Goal: Transaction & Acquisition: Subscribe to service/newsletter

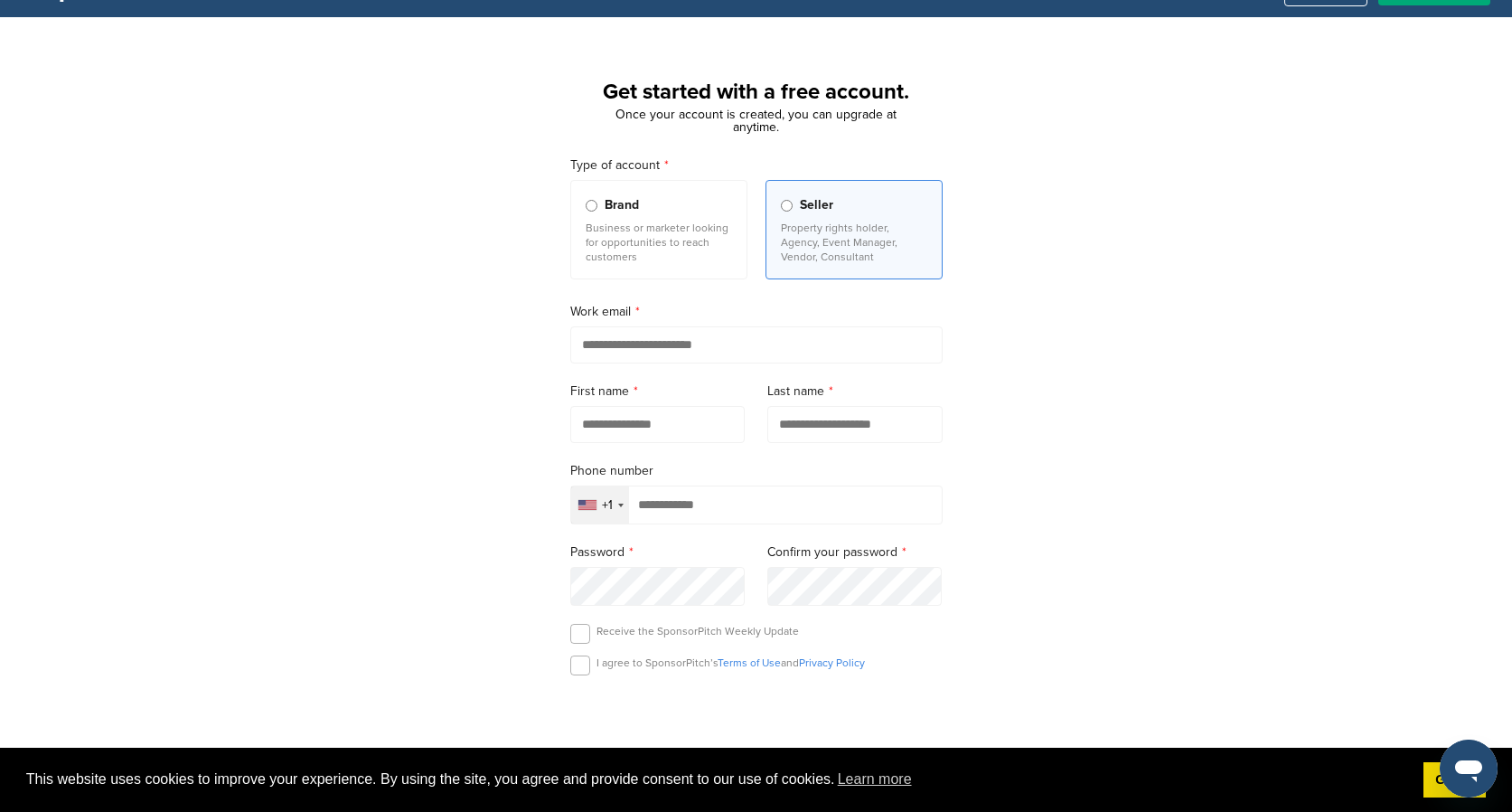
scroll to position [45, 0]
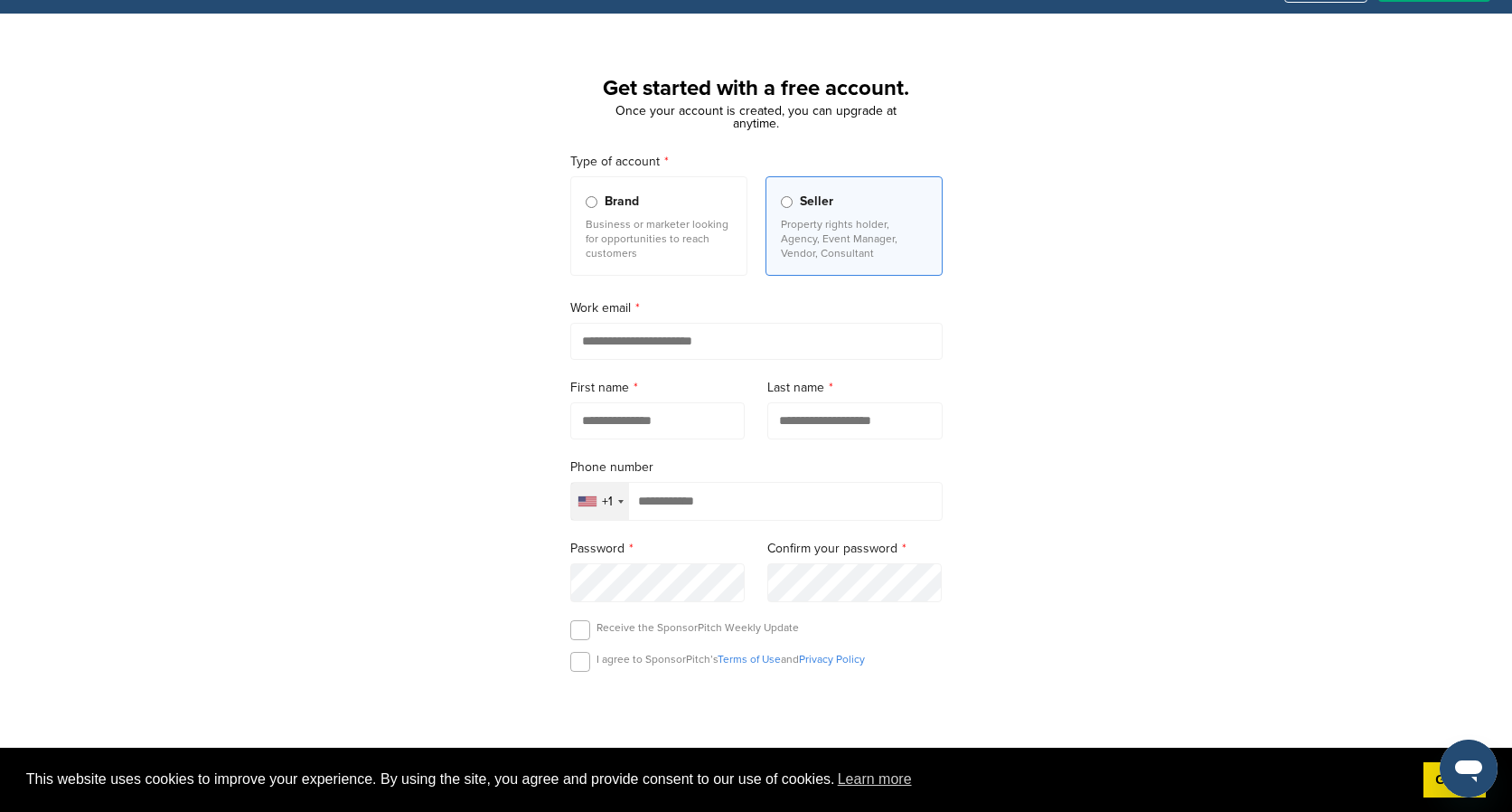
click at [749, 345] on input "email" at bounding box center [756, 341] width 372 height 37
type input "**********"
click at [655, 423] on input "text" at bounding box center [657, 421] width 175 height 37
type input "****"
type input "**********"
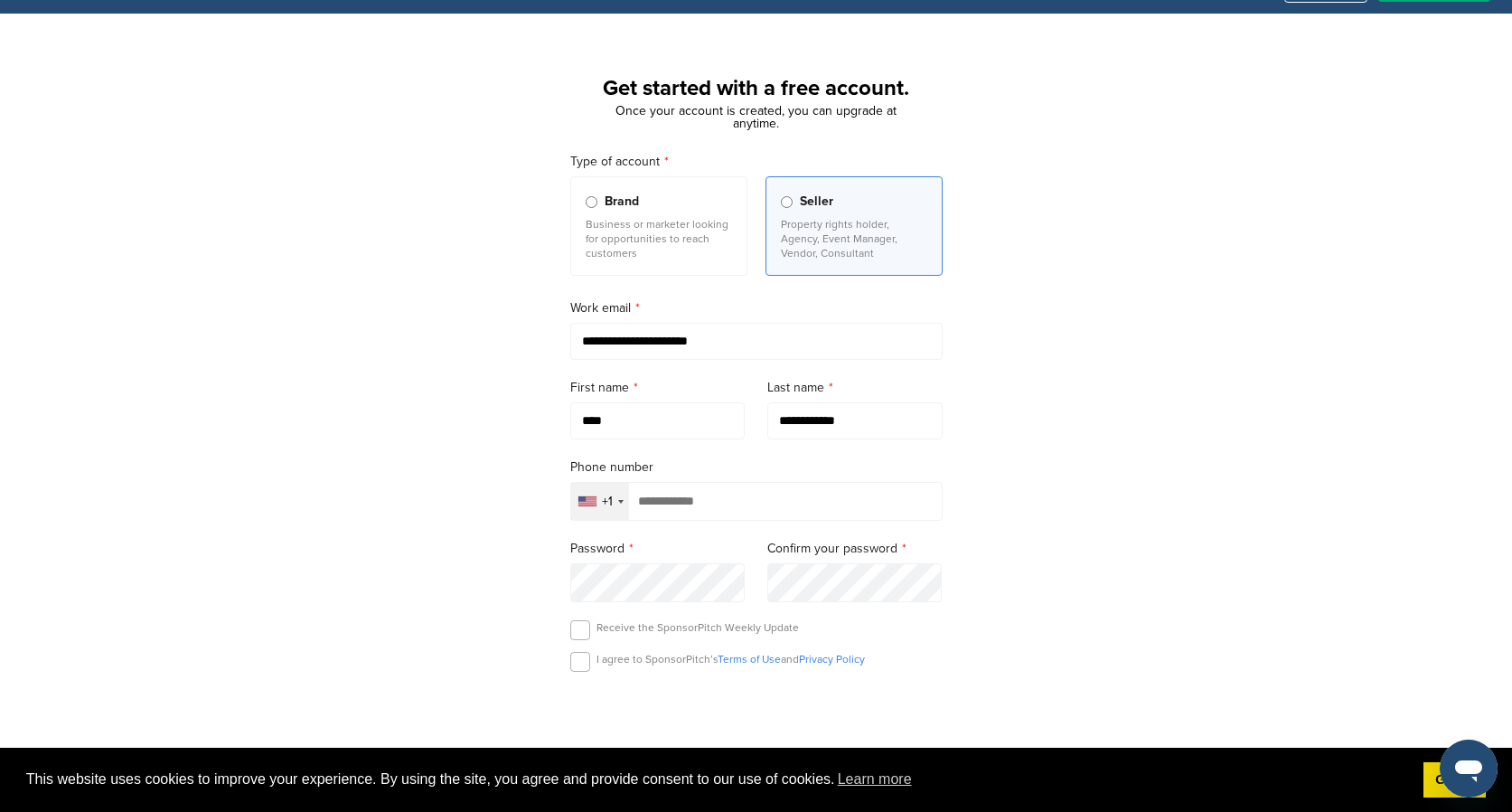
type input "**********"
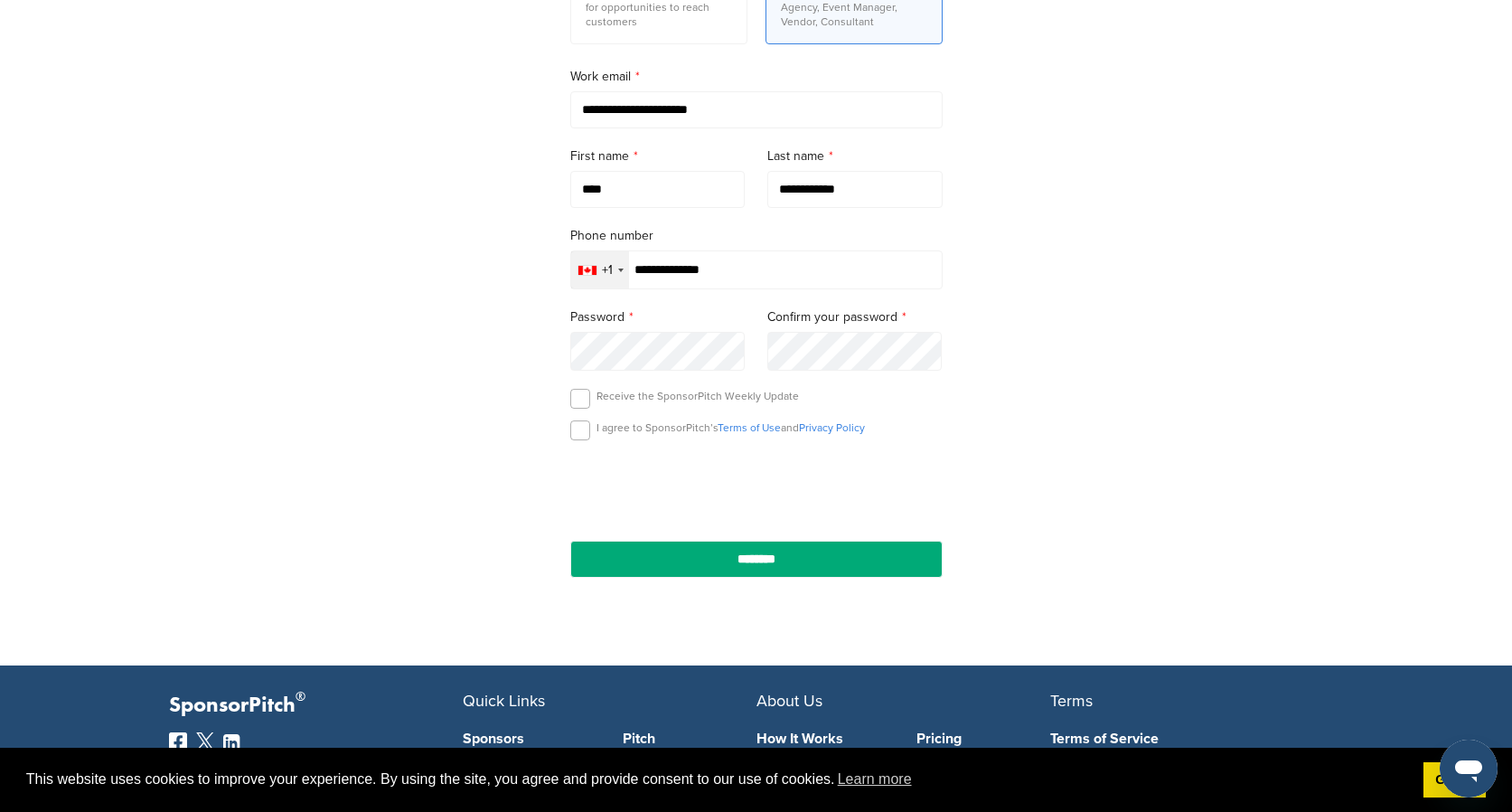
scroll to position [277, 0]
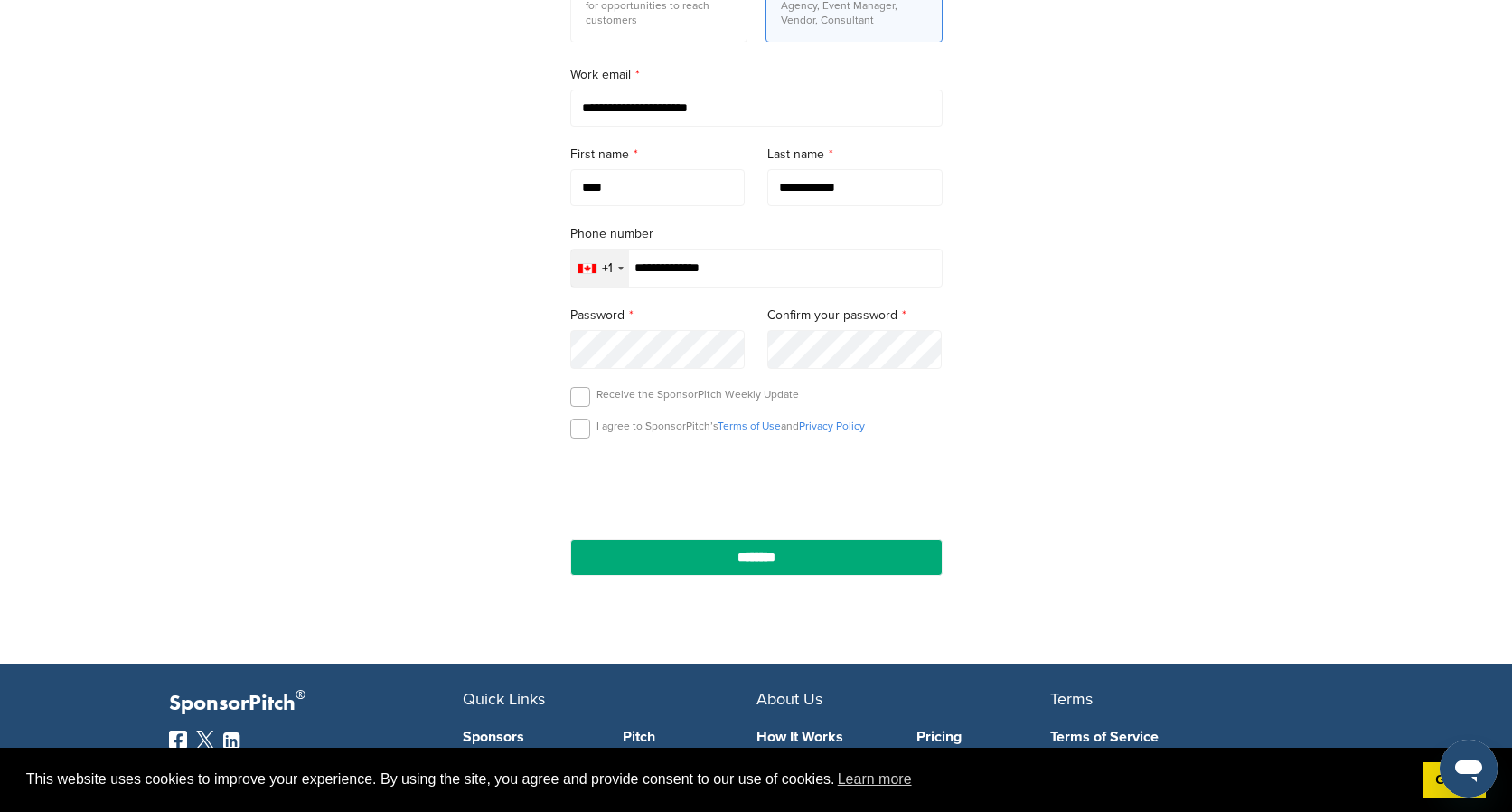
click at [846, 325] on label "Confirm your password" at bounding box center [855, 315] width 175 height 20
click at [587, 430] on label at bounding box center [579, 427] width 20 height 20
click at [664, 552] on input "********" at bounding box center [756, 557] width 372 height 37
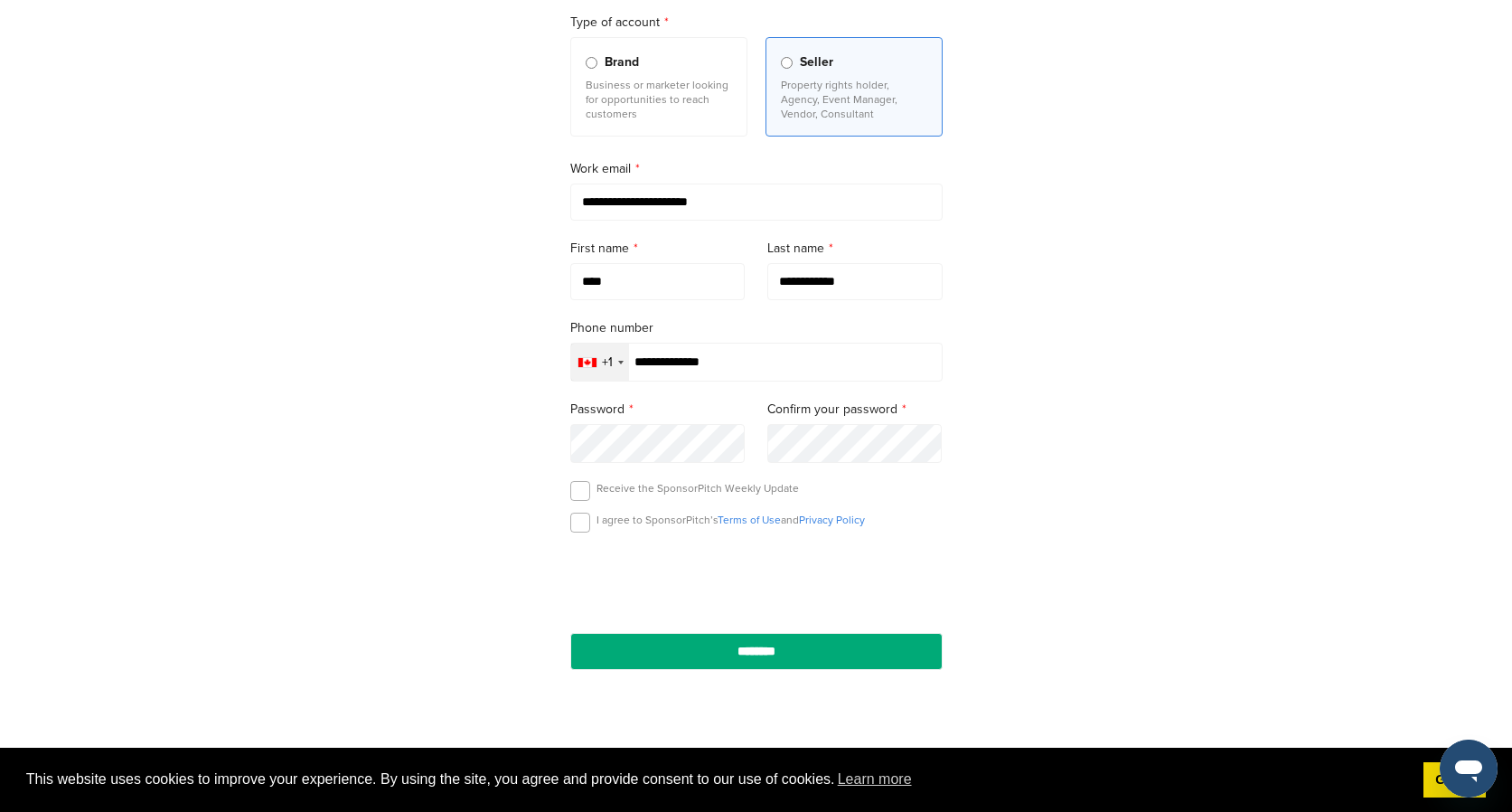
scroll to position [234, 0]
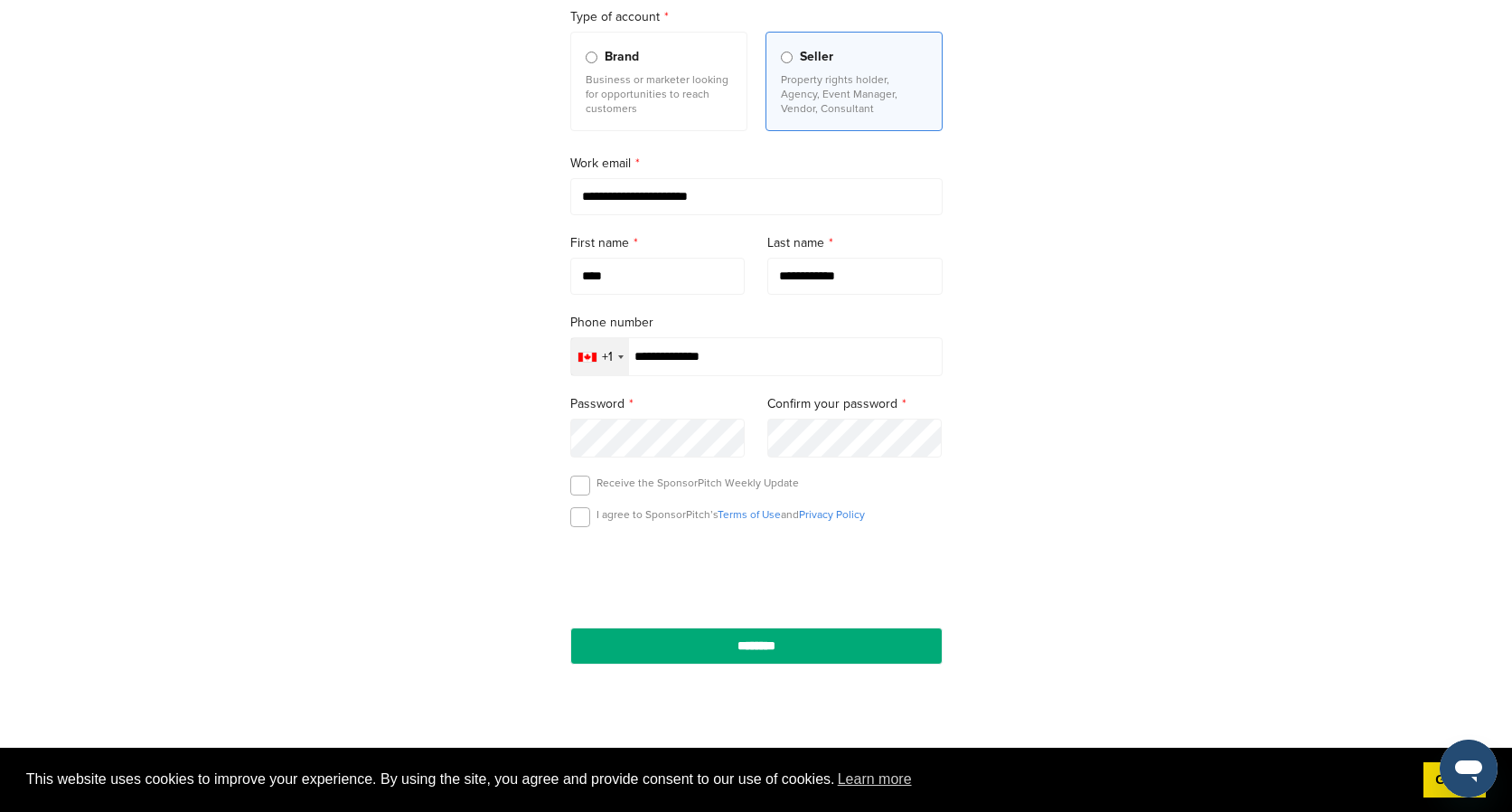
click at [570, 628] on input "********" at bounding box center [756, 646] width 372 height 37
click at [590, 523] on div "I agree to SponsorPitch’s Terms of Use and Privacy Policy" at bounding box center [756, 520] width 372 height 27
click at [585, 521] on label at bounding box center [579, 516] width 20 height 20
click at [695, 659] on input "********" at bounding box center [756, 646] width 372 height 37
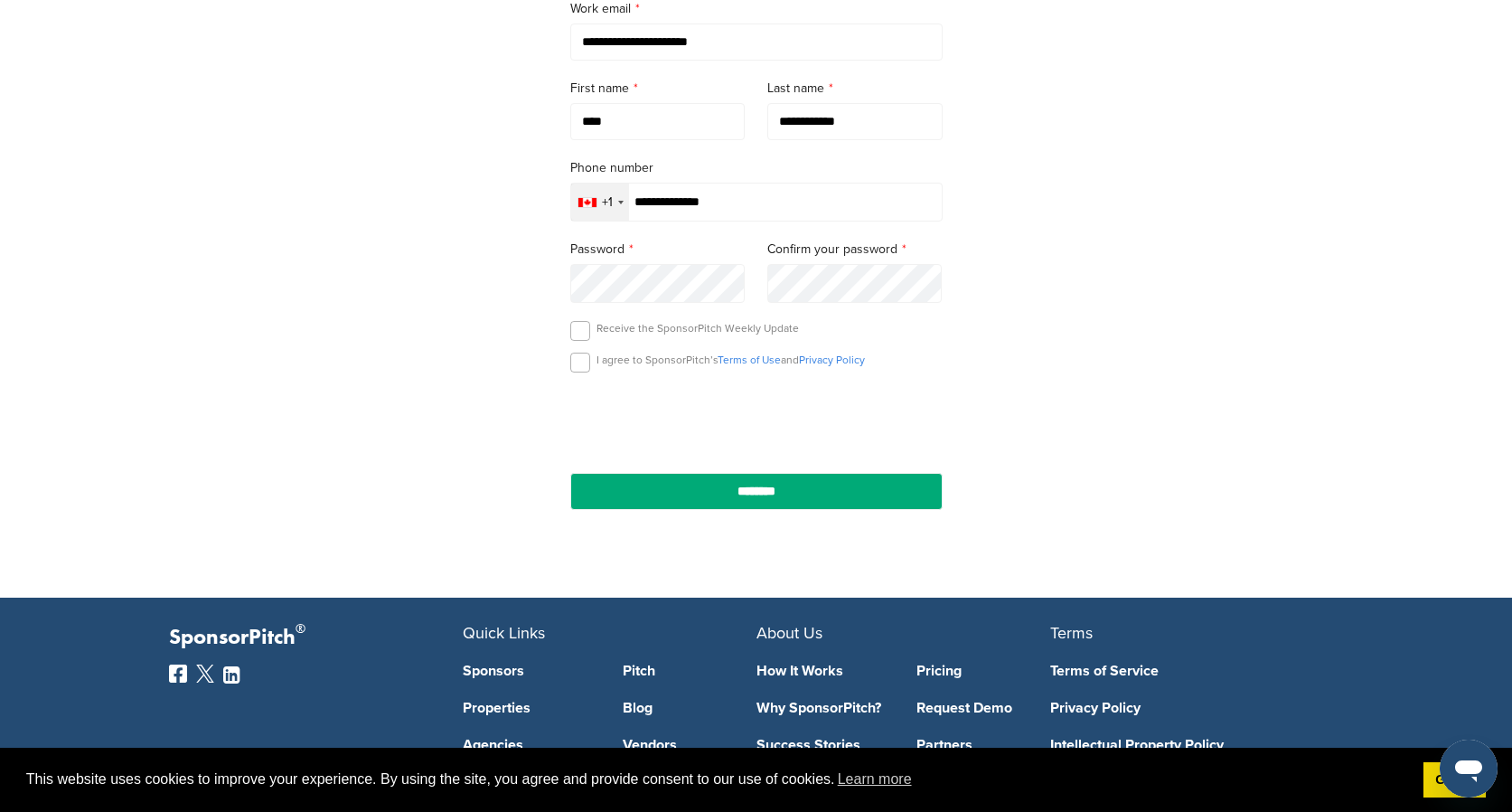
scroll to position [510, 0]
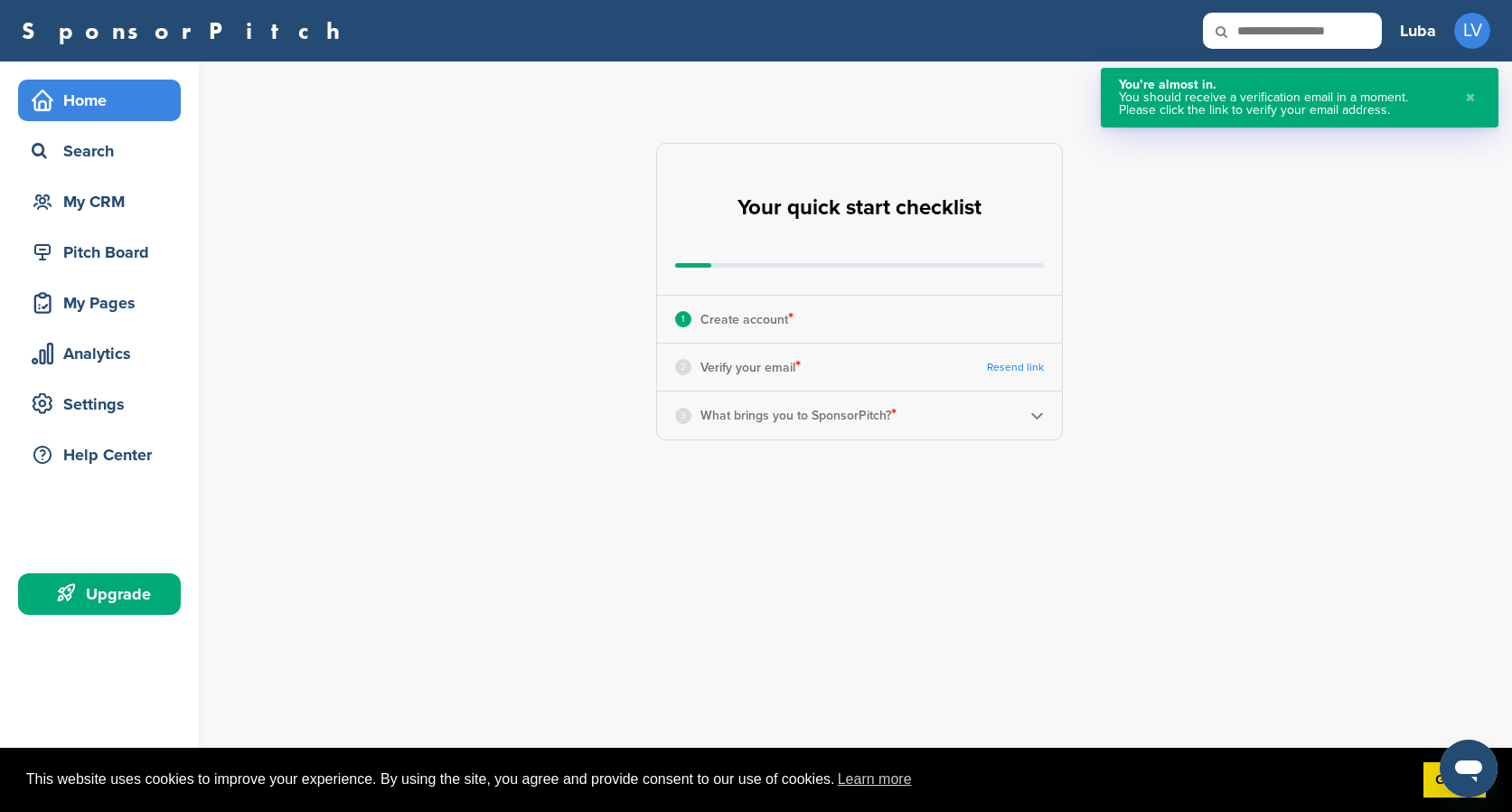
click at [763, 358] on p "Verify your email *" at bounding box center [750, 366] width 101 height 23
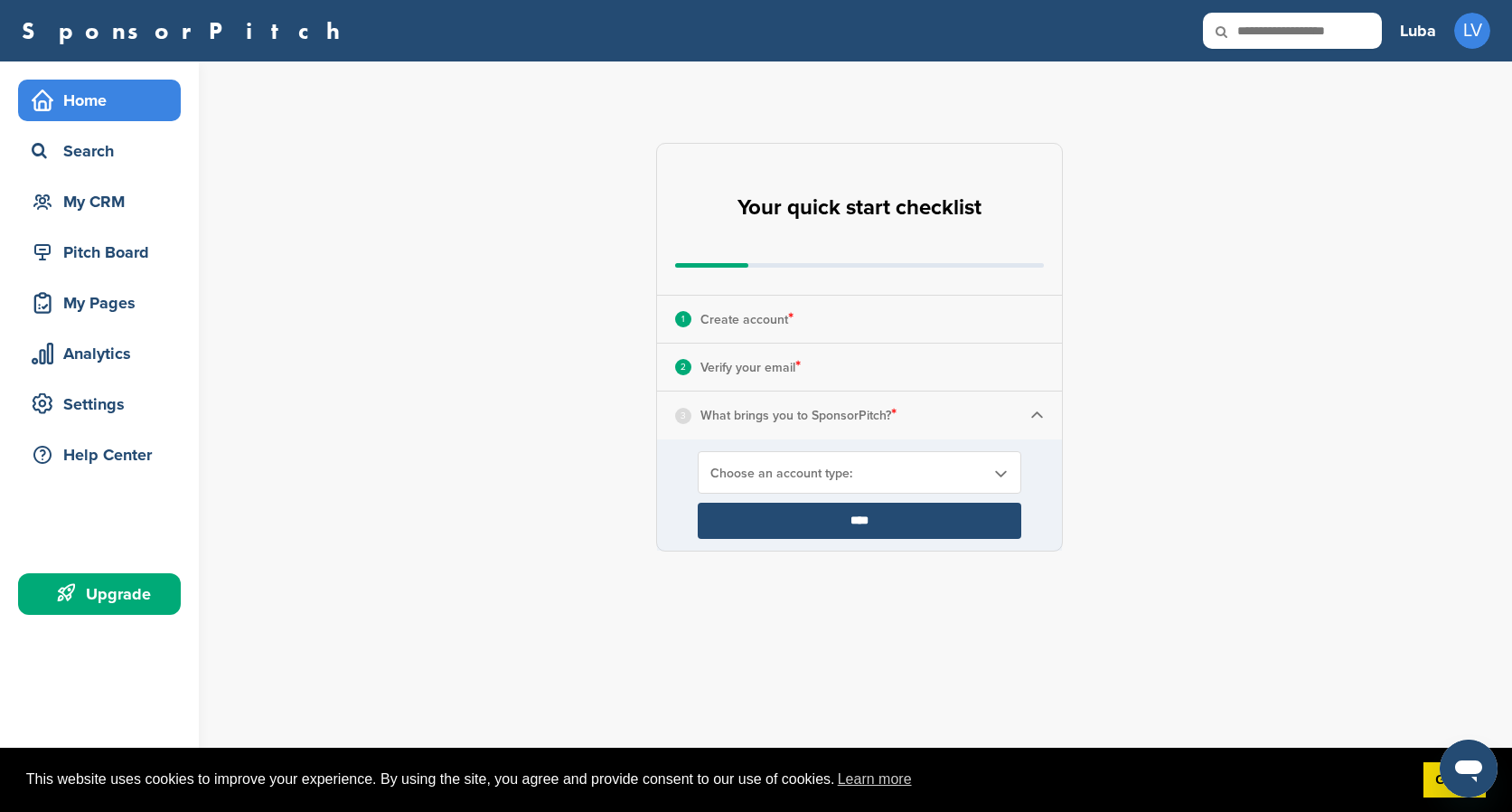
click at [777, 423] on p "What brings you to SponsorPitch? *" at bounding box center [798, 414] width 196 height 23
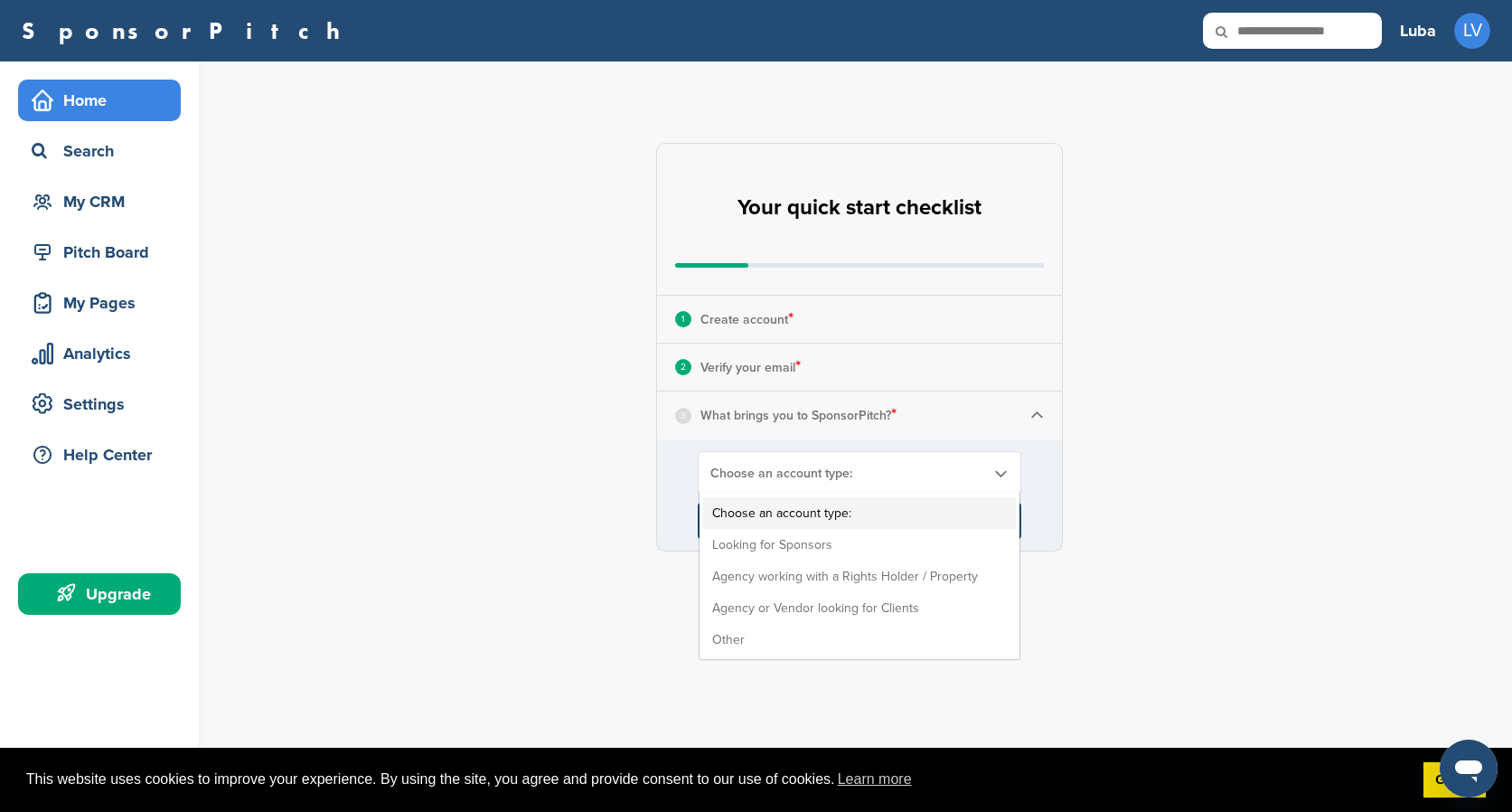
click at [779, 475] on span "Choose an account type:" at bounding box center [847, 473] width 275 height 15
click at [801, 614] on li "Agency or Vendor looking for Clients" at bounding box center [859, 608] width 313 height 32
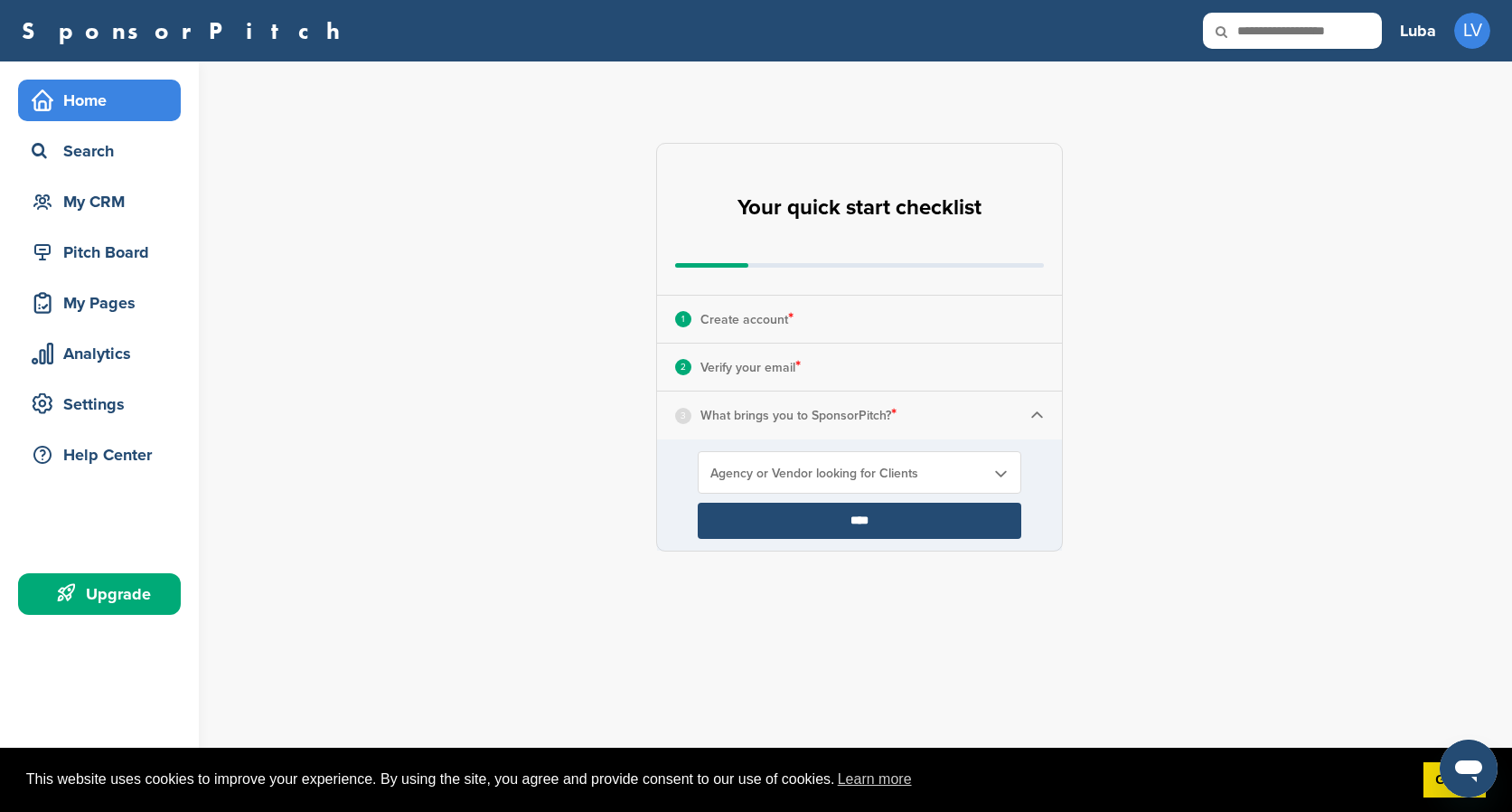
click at [859, 514] on input "****" at bounding box center [858, 521] width 323 height 36
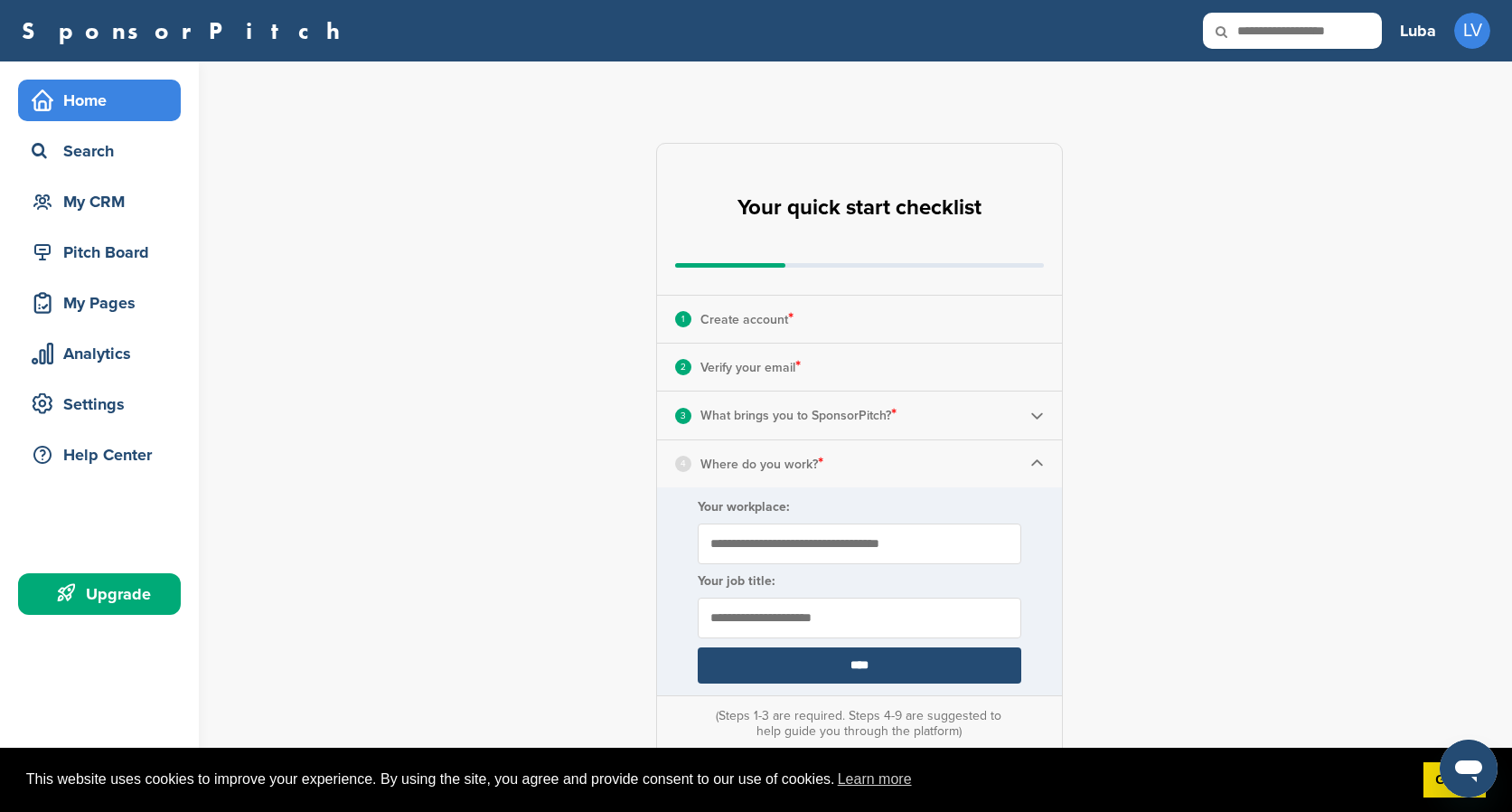
click at [885, 551] on input "Your workplace:" at bounding box center [858, 544] width 323 height 41
type input "**********"
click at [894, 629] on input "text" at bounding box center [858, 618] width 323 height 41
click at [903, 669] on input "****" at bounding box center [858, 665] width 323 height 36
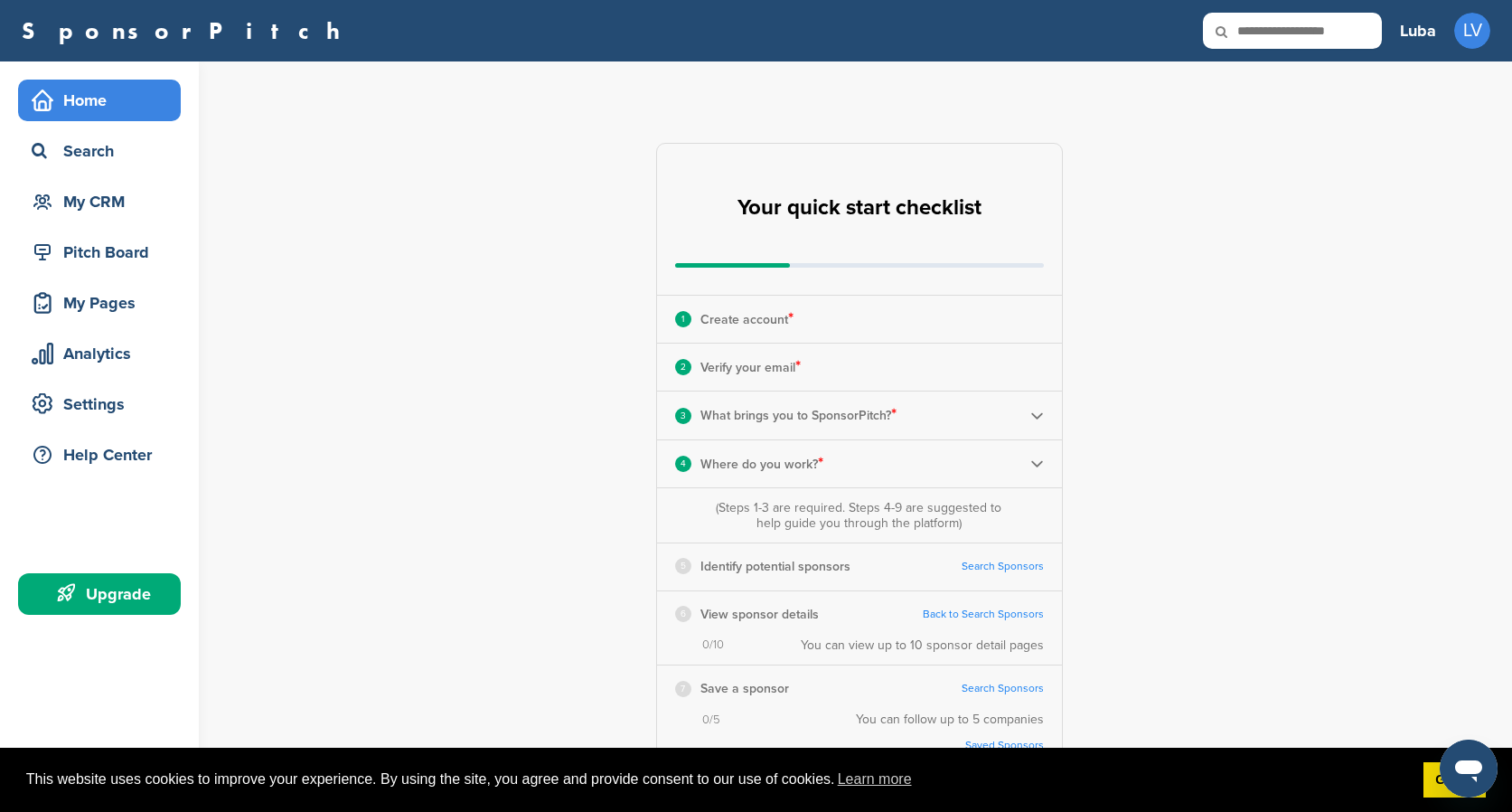
scroll to position [199, 0]
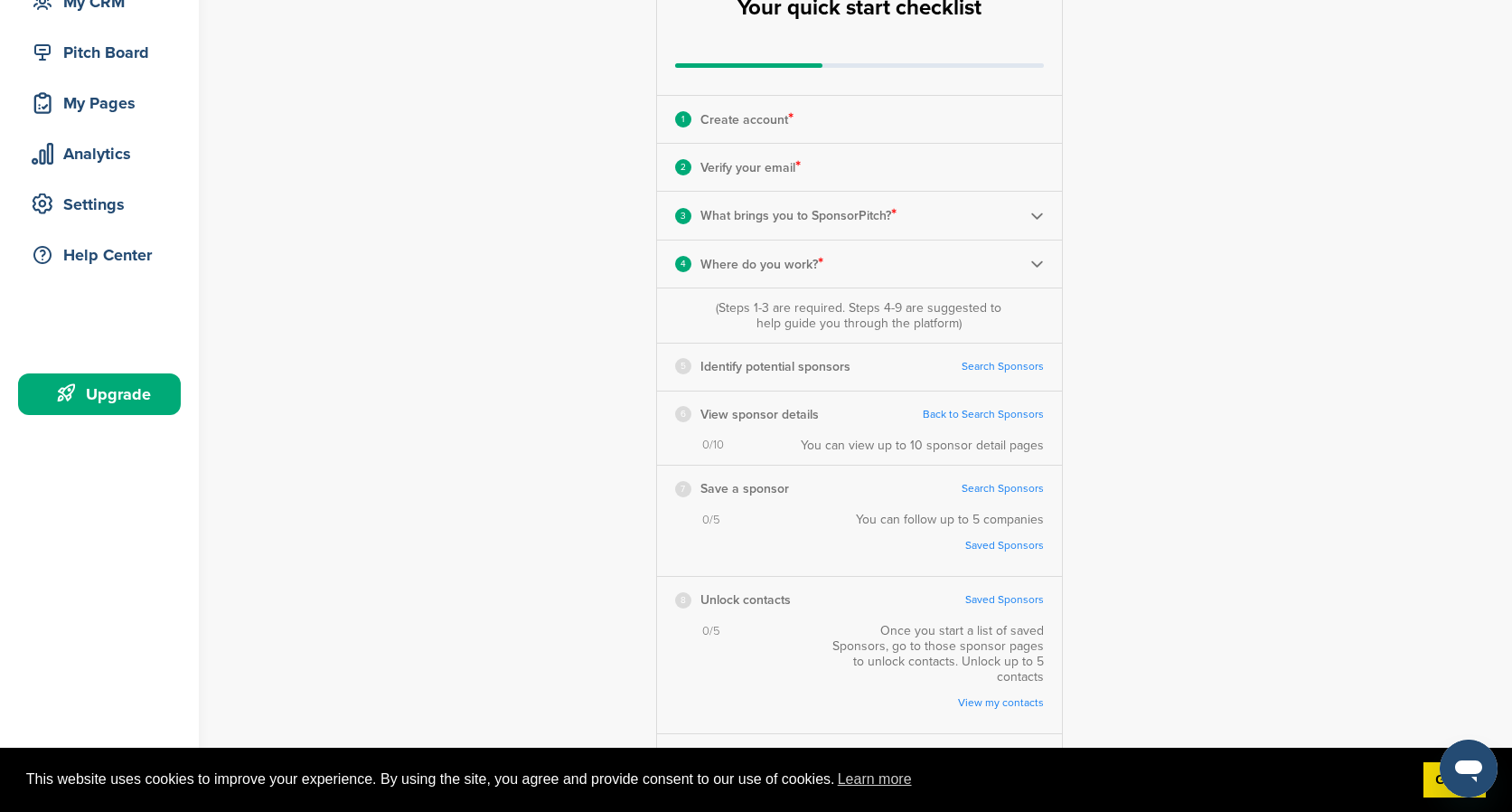
click at [847, 273] on div "4 Where do you work? *" at bounding box center [859, 264] width 405 height 47
click at [1027, 264] on div "4 Where do you work? *" at bounding box center [859, 264] width 405 height 47
click at [1033, 264] on img at bounding box center [1036, 264] width 14 height 14
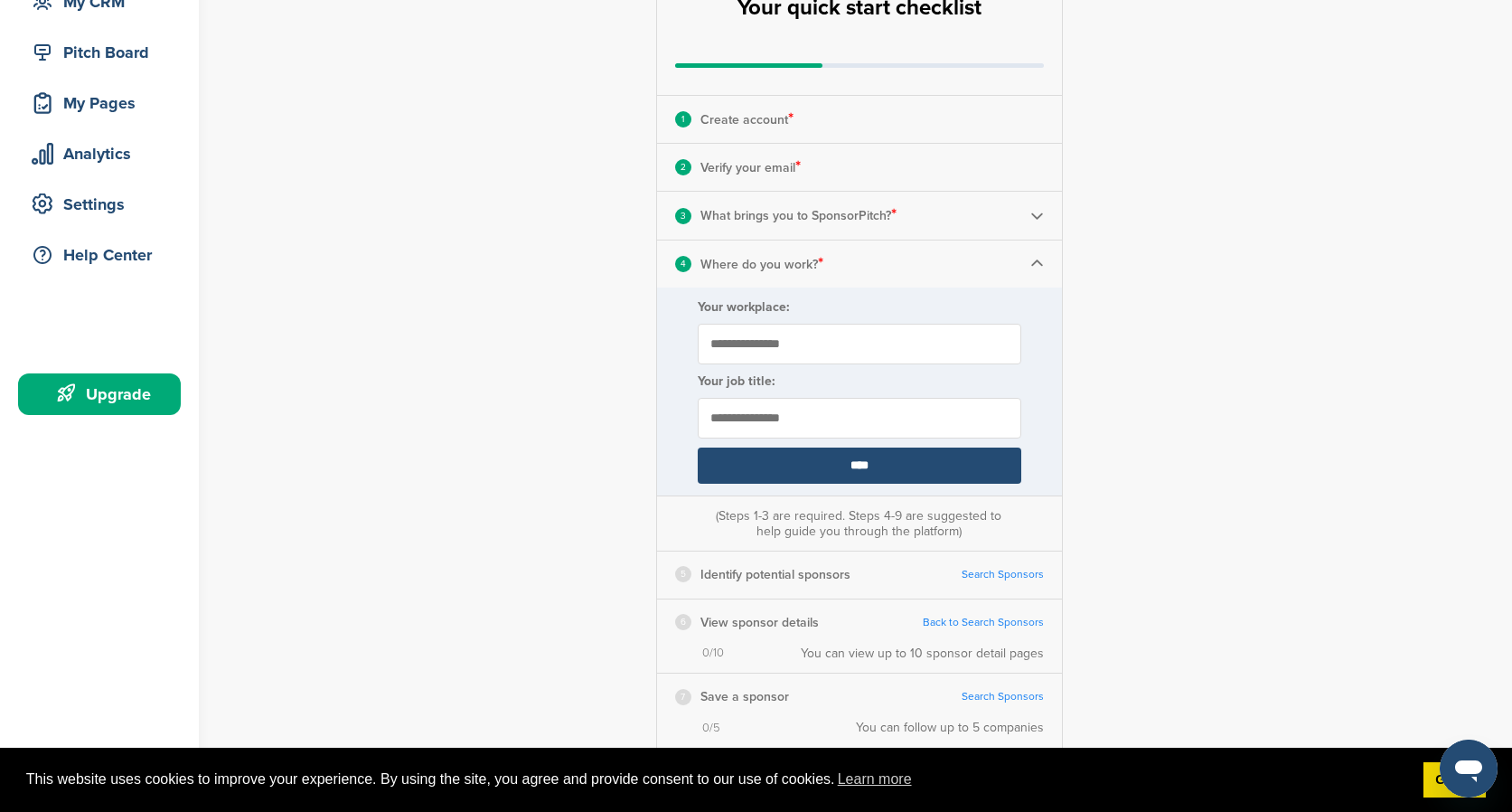
click at [708, 417] on input "**********" at bounding box center [858, 418] width 323 height 41
click at [778, 418] on input "**********" at bounding box center [858, 418] width 323 height 41
click at [832, 415] on input "**********" at bounding box center [858, 418] width 323 height 41
click at [797, 416] on input "**********" at bounding box center [858, 418] width 323 height 41
type input "**********"
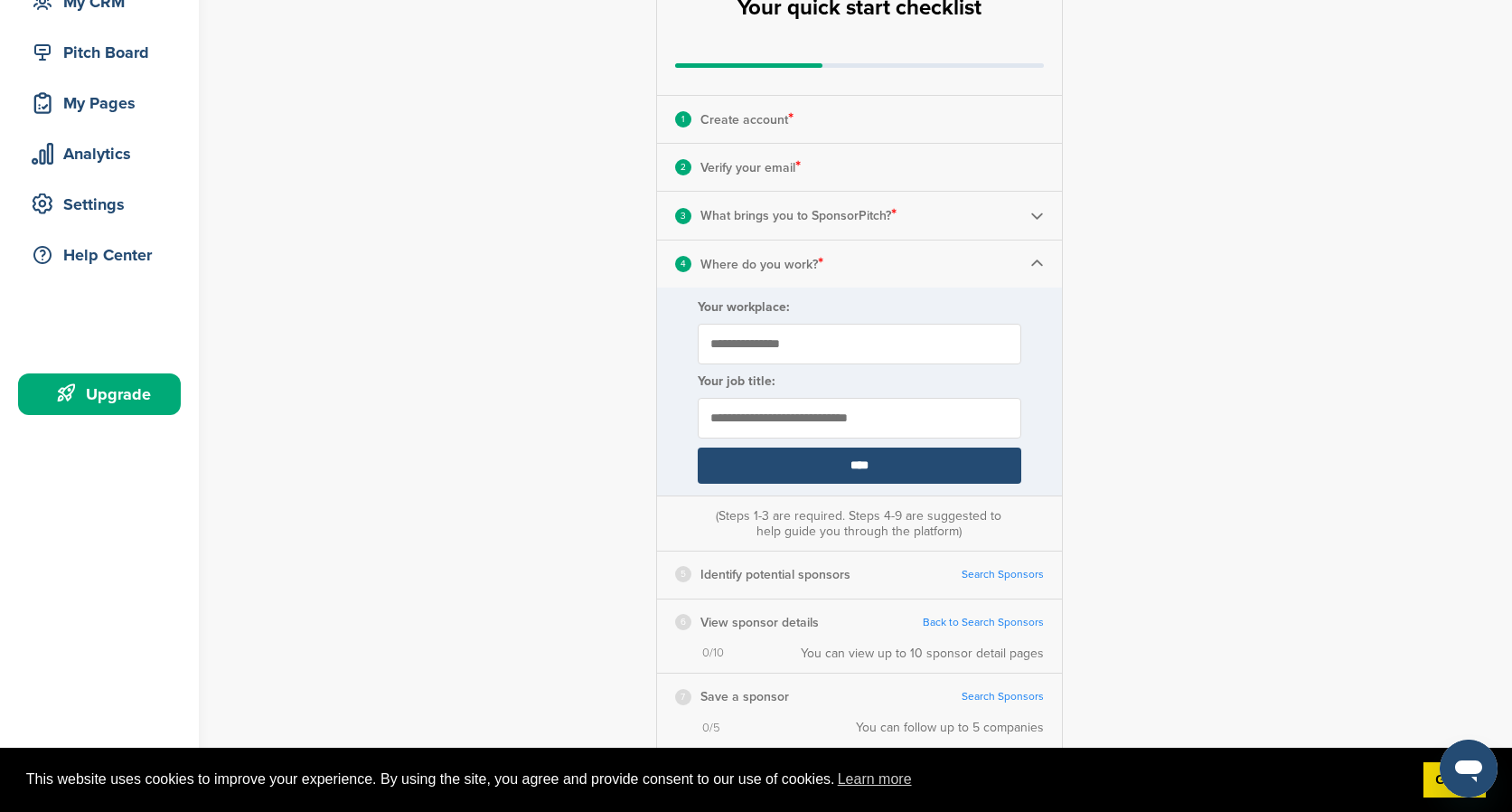
click at [857, 460] on input "****" at bounding box center [858, 465] width 323 height 36
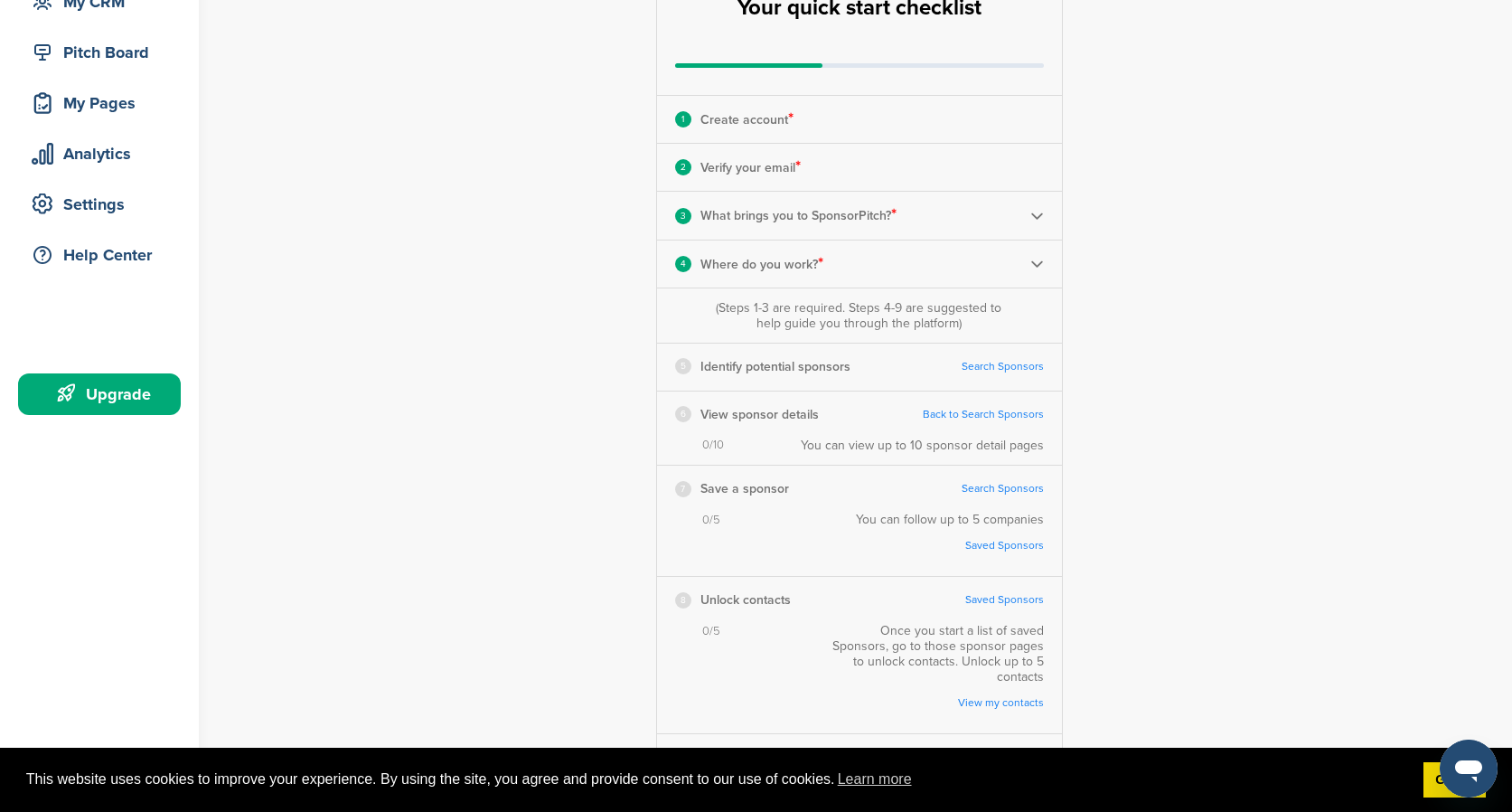
click at [850, 357] on div "5 Identify potential sponsors Search Sponsors Complete Steps 1-3 First" at bounding box center [859, 366] width 405 height 46
click at [850, 371] on div "5 Identify potential sponsors Search Sponsors Complete Steps 1-3 First" at bounding box center [859, 366] width 405 height 46
click at [1037, 365] on link "Search Sponsors" at bounding box center [1003, 366] width 82 height 14
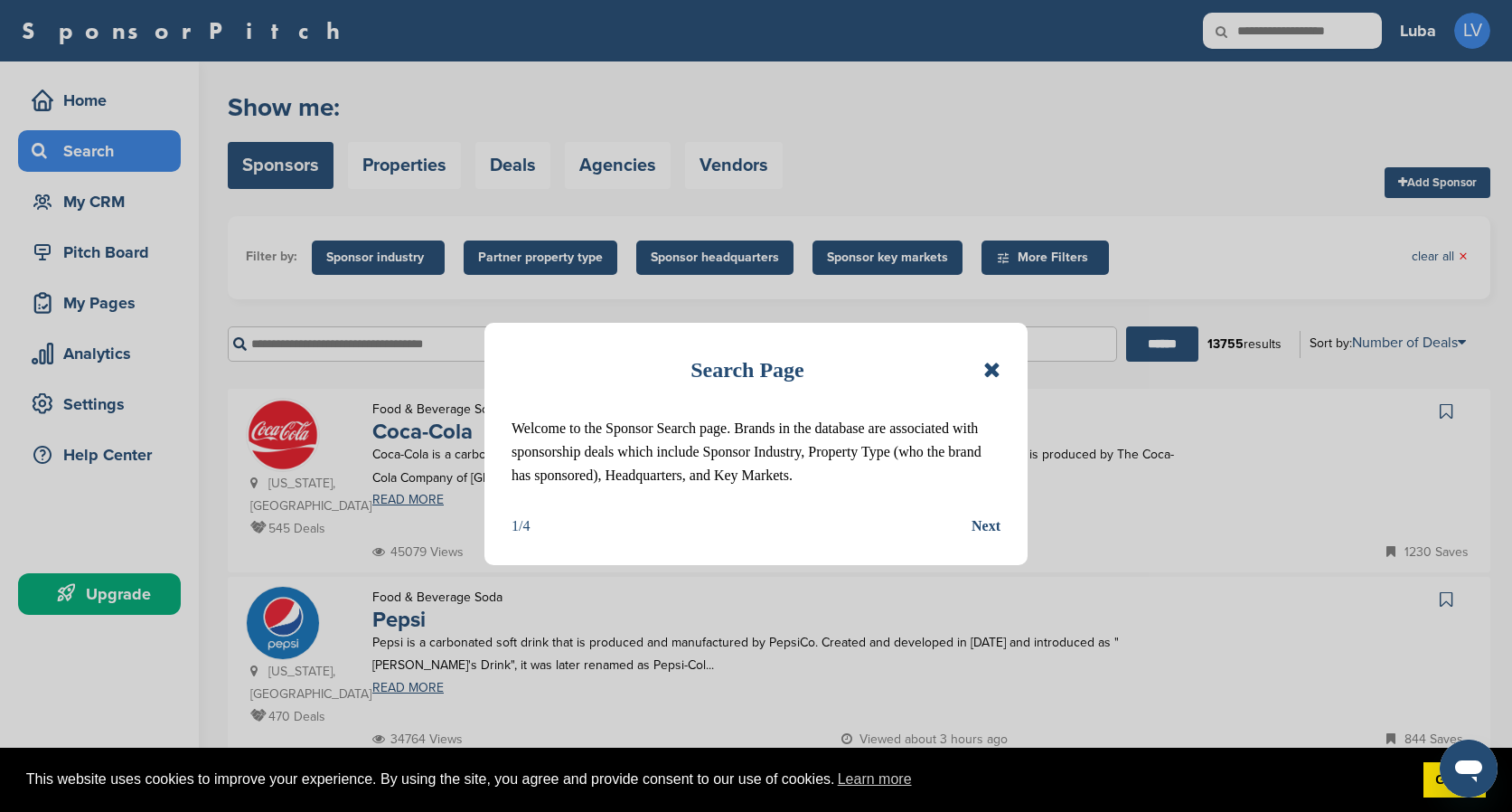
click at [990, 530] on div "Next" at bounding box center [985, 525] width 29 height 23
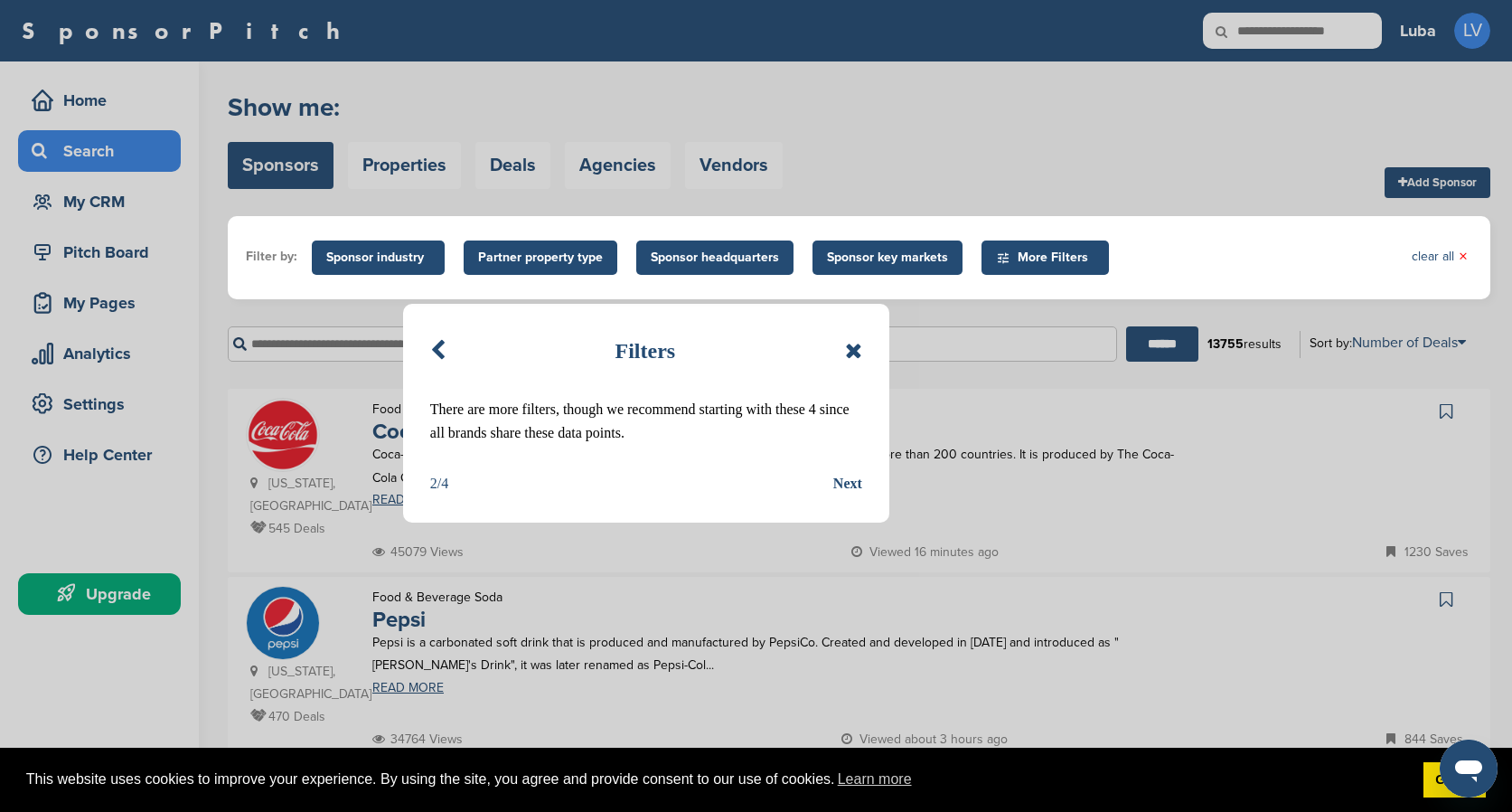
click at [844, 477] on div "Next" at bounding box center [847, 483] width 29 height 23
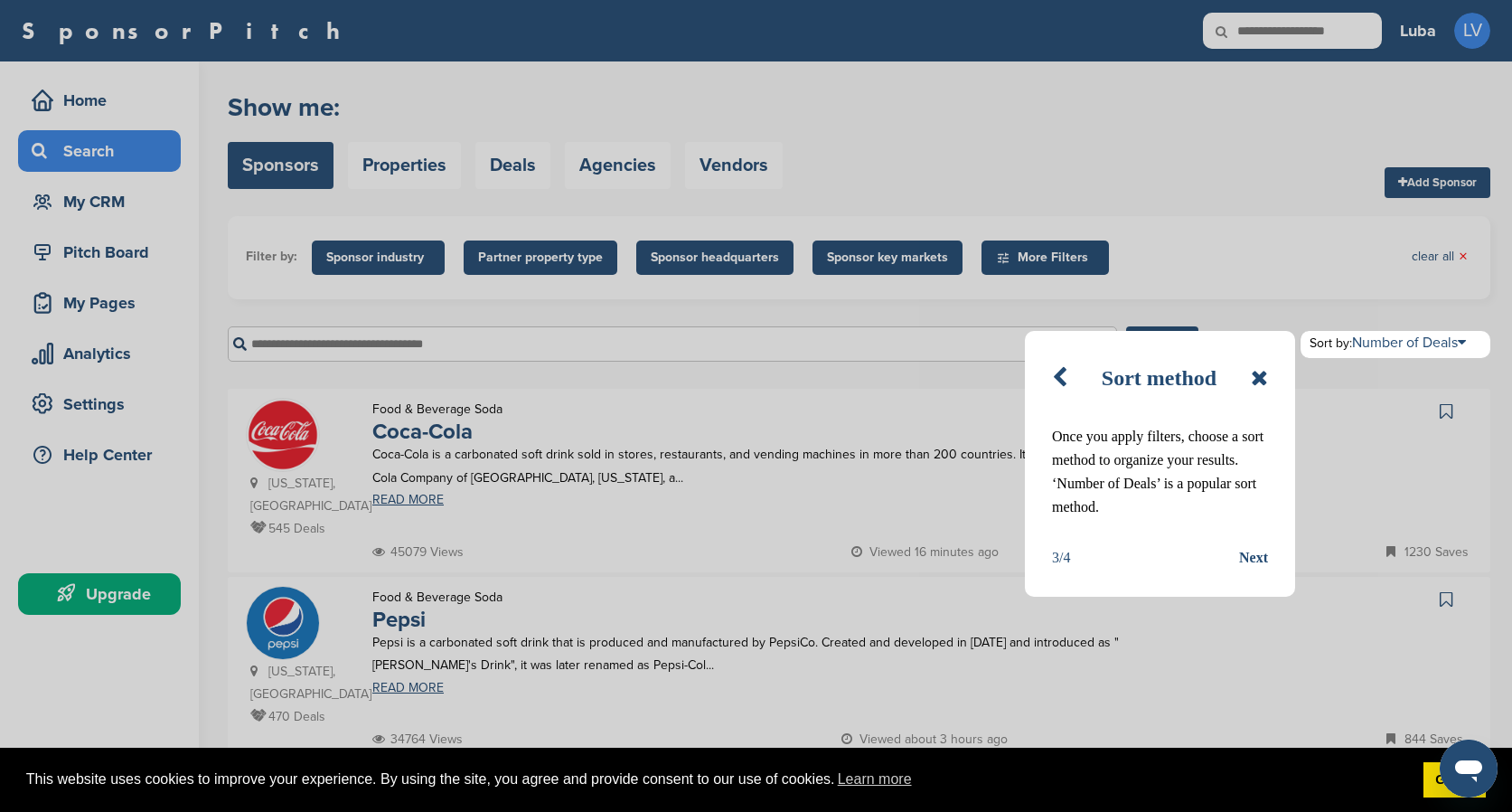
click at [1253, 569] on div "Sort method Once you apply filters, choose a sort method to organize your resul…" at bounding box center [1160, 463] width 270 height 265
click at [1256, 564] on div "Next" at bounding box center [1253, 557] width 29 height 23
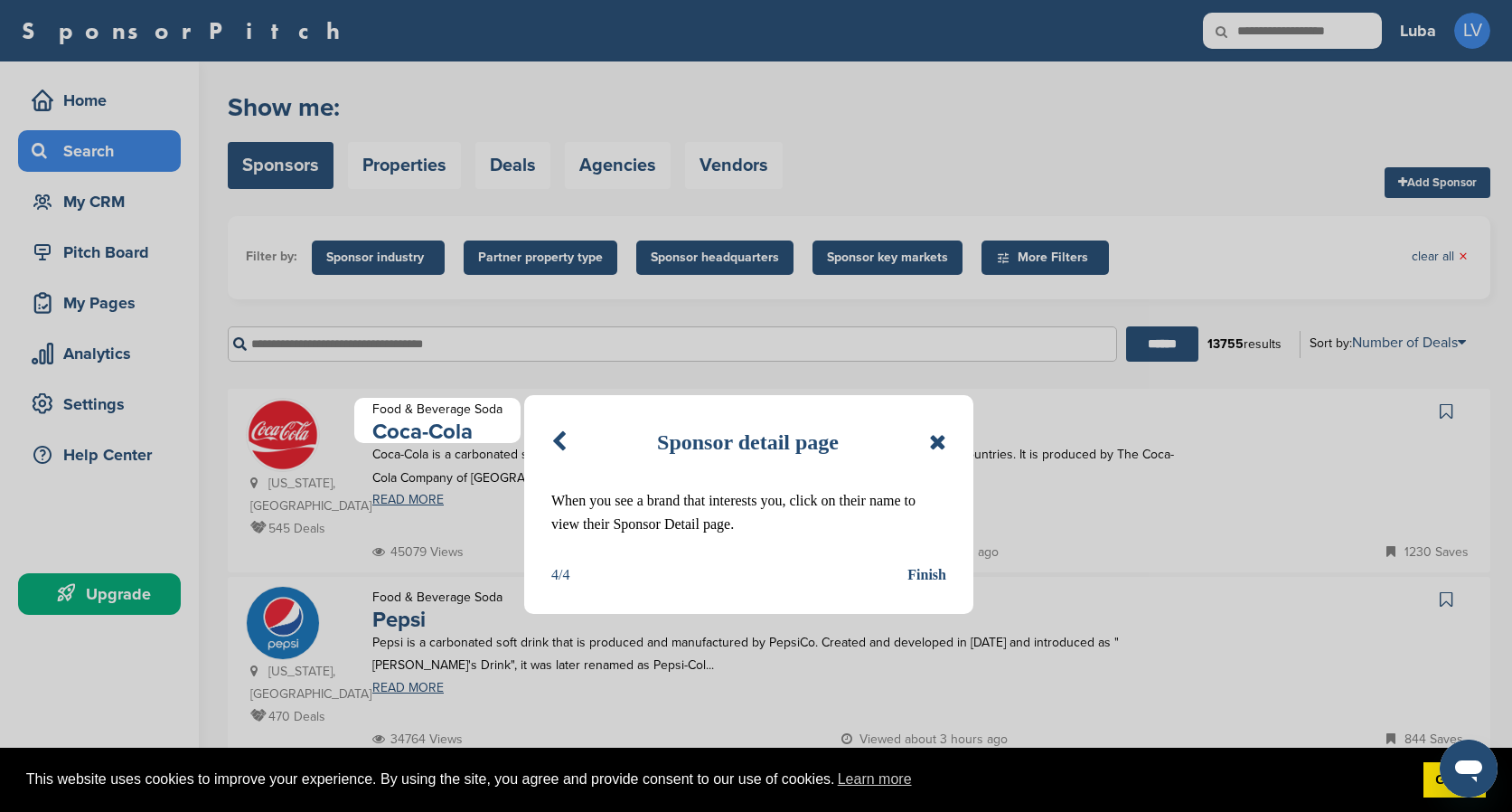
click at [918, 564] on div "Finish" at bounding box center [926, 575] width 39 height 23
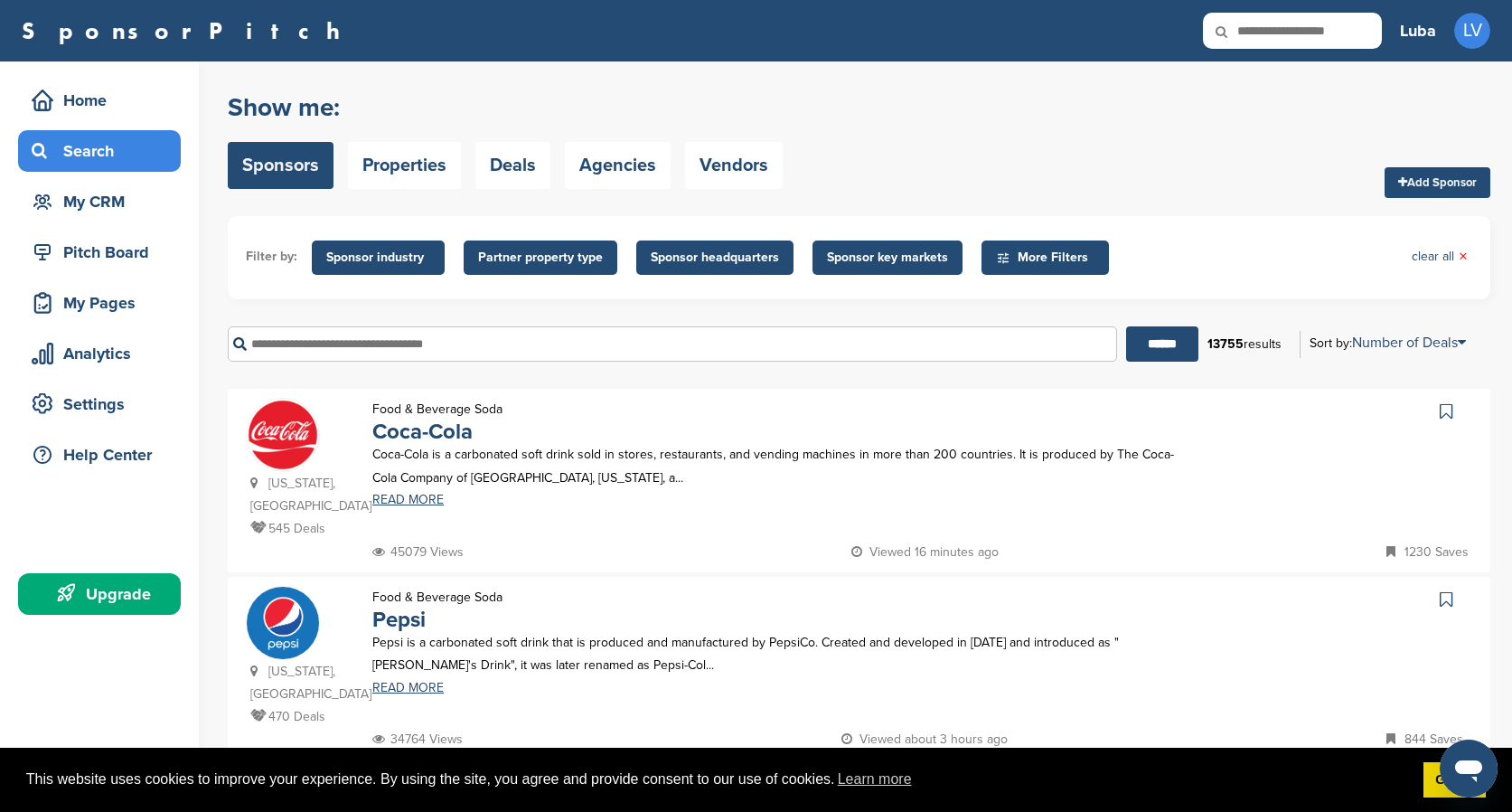
click at [567, 368] on div "****** 13755 results Sort by: Number of Deals Sponsor Name Recently Added Numbe…" at bounding box center [859, 344] width 1262 height 62
click at [579, 347] on input "text" at bounding box center [672, 344] width 889 height 35
type input "**********"
click at [1126, 326] on input "******" at bounding box center [1162, 344] width 73 height 35
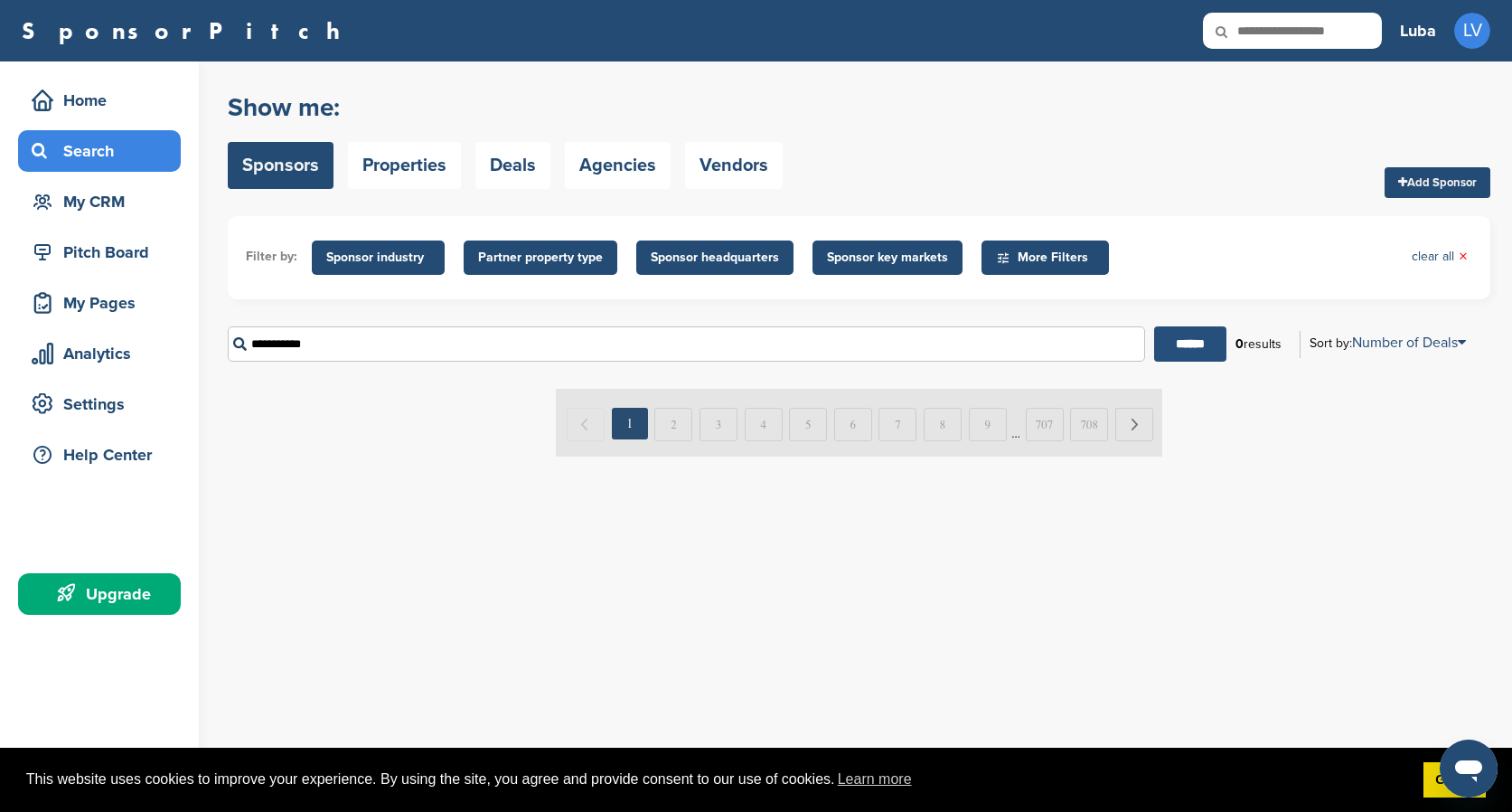
click at [1166, 353] on input "******" at bounding box center [1190, 344] width 73 height 35
drag, startPoint x: 250, startPoint y: 347, endPoint x: 41, endPoint y: 347, distance: 209.0
click at [41, 347] on div "Home Search My CRM Pitch Board My Pages Analytics Settings Help Center Upgrade …" at bounding box center [756, 437] width 1512 height 751
click at [362, 351] on input "text" at bounding box center [686, 344] width 917 height 35
click at [1154, 326] on input "******" at bounding box center [1190, 344] width 73 height 35
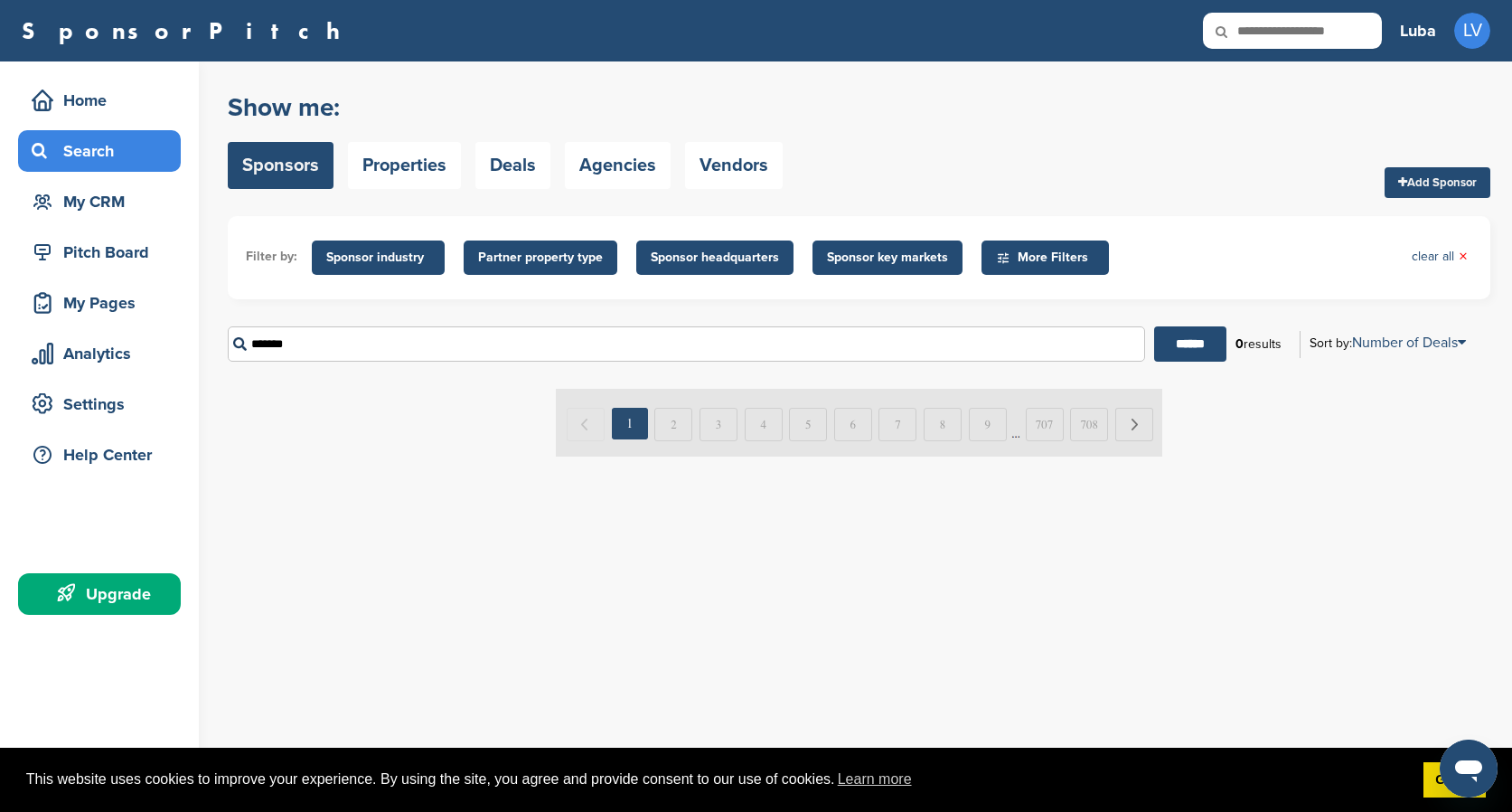
type input "*******"
click at [1154, 326] on input "******" at bounding box center [1190, 344] width 73 height 35
click at [659, 420] on img at bounding box center [858, 422] width 606 height 68
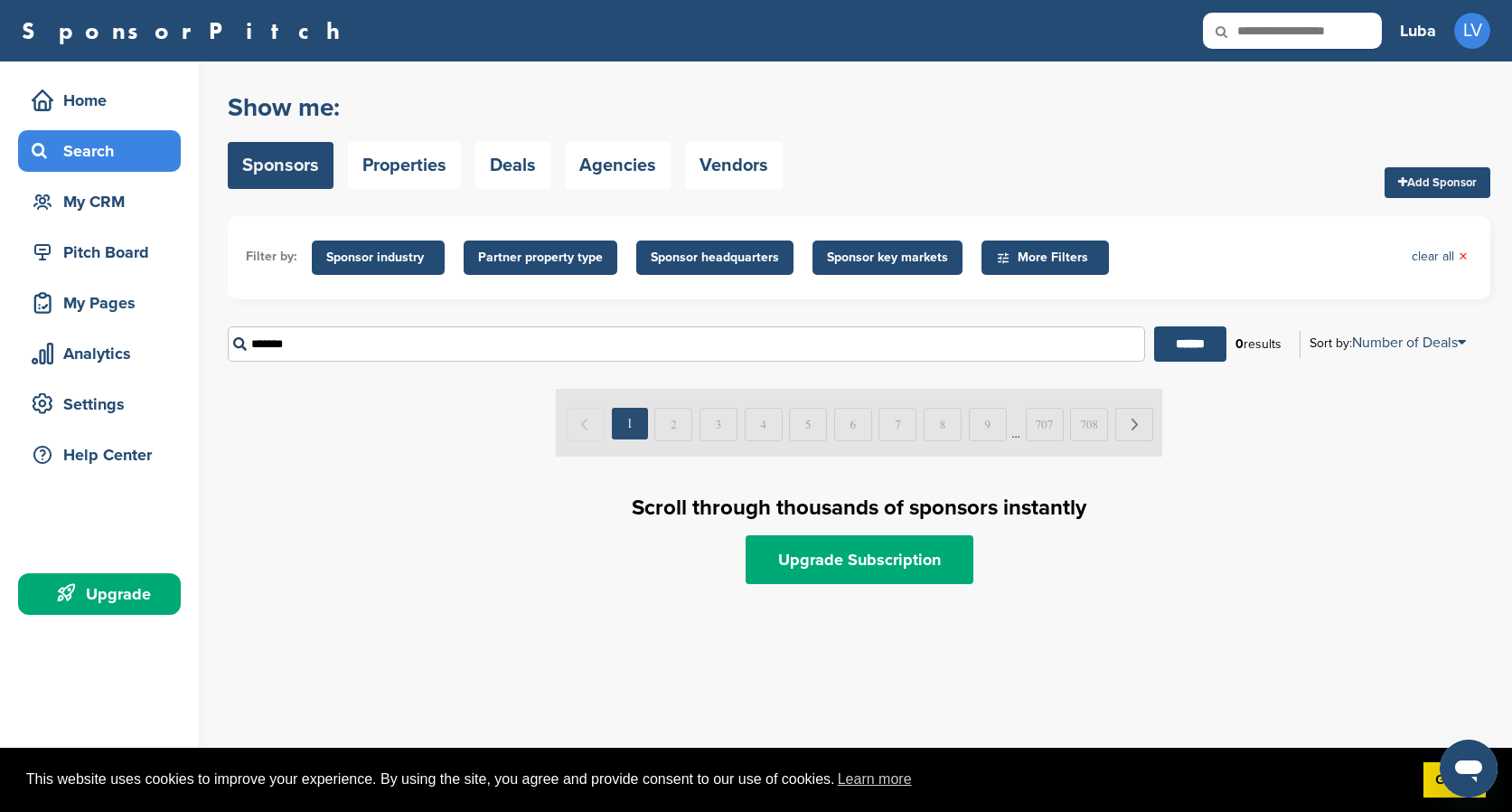
click at [764, 426] on img at bounding box center [858, 422] width 606 height 68
click at [456, 512] on h1 "Scroll through thousands of sponsors instantly" at bounding box center [859, 508] width 1262 height 33
click at [393, 270] on span "Sponsor industry" at bounding box center [378, 257] width 133 height 34
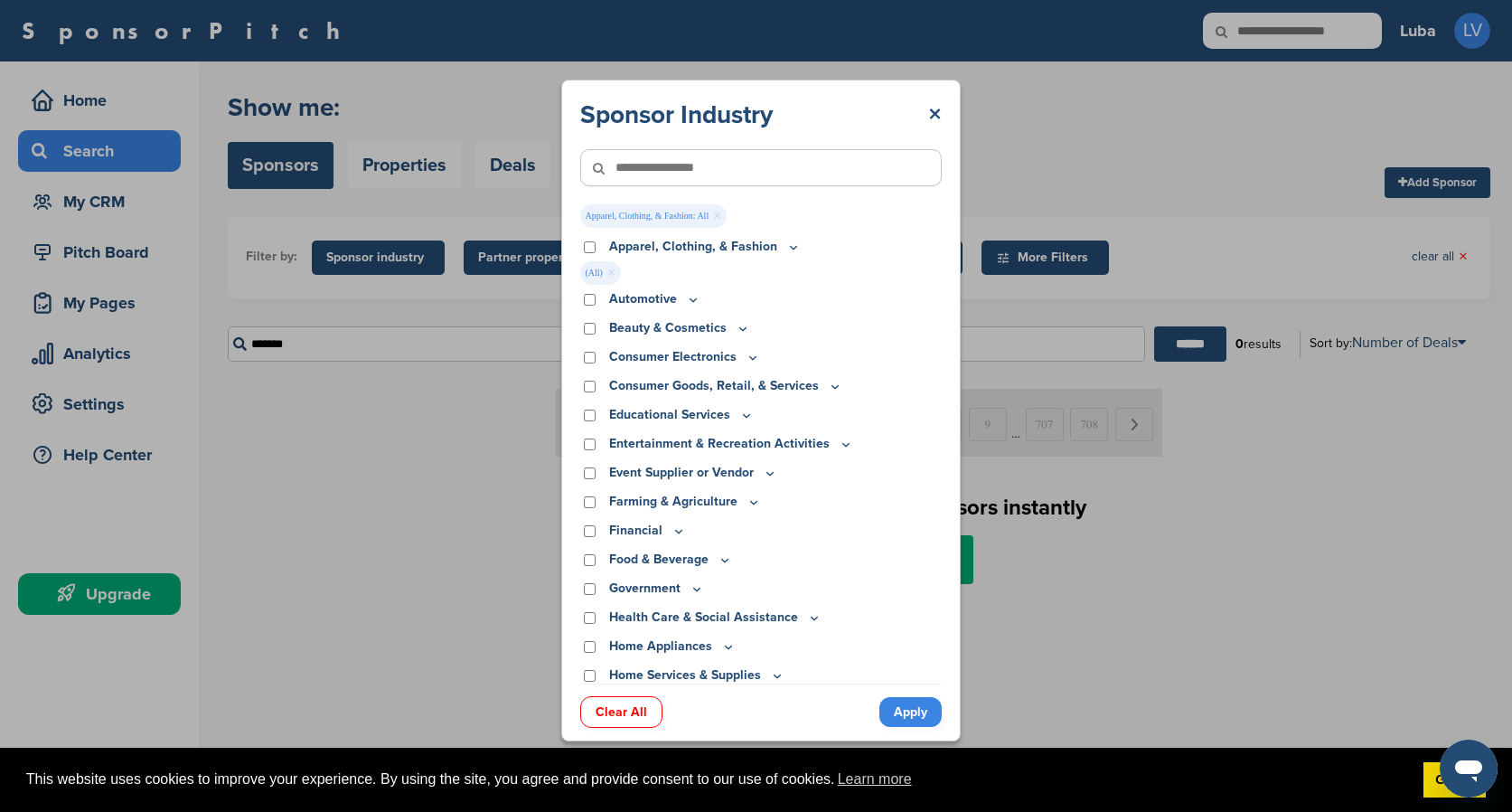
click at [916, 729] on div "Sponsor Industry × Apparel, Clothing, & Fashion: All × Apparel, Clothing, & Fas…" at bounding box center [761, 410] width 399 height 661
click at [916, 725] on link "Apply" at bounding box center [910, 711] width 62 height 30
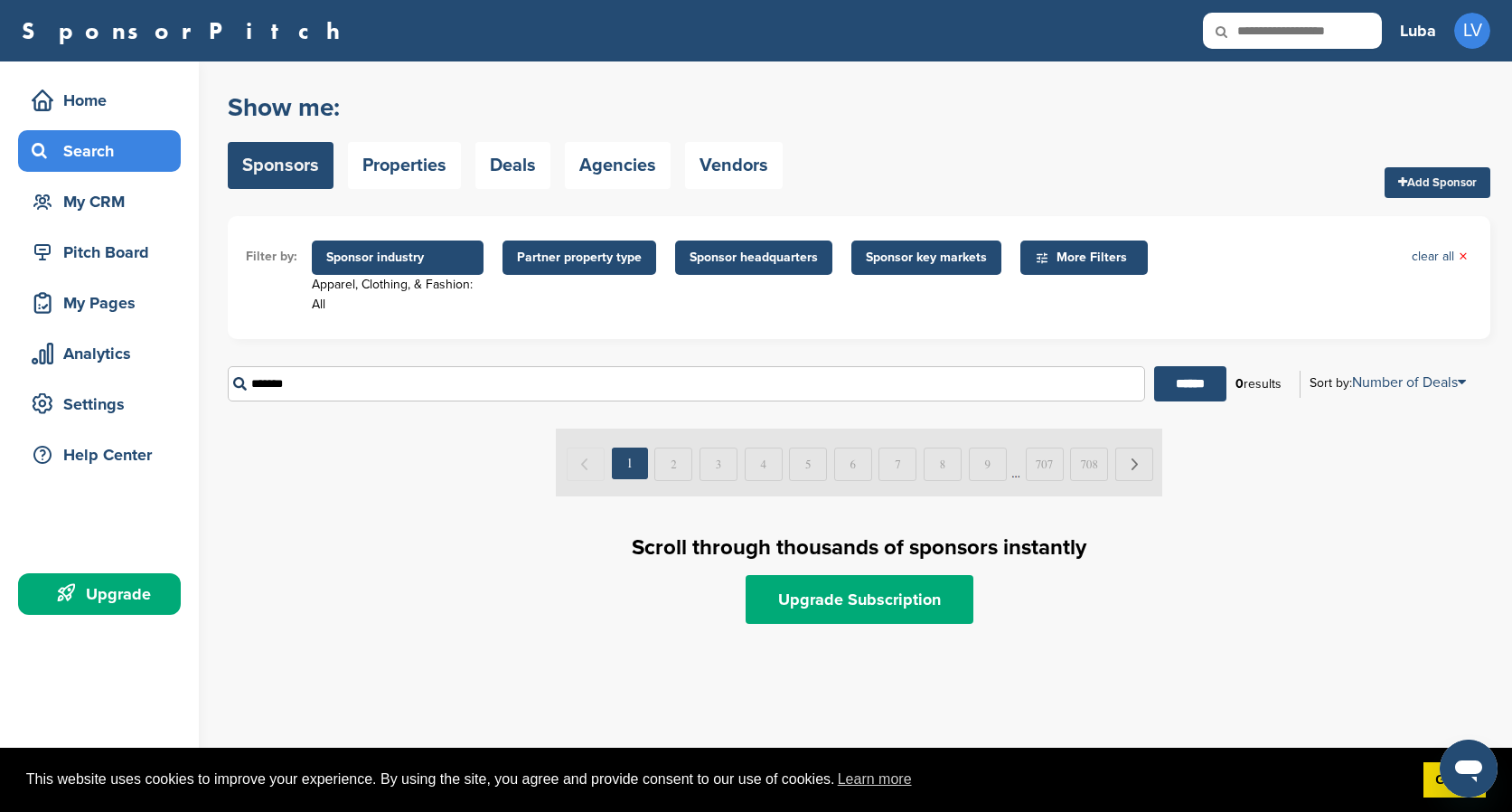
click at [107, 153] on div "Search" at bounding box center [103, 151] width 154 height 33
click at [107, 104] on div "Home" at bounding box center [103, 100] width 154 height 33
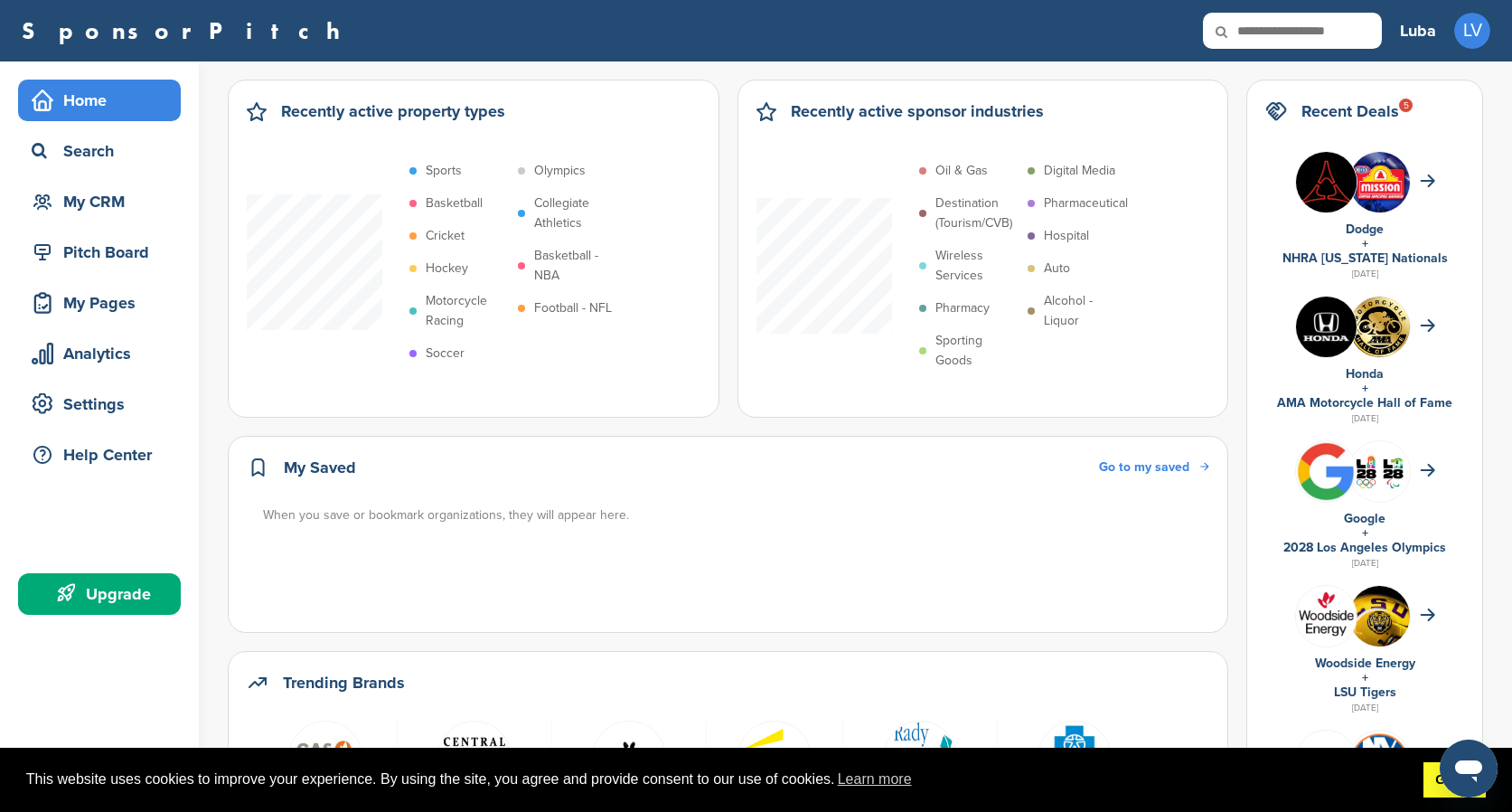
click at [1427, 794] on link "Got it!" at bounding box center [1454, 779] width 62 height 36
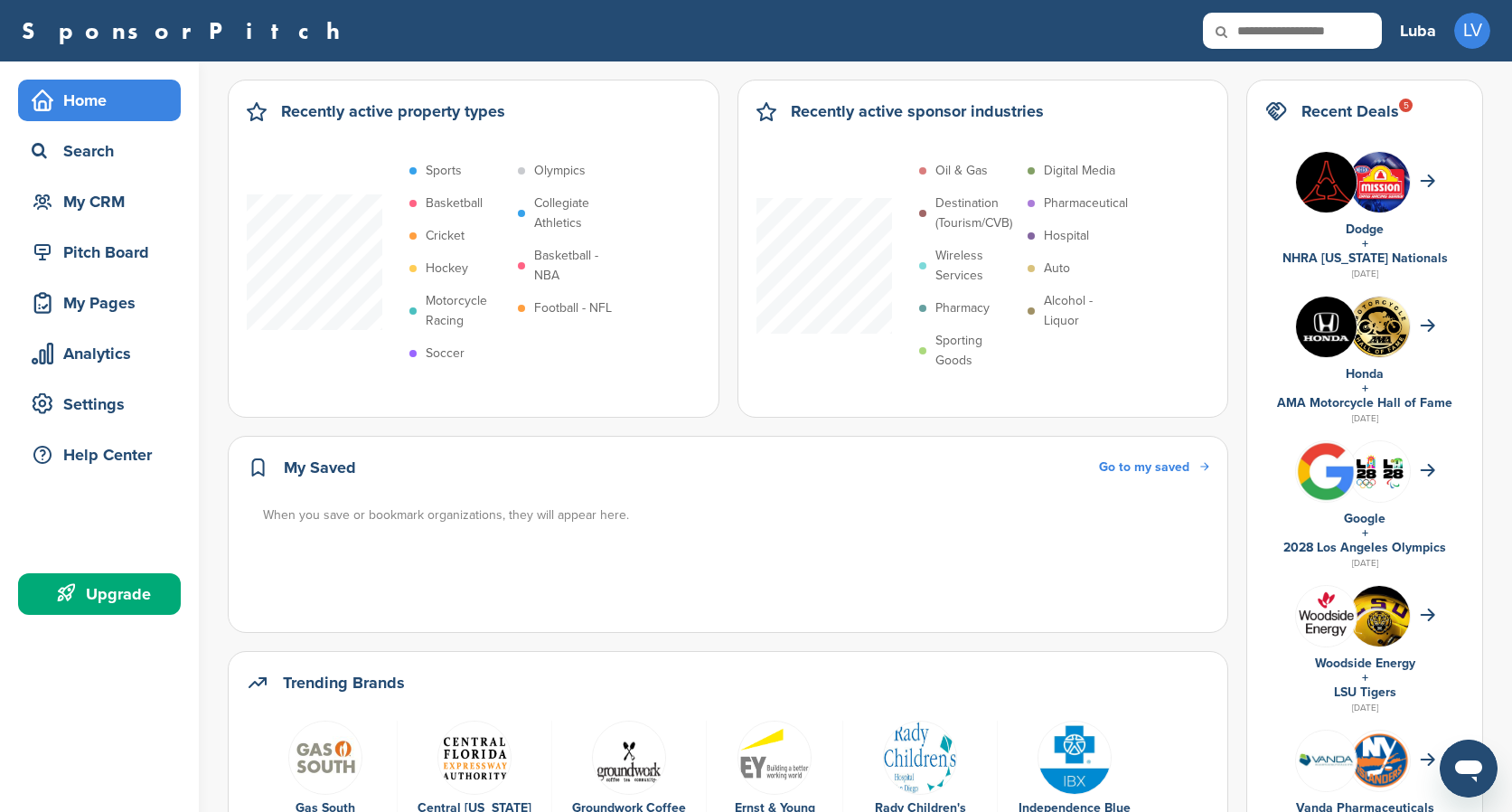
click at [99, 182] on div "My CRM" at bounding box center [99, 201] width 163 height 42
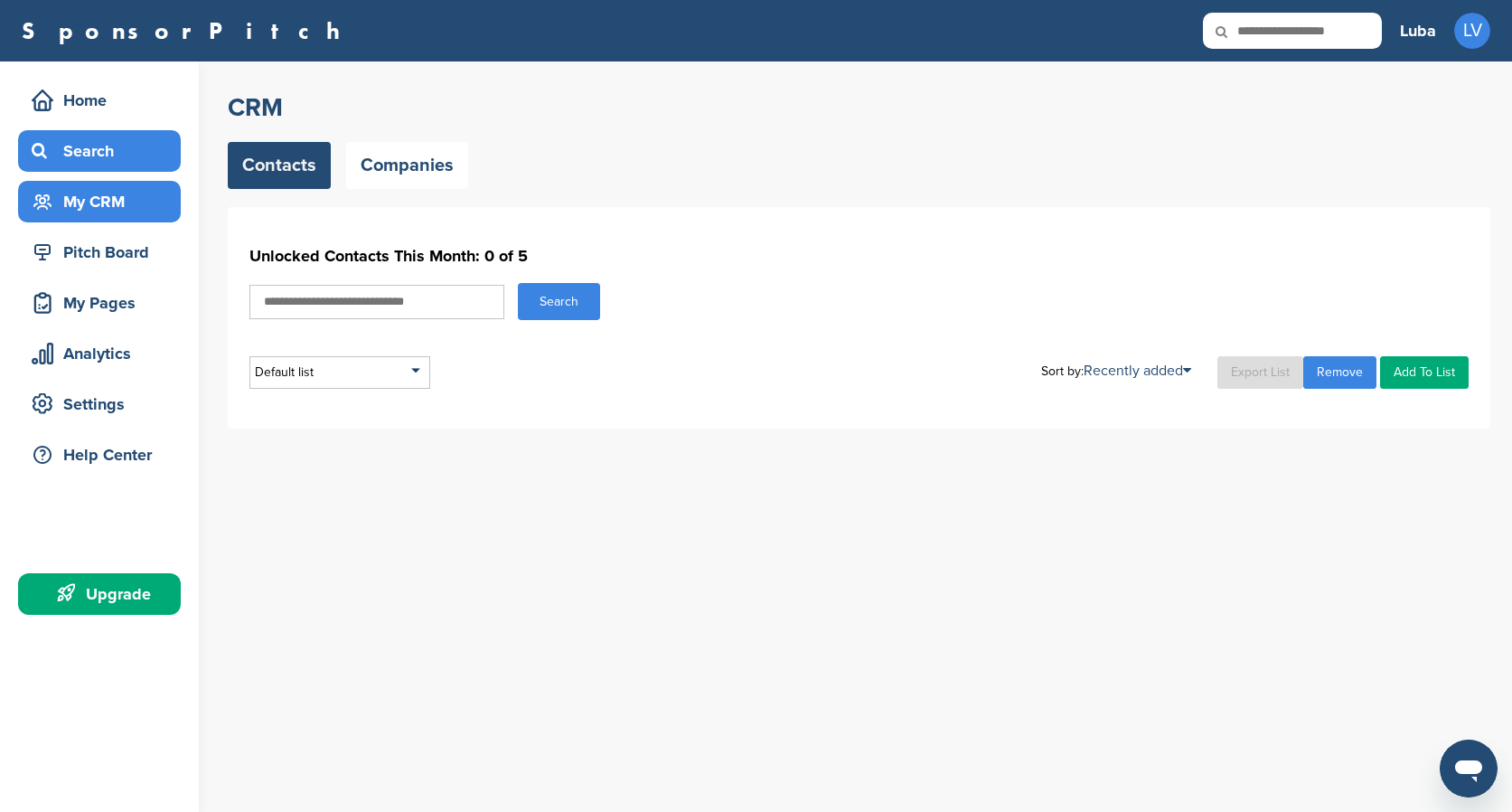
click at [118, 161] on div "Search" at bounding box center [103, 151] width 154 height 33
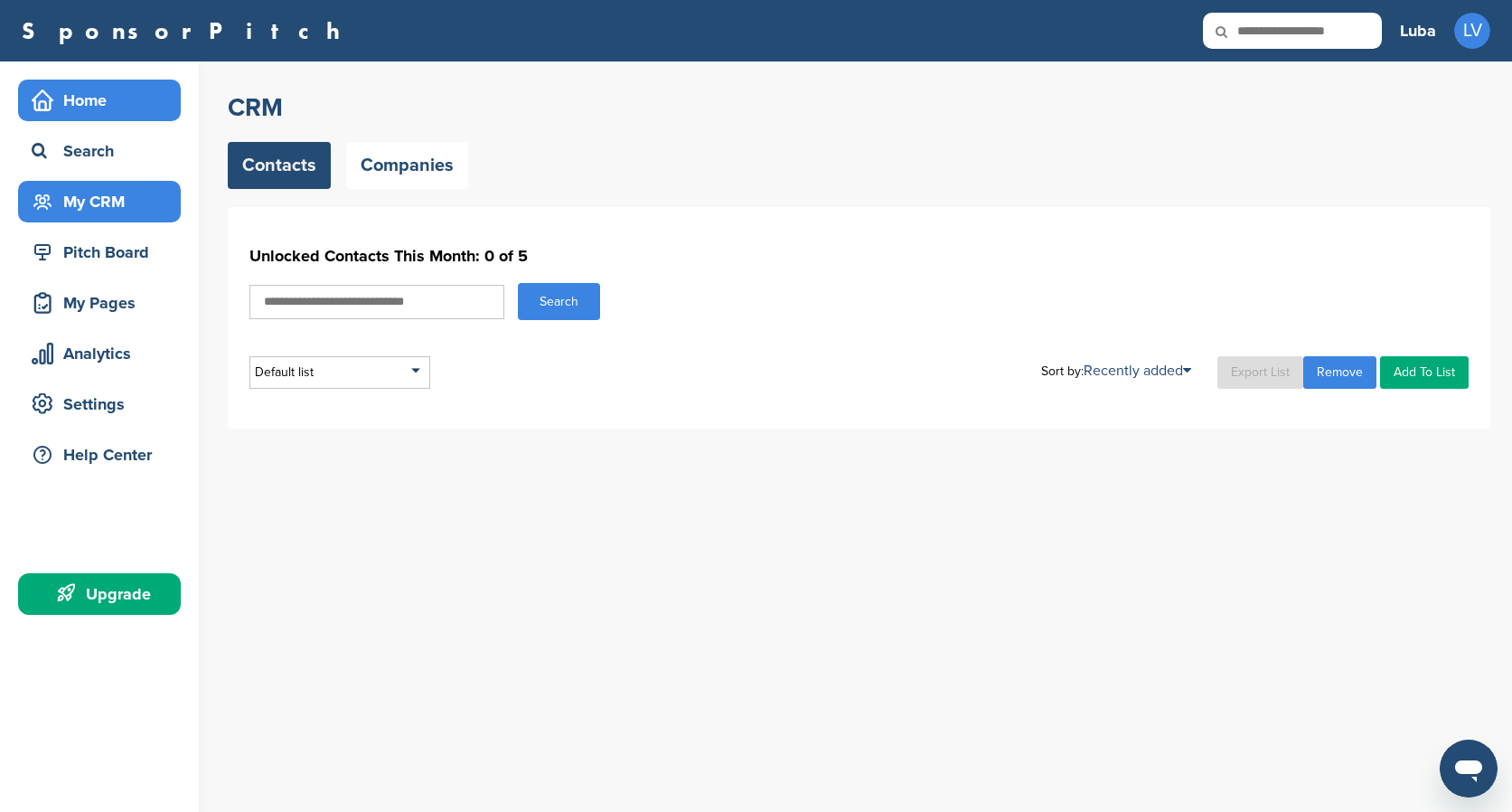
click at [111, 102] on div "Home" at bounding box center [103, 100] width 154 height 33
click at [104, 81] on div "Home" at bounding box center [99, 100] width 163 height 42
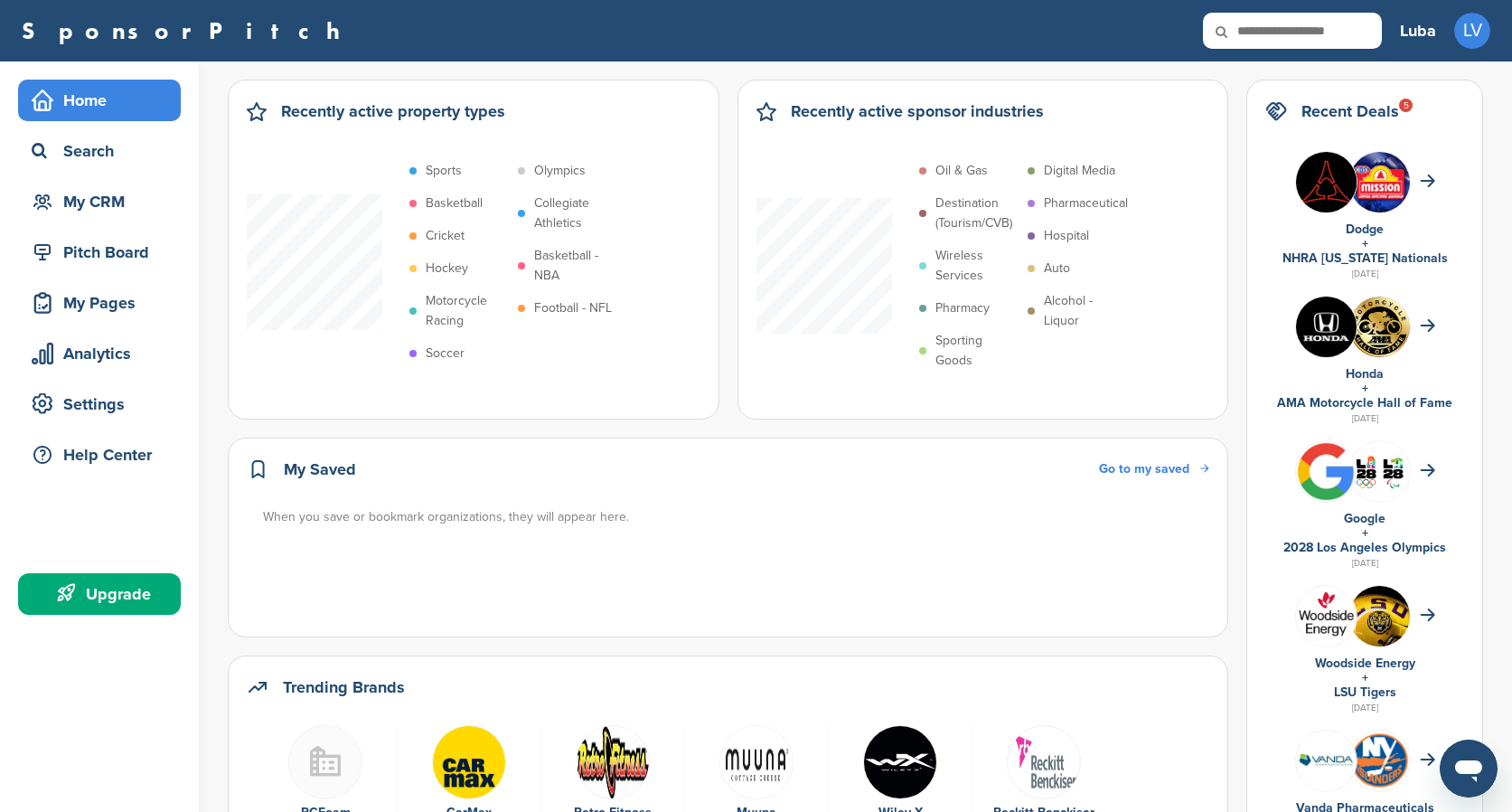
click at [444, 112] on h2 "Recently active property types" at bounding box center [393, 111] width 224 height 25
click at [519, 127] on div "Recently active property types" at bounding box center [473, 120] width 453 height 44
click at [453, 169] on p "Sports" at bounding box center [443, 170] width 36 height 20
click at [430, 170] on p "Sports" at bounding box center [443, 170] width 36 height 20
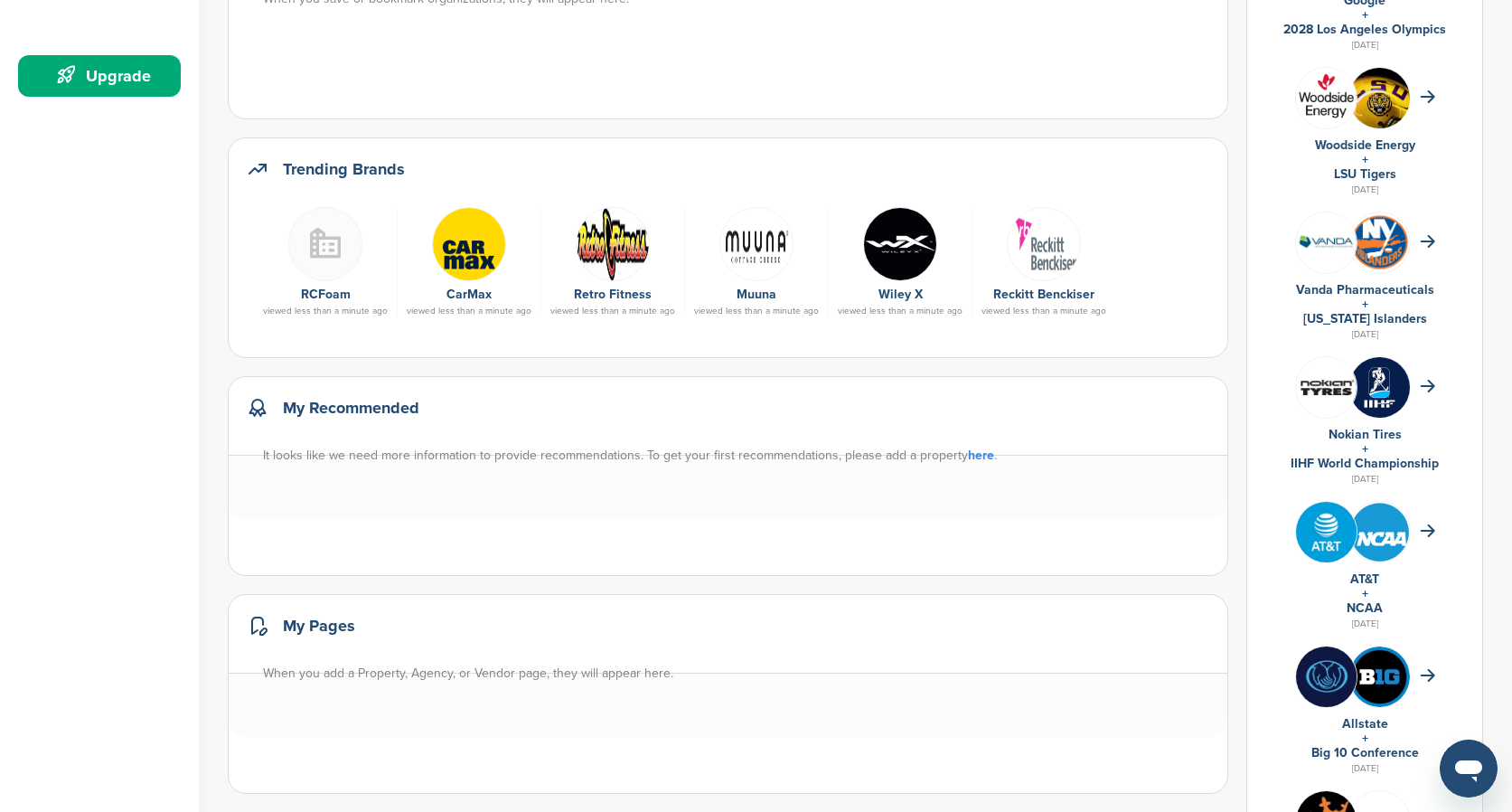
scroll to position [520, 0]
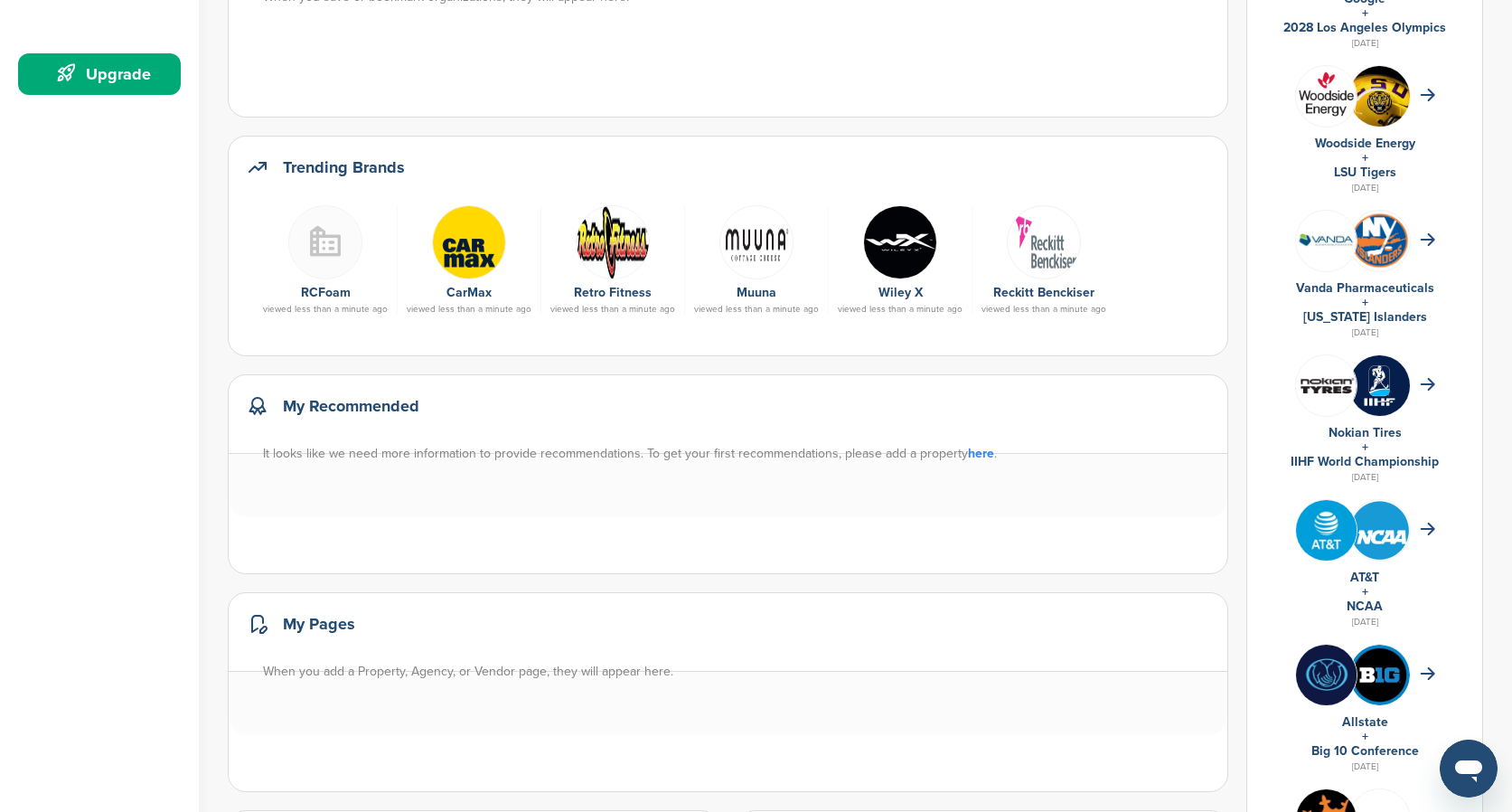
click at [622, 235] on img at bounding box center [613, 242] width 74 height 74
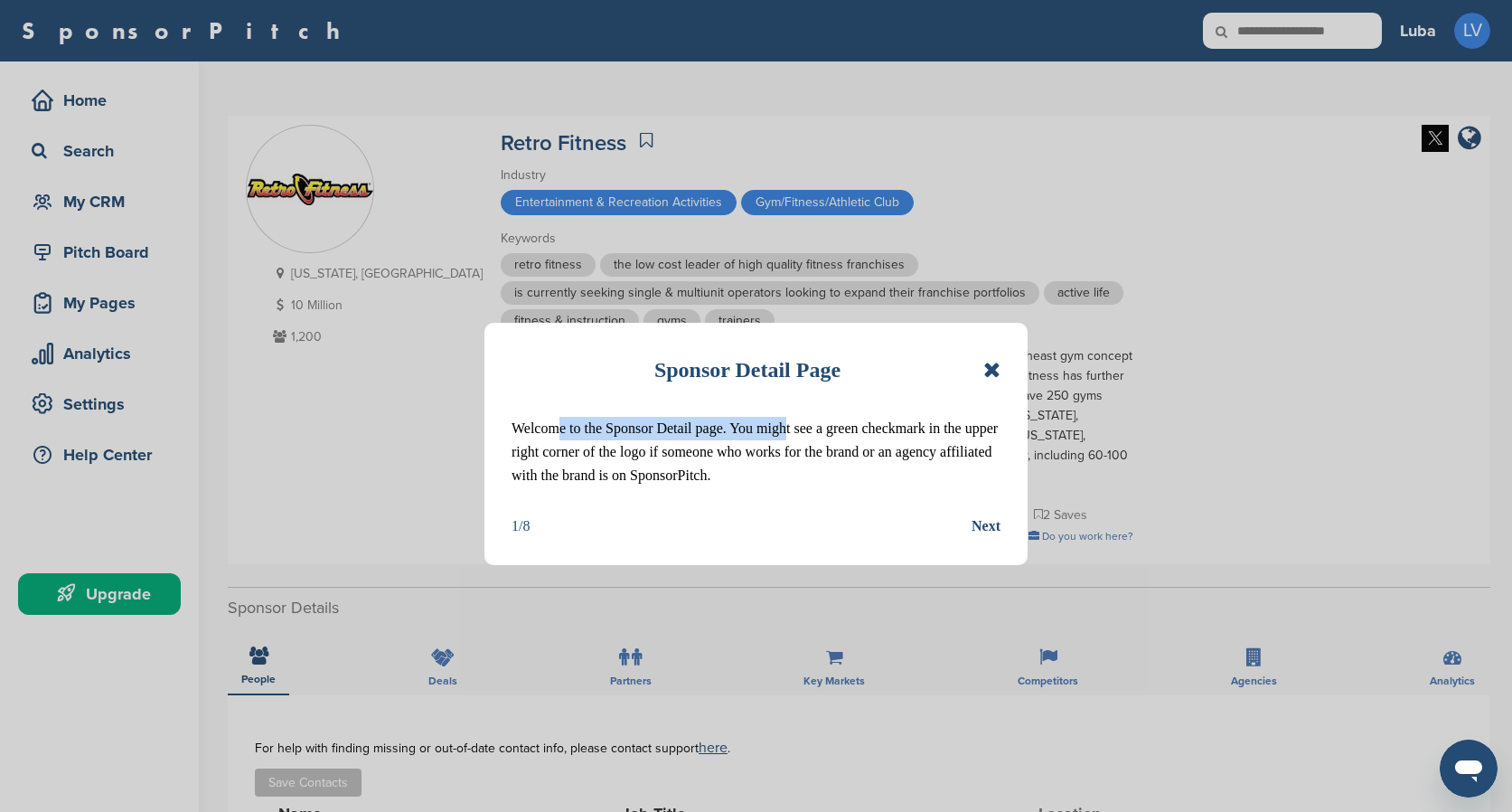
drag, startPoint x: 547, startPoint y: 432, endPoint x: 775, endPoint y: 430, distance: 228.0
click at [776, 432] on p "Welcome to the Sponsor Detail page. You might see a green checkmark in the uppe…" at bounding box center [755, 452] width 489 height 71
drag, startPoint x: 506, startPoint y: 453, endPoint x: 722, endPoint y: 453, distance: 216.0
click at [722, 454] on div "Sponsor Detail Page Welcome to the Sponsor Detail page. You might see a green c…" at bounding box center [755, 443] width 543 height 242
click at [799, 452] on p "Welcome to the Sponsor Detail page. You might see a green checkmark in the uppe…" at bounding box center [755, 452] width 489 height 71
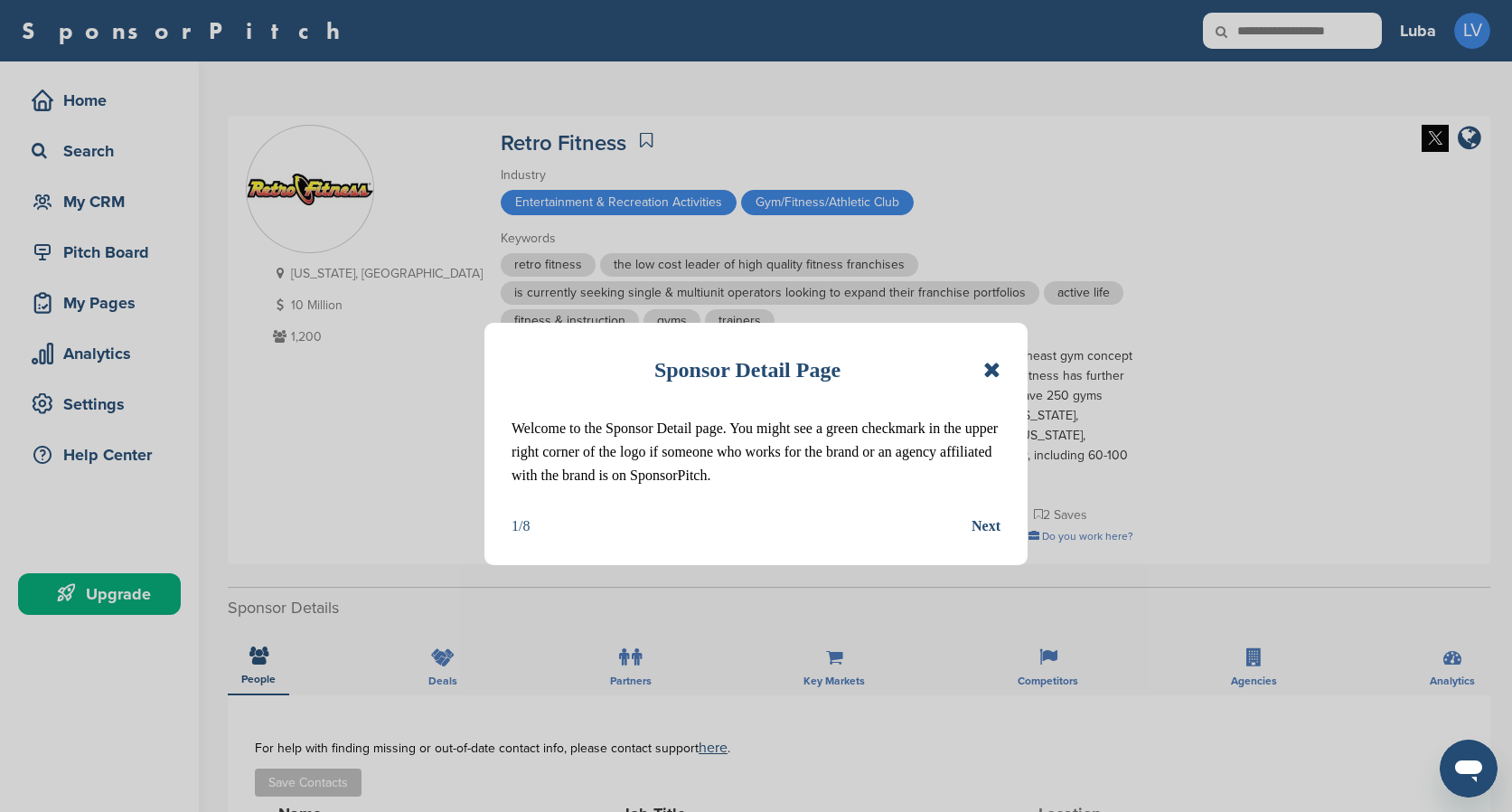
drag, startPoint x: 539, startPoint y: 485, endPoint x: 842, endPoint y: 486, distance: 303.0
click at [843, 486] on p "Welcome to the Sponsor Detail page. You might see a green checkmark in the uppe…" at bounding box center [755, 452] width 489 height 71
click at [977, 519] on div "Next" at bounding box center [985, 525] width 29 height 23
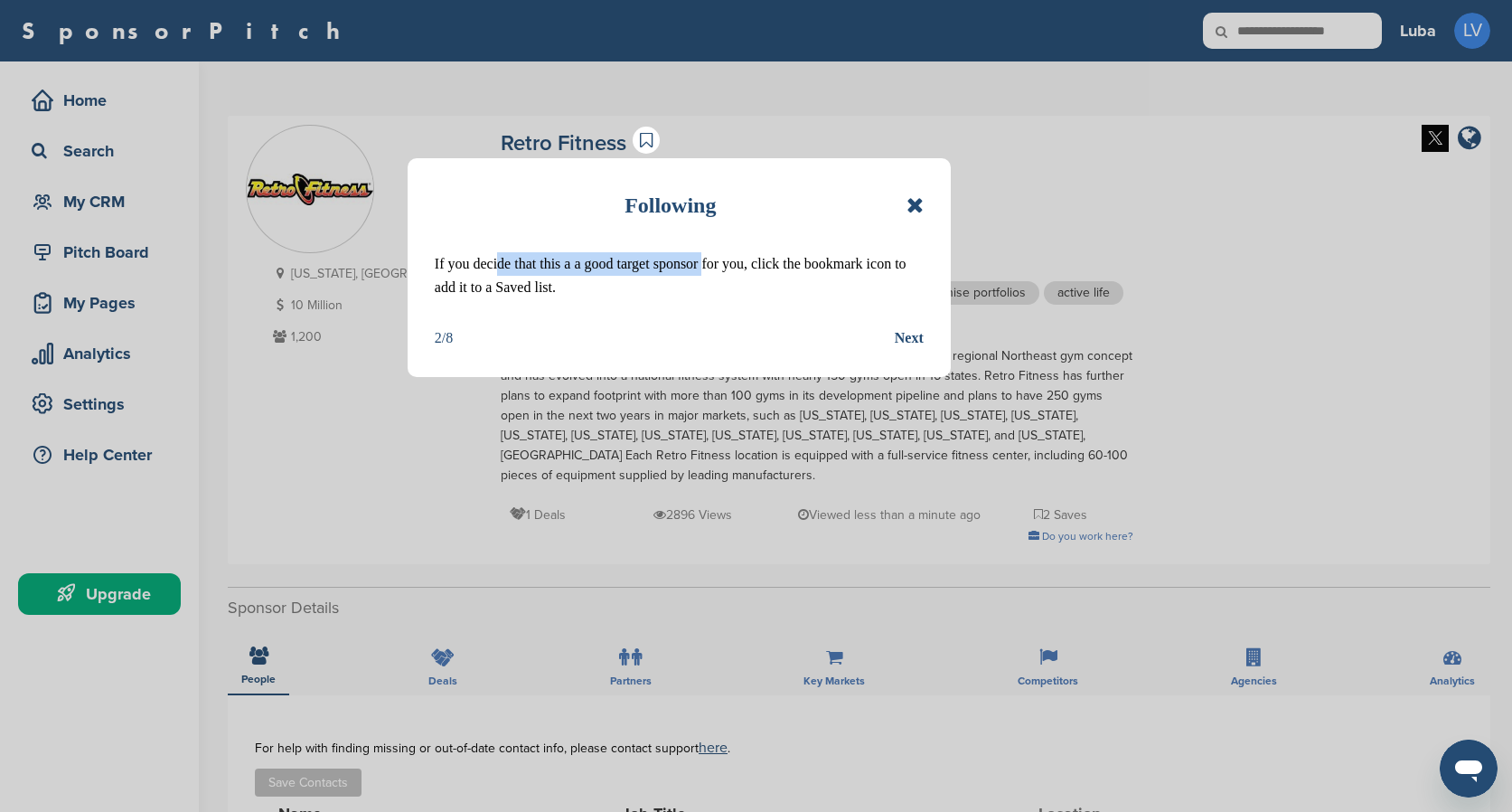
drag, startPoint x: 498, startPoint y: 270, endPoint x: 701, endPoint y: 258, distance: 203.4
click at [701, 258] on p "If you decide that this a a good target sponsor for you, click the bookmark ico…" at bounding box center [679, 276] width 489 height 47
click at [911, 340] on div "Next" at bounding box center [909, 337] width 29 height 23
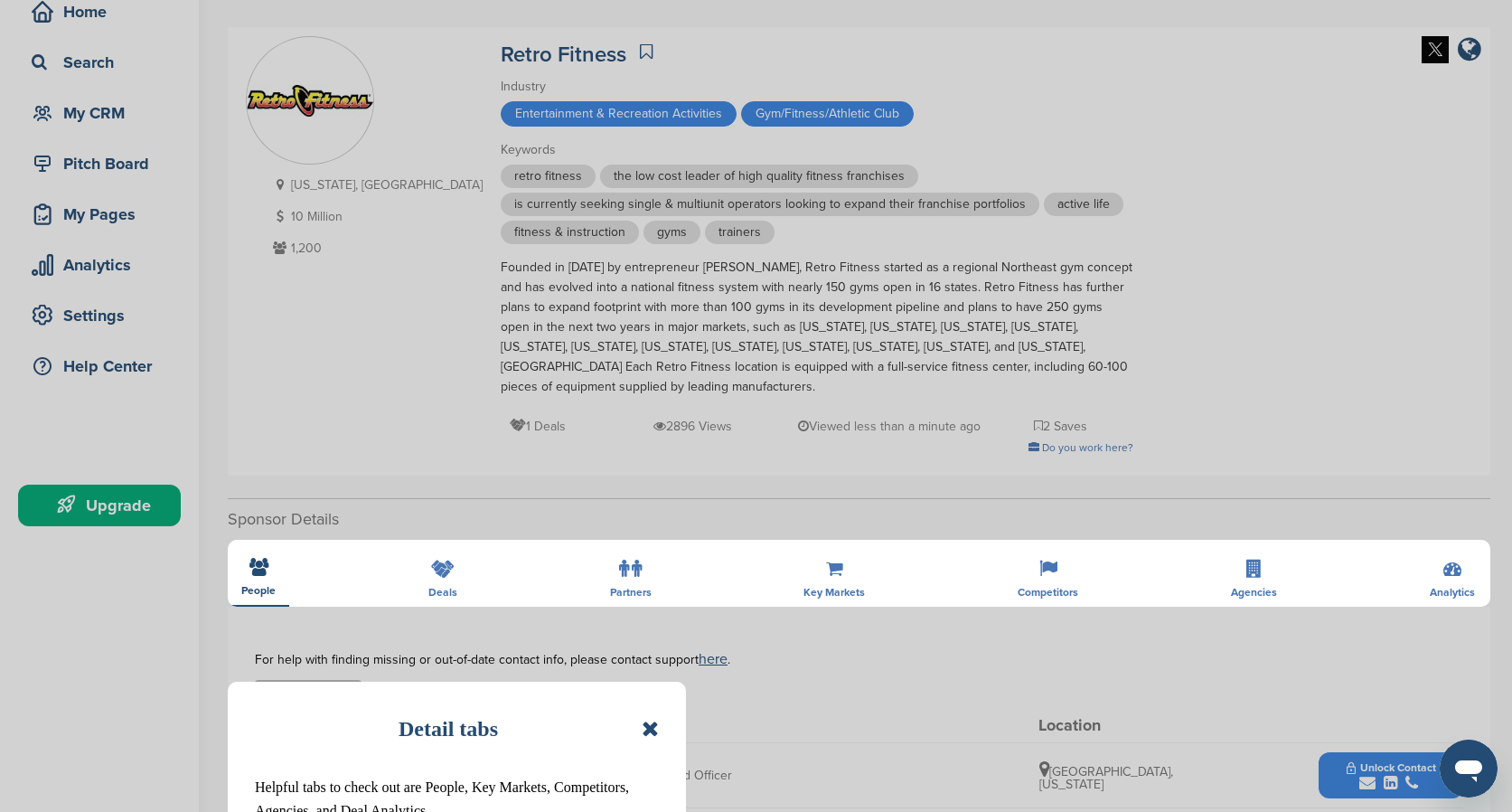
scroll to position [262, 0]
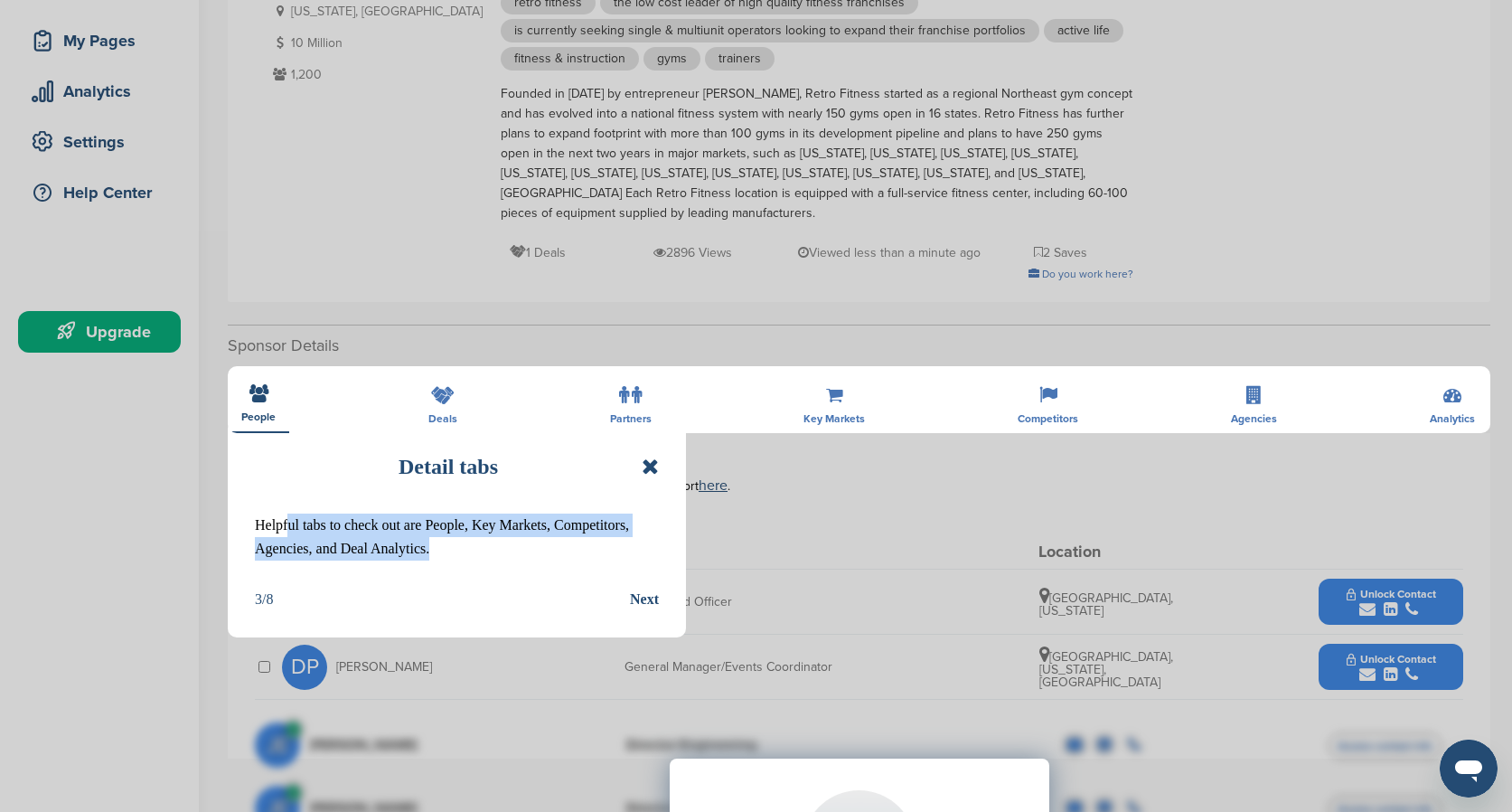
drag, startPoint x: 287, startPoint y: 526, endPoint x: 575, endPoint y: 552, distance: 289.2
click at [576, 553] on p "Helpful tabs to check out are People, Key Markets, Competitors, Agencies, and D…" at bounding box center [457, 536] width 404 height 47
click at [657, 600] on div "Next" at bounding box center [643, 599] width 29 height 23
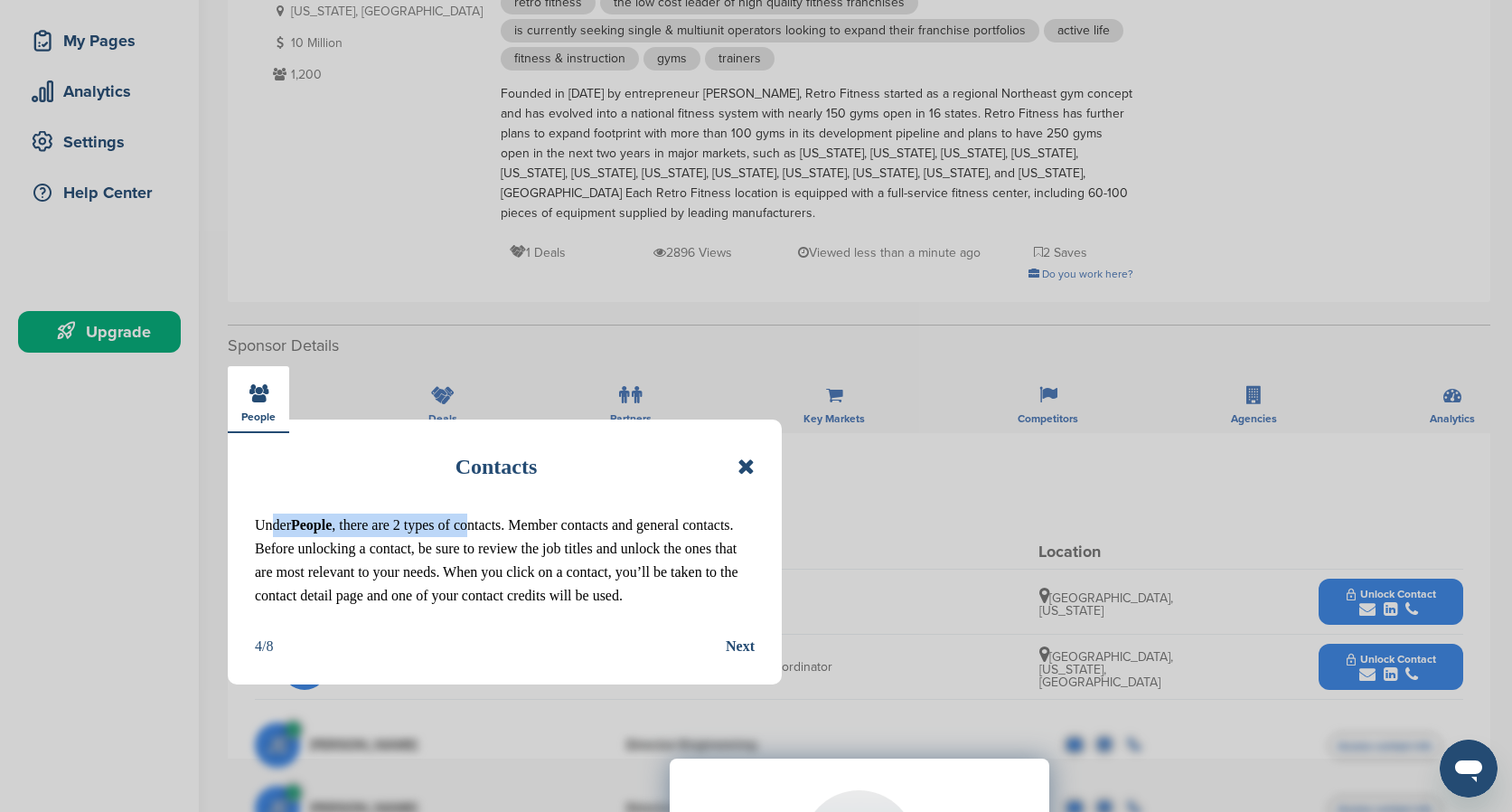
drag, startPoint x: 276, startPoint y: 517, endPoint x: 468, endPoint y: 535, distance: 192.8
click at [468, 535] on p "Under People , there are 2 types of contacts. Member contacts and general conta…" at bounding box center [505, 560] width 500 height 94
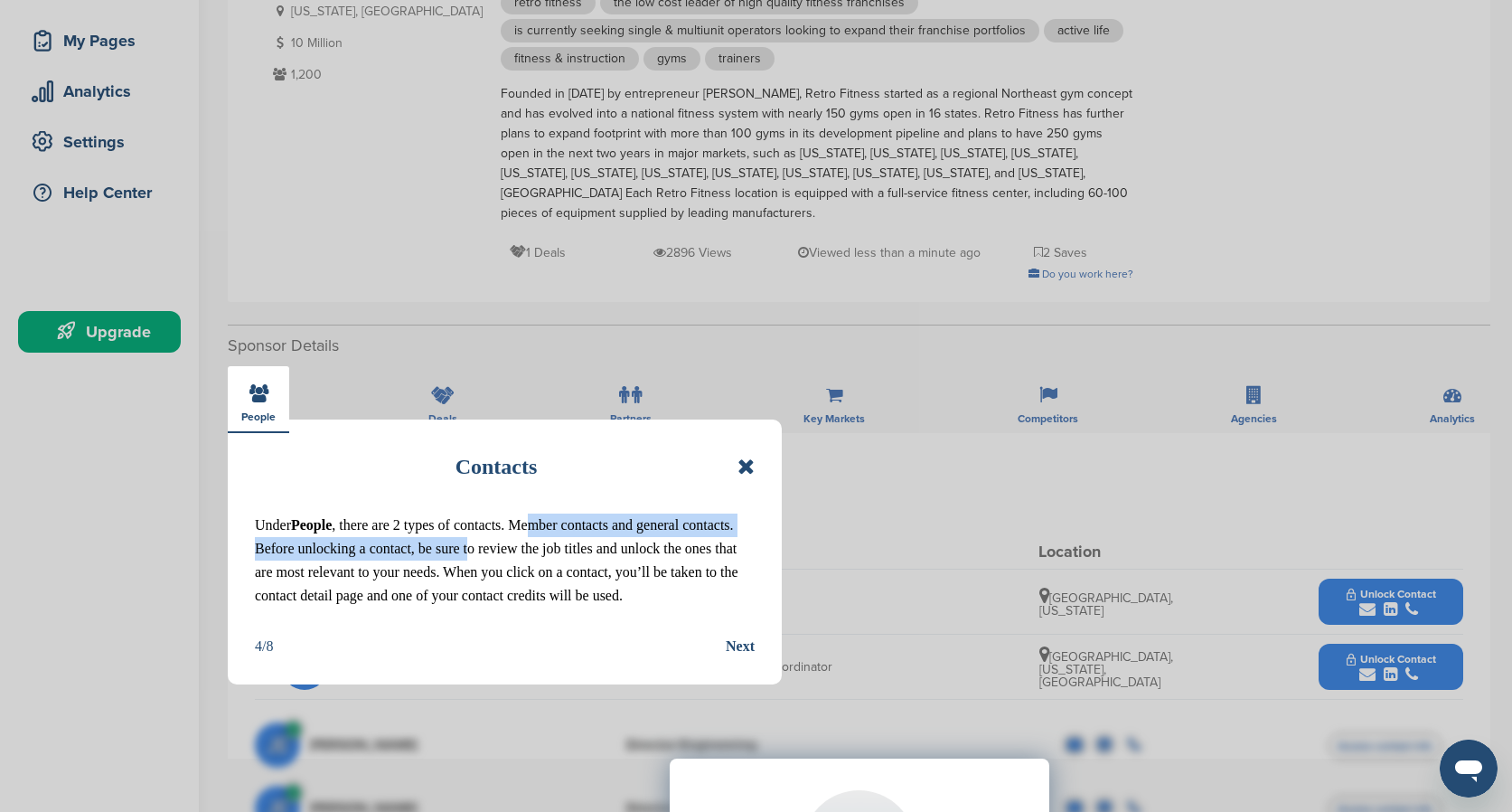
drag, startPoint x: 530, startPoint y: 521, endPoint x: 466, endPoint y: 549, distance: 69.9
click at [466, 549] on p "Under People , there are 2 types of contacts. Member contacts and general conta…" at bounding box center [505, 560] width 500 height 94
click at [503, 552] on p "Under People , there are 2 types of contacts. Member contacts and general conta…" at bounding box center [505, 560] width 500 height 94
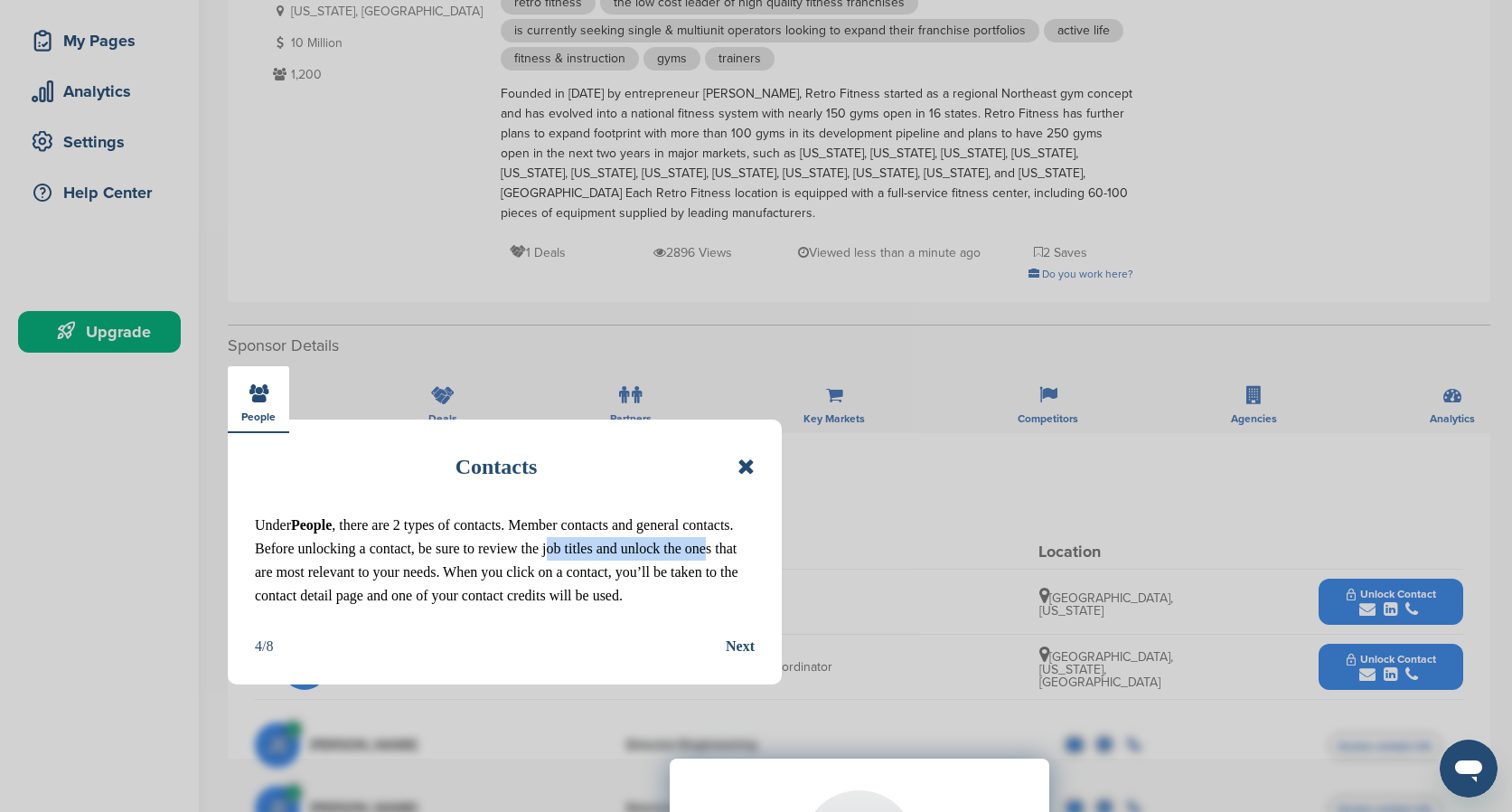
drag, startPoint x: 548, startPoint y: 552, endPoint x: 704, endPoint y: 548, distance: 156.1
click at [704, 548] on p "Under People , there are 2 types of contacts. Member contacts and general conta…" at bounding box center [505, 560] width 500 height 94
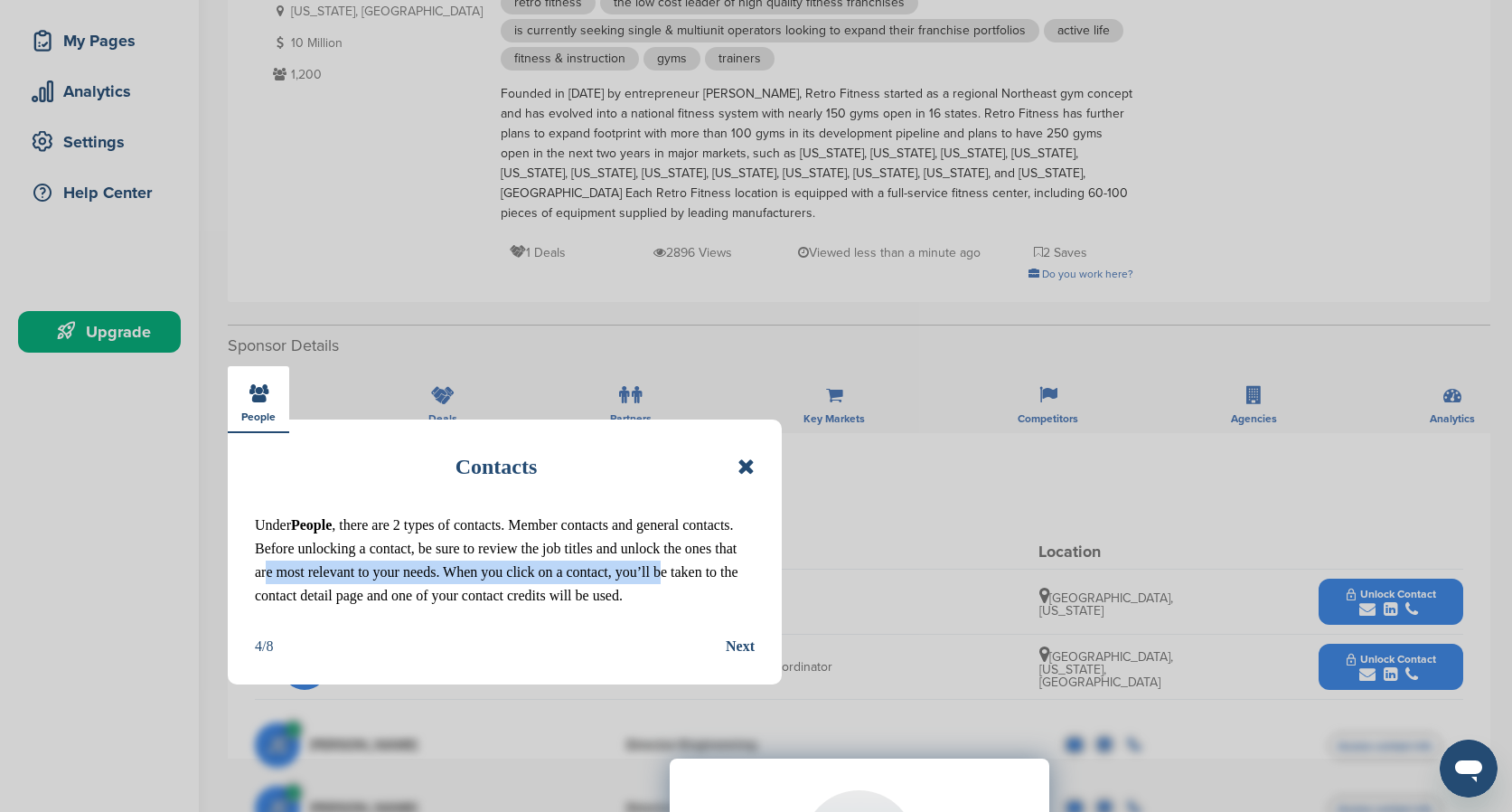
drag, startPoint x: 268, startPoint y: 567, endPoint x: 663, endPoint y: 567, distance: 395.0
click at [663, 567] on p "Under People , there are 2 types of contacts. Member contacts and general conta…" at bounding box center [505, 560] width 500 height 94
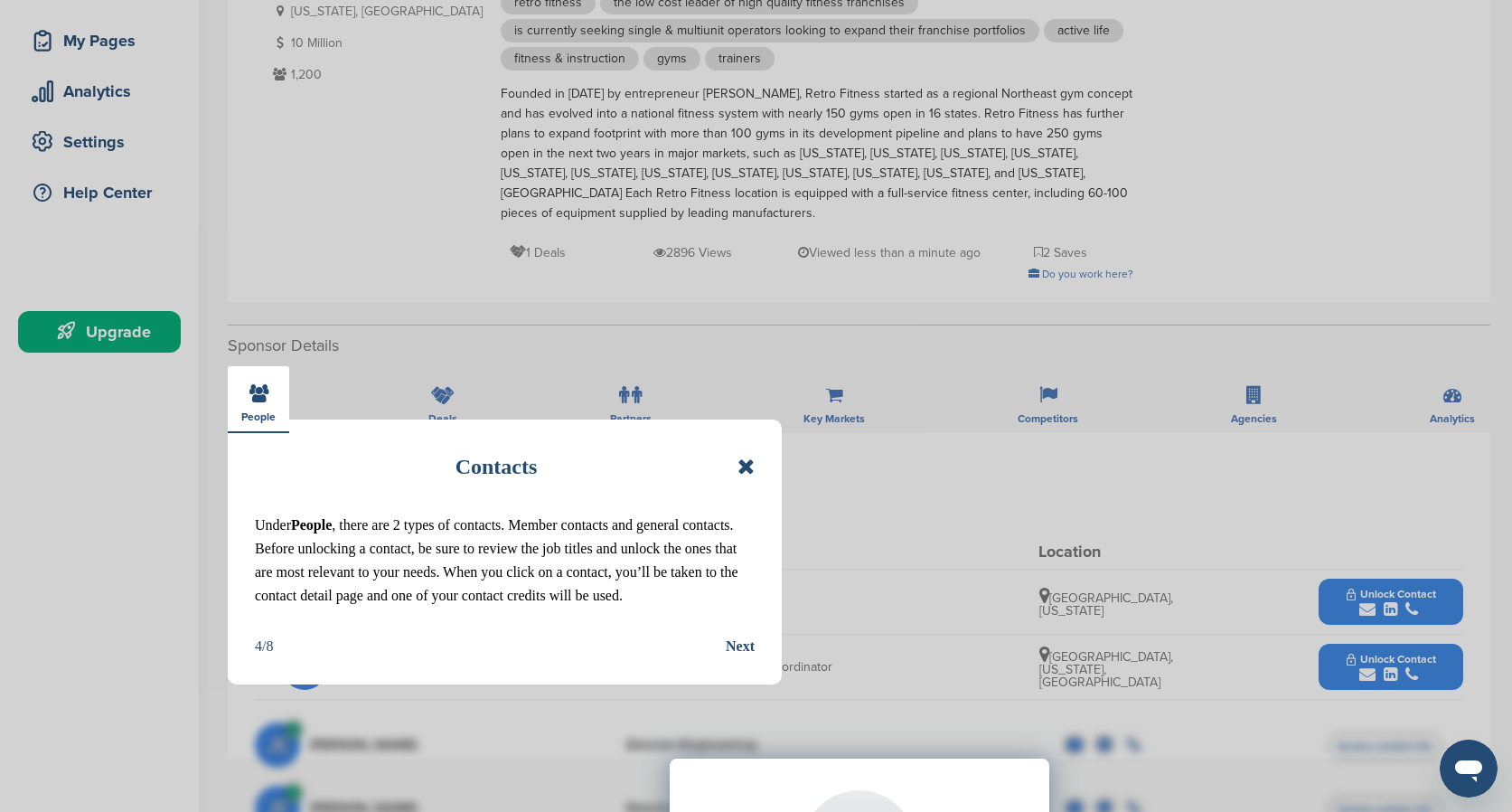
click at [745, 659] on div "Contacts Under People , there are 2 types of contacts. Member contacts and gene…" at bounding box center [505, 551] width 554 height 265
click at [743, 650] on div "Next" at bounding box center [739, 645] width 29 height 23
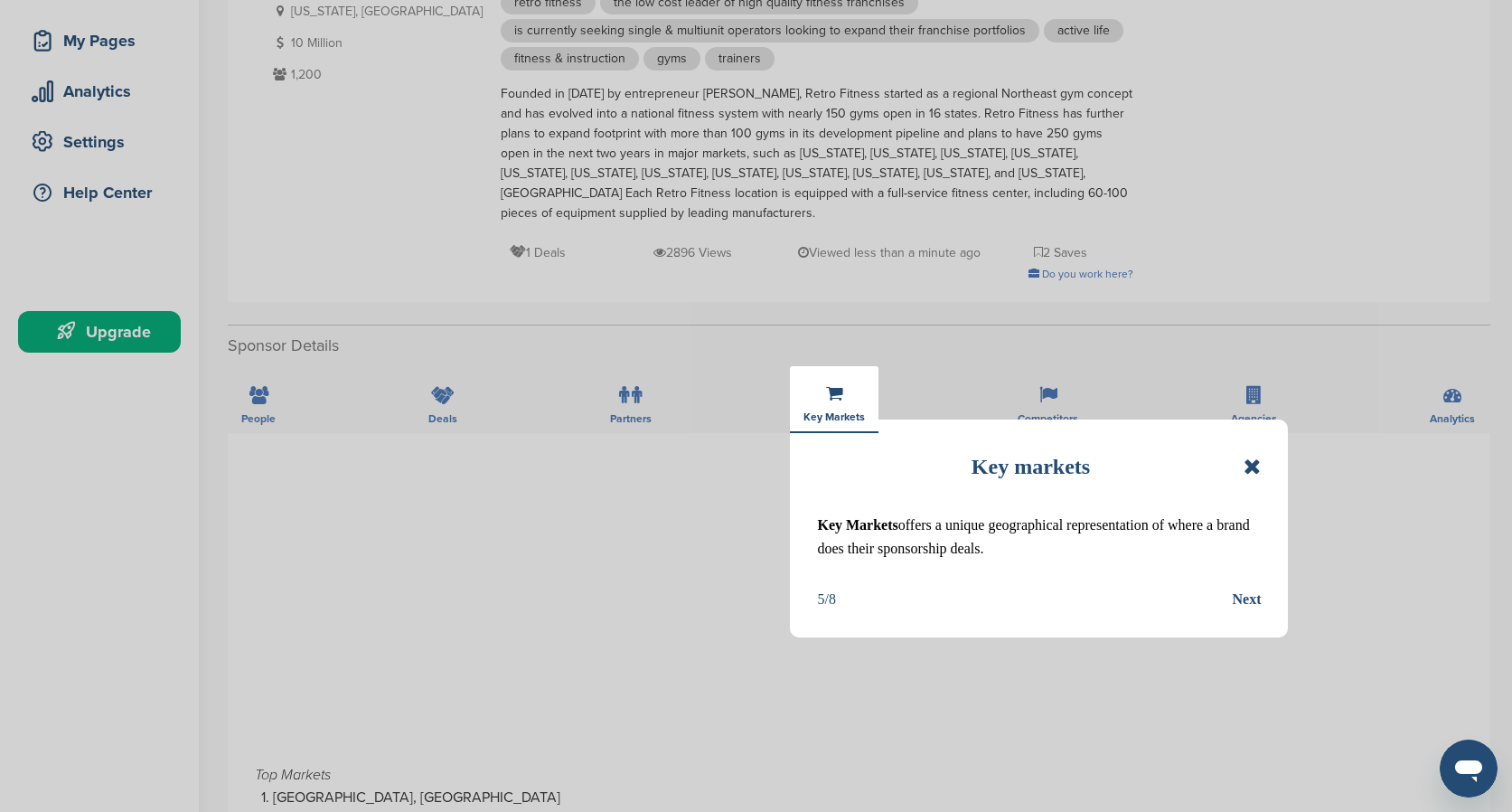
drag, startPoint x: 844, startPoint y: 519, endPoint x: 996, endPoint y: 519, distance: 152.0
click at [996, 519] on p "Key Markets offers a unique geographical representation of where a brand does t…" at bounding box center [1038, 536] width 444 height 47
drag, startPoint x: 953, startPoint y: 525, endPoint x: 1121, endPoint y: 521, distance: 168.0
click at [1121, 521] on p "Key Markets offers a unique geographical representation of where a brand does t…" at bounding box center [1038, 536] width 444 height 47
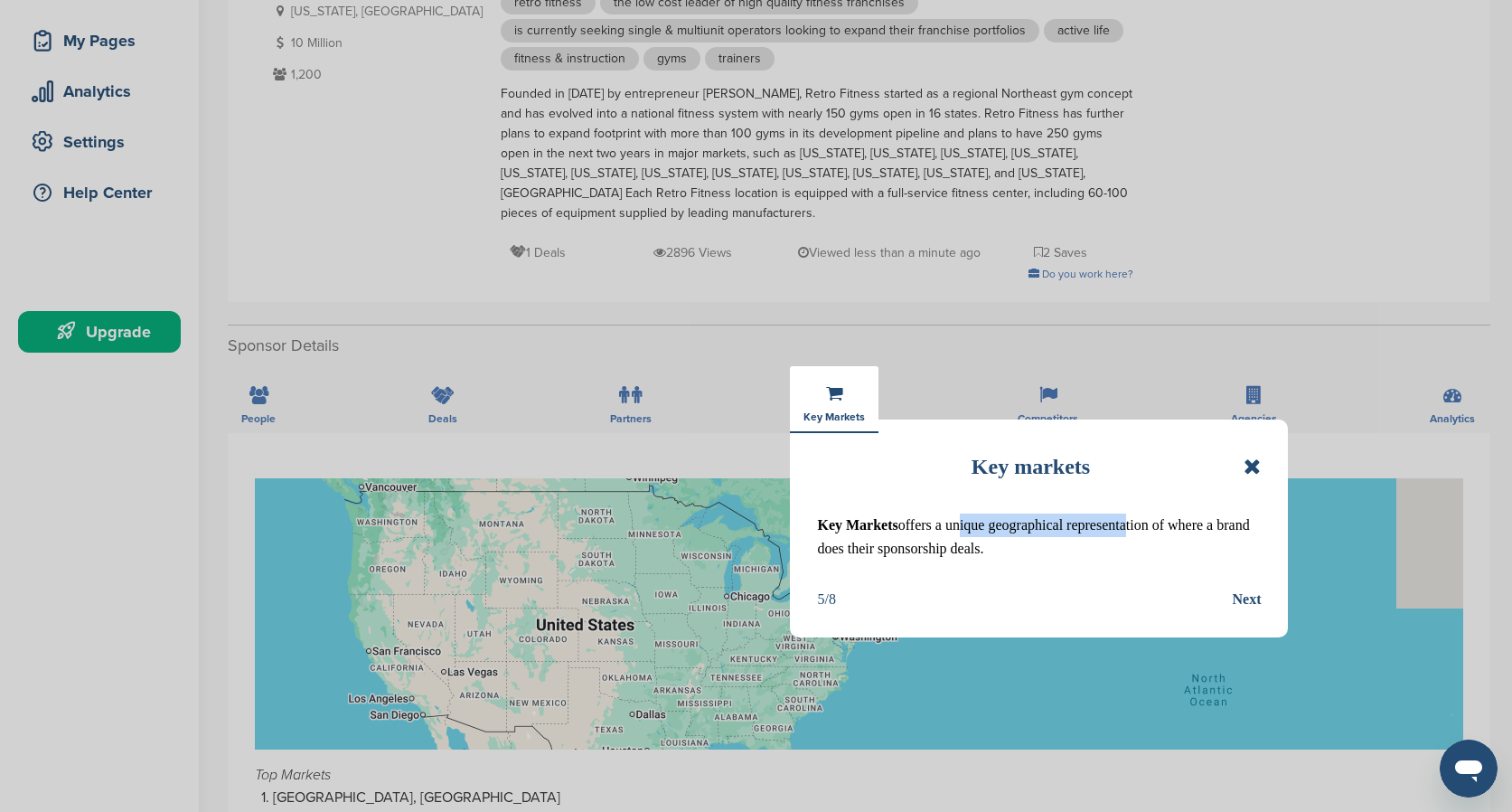
click at [1238, 599] on div "Next" at bounding box center [1246, 599] width 29 height 23
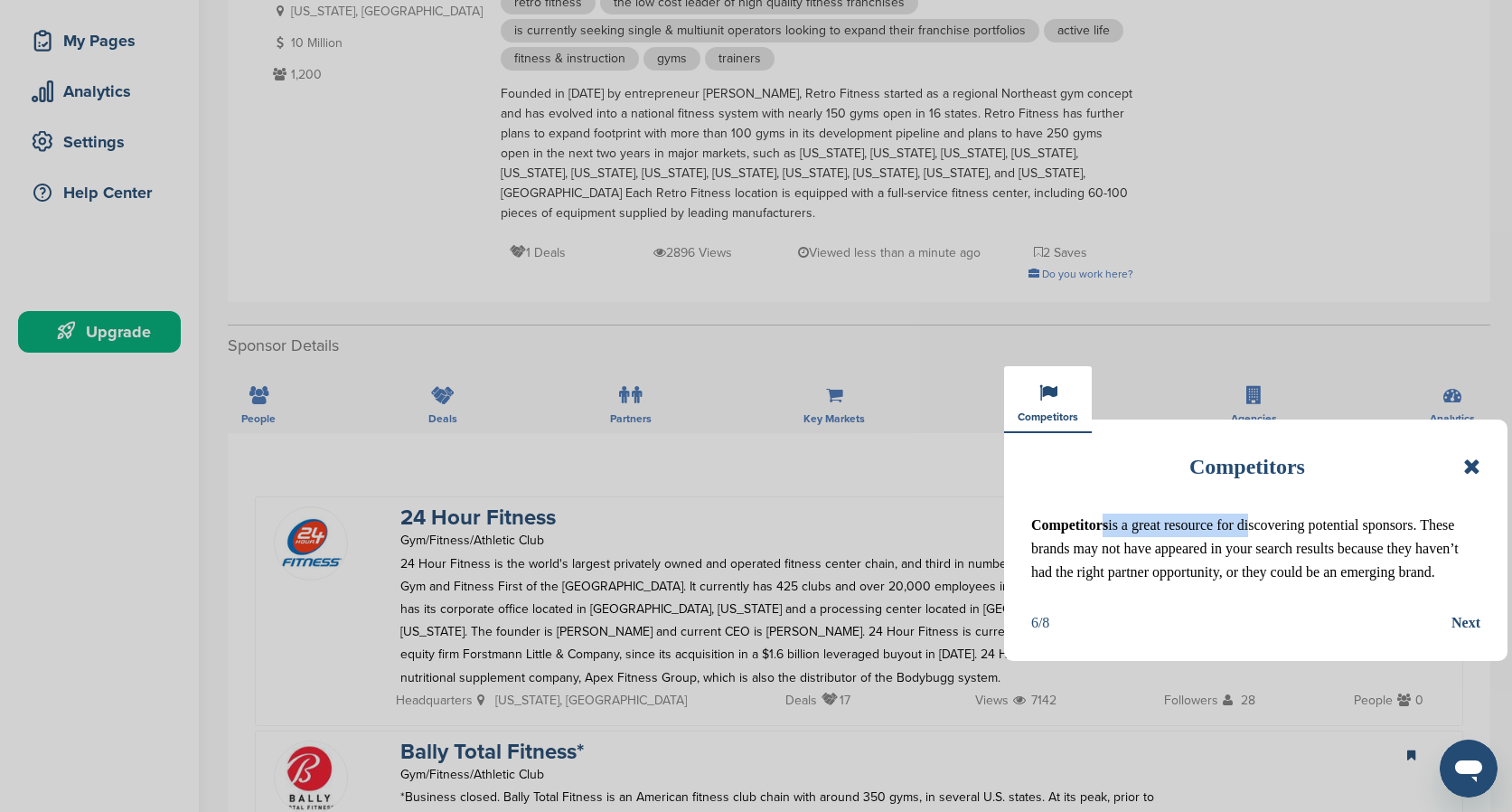
drag, startPoint x: 1102, startPoint y: 529, endPoint x: 1245, endPoint y: 529, distance: 143.0
click at [1245, 529] on p "Competitors is a great resource for discovering potential sponsors. These brand…" at bounding box center [1255, 548] width 449 height 71
click at [1318, 529] on p "Competitors is a great resource for discovering potential sponsors. These brand…" at bounding box center [1255, 548] width 449 height 71
click at [1468, 616] on div "Next" at bounding box center [1465, 622] width 29 height 23
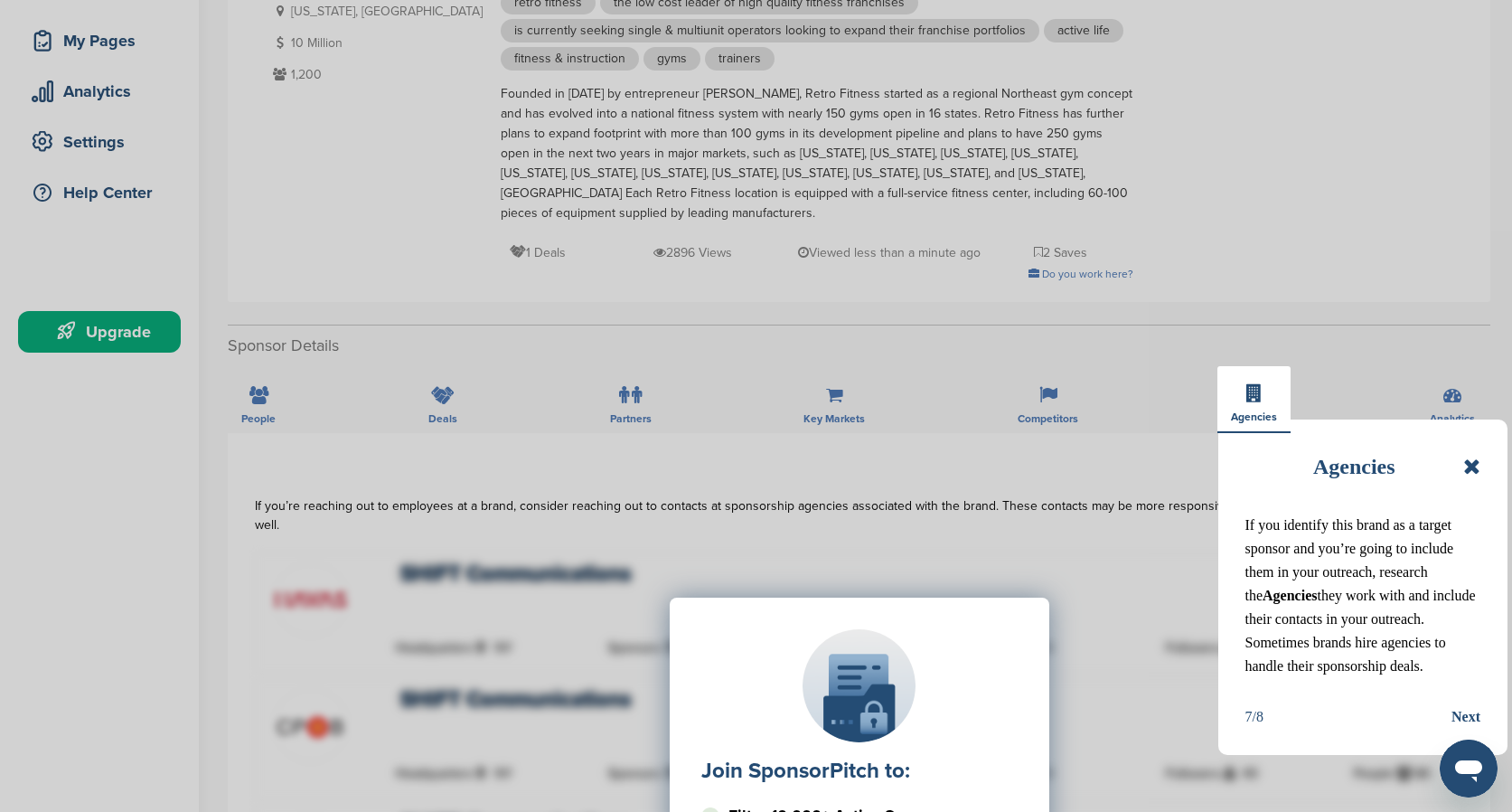
click at [1462, 721] on div "Join SponsorPitch to: Filter 10,000+ Active Sponsors Unlock Unique Sponsor Prof…" at bounding box center [859, 778] width 1208 height 452
click at [1470, 716] on div "Next" at bounding box center [1465, 716] width 29 height 23
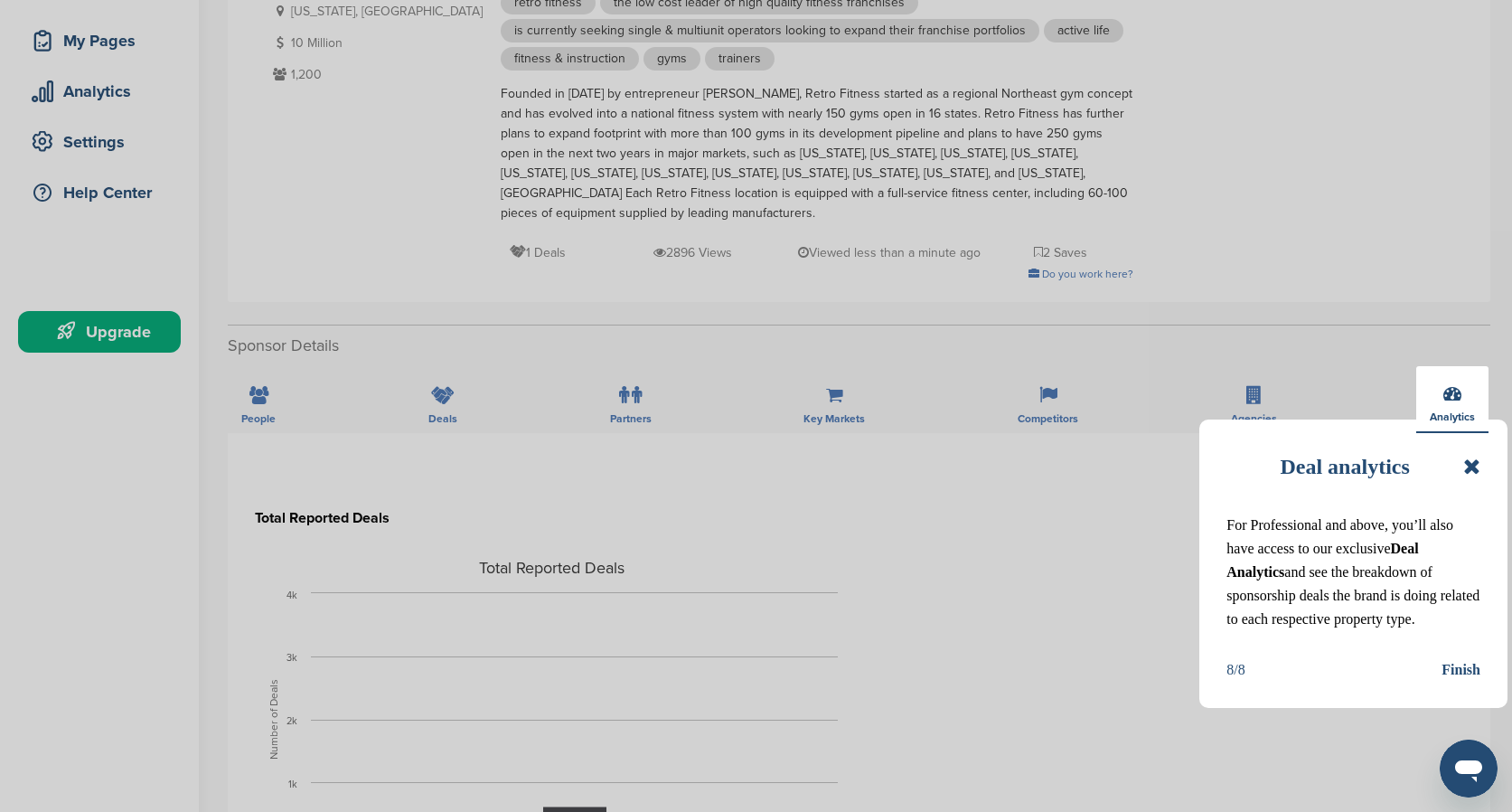
click at [1459, 666] on div "Finish" at bounding box center [1461, 670] width 39 height 23
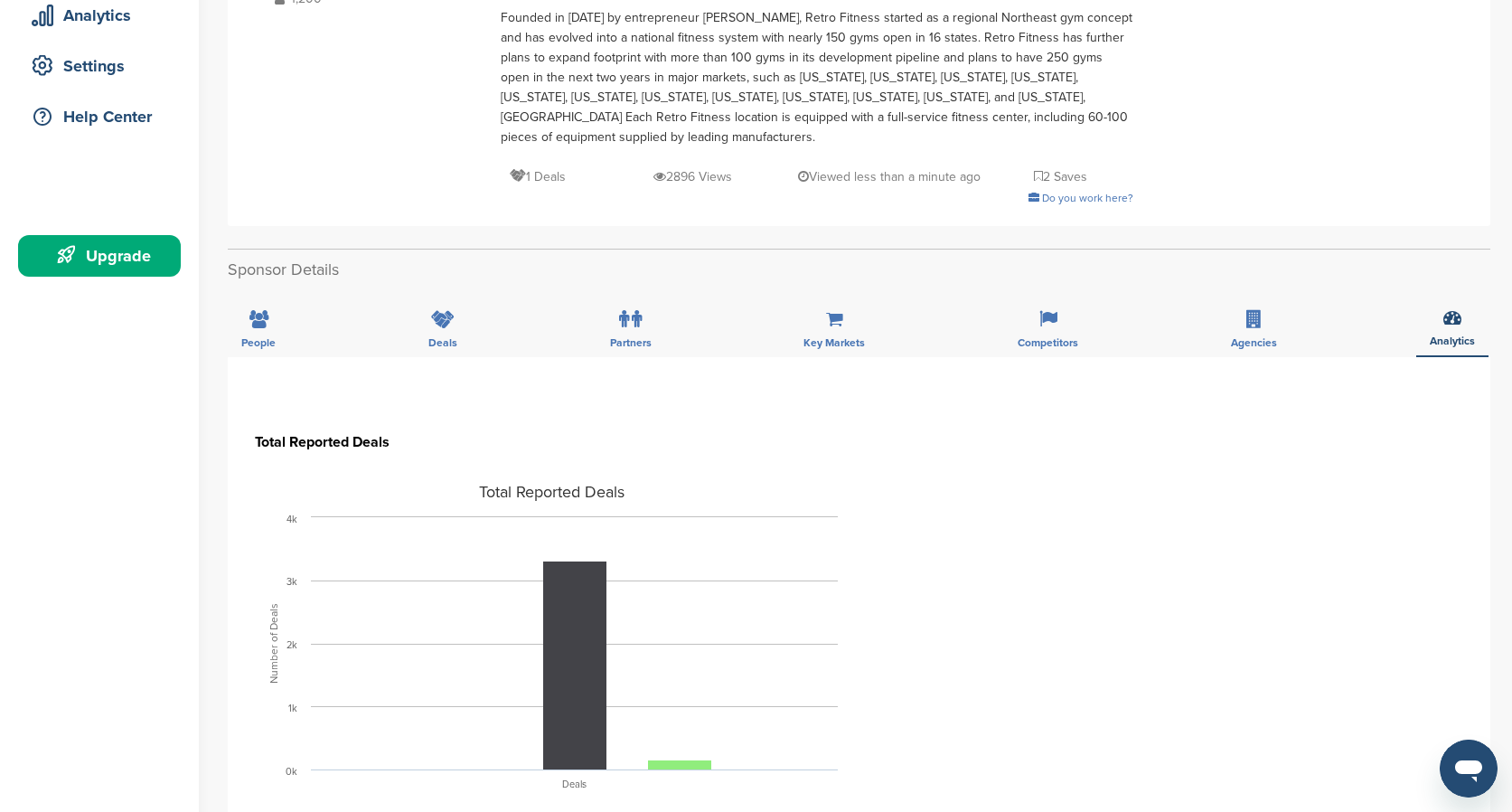
scroll to position [383, 0]
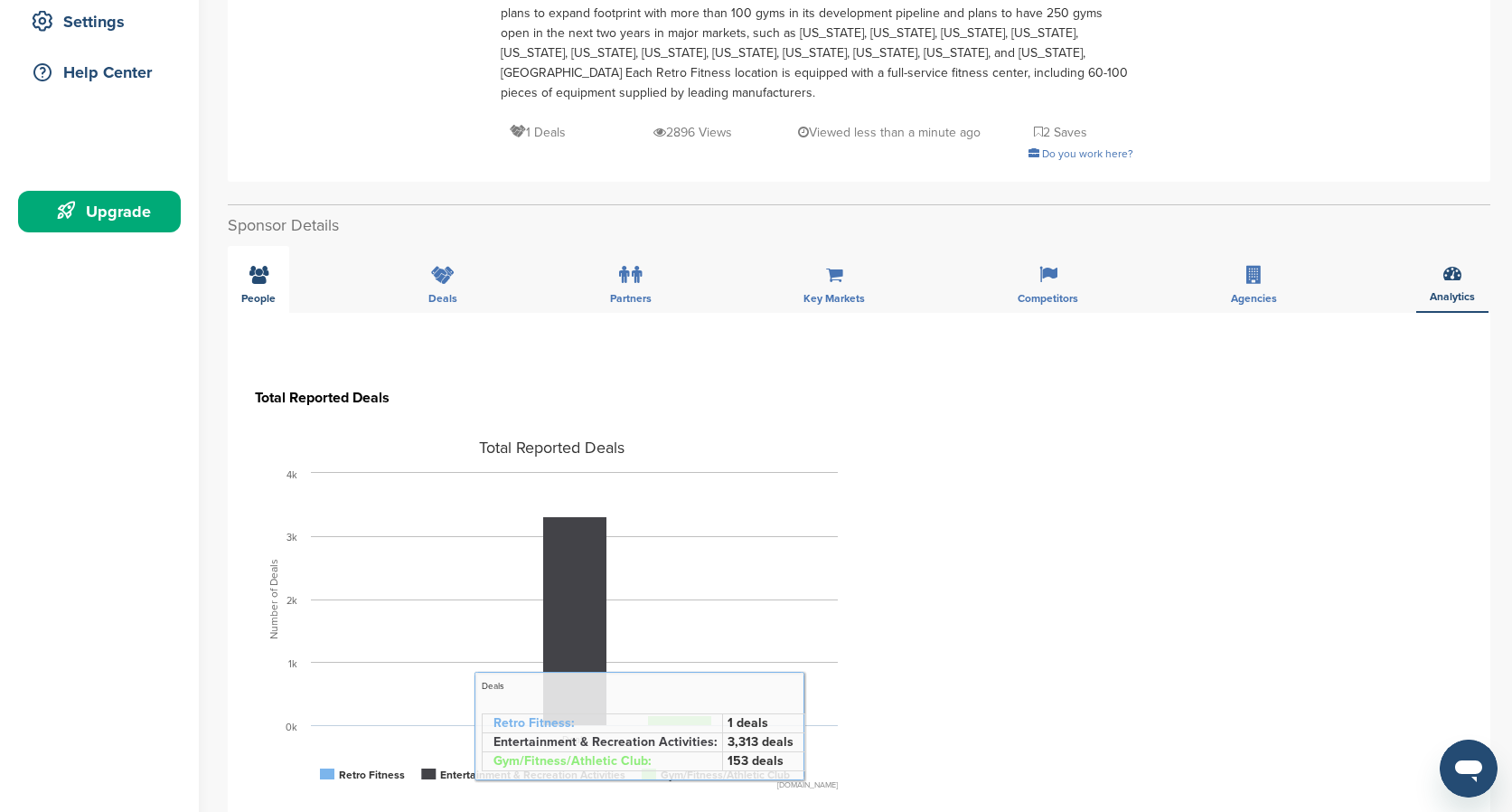
click at [258, 265] on icon at bounding box center [259, 274] width 19 height 18
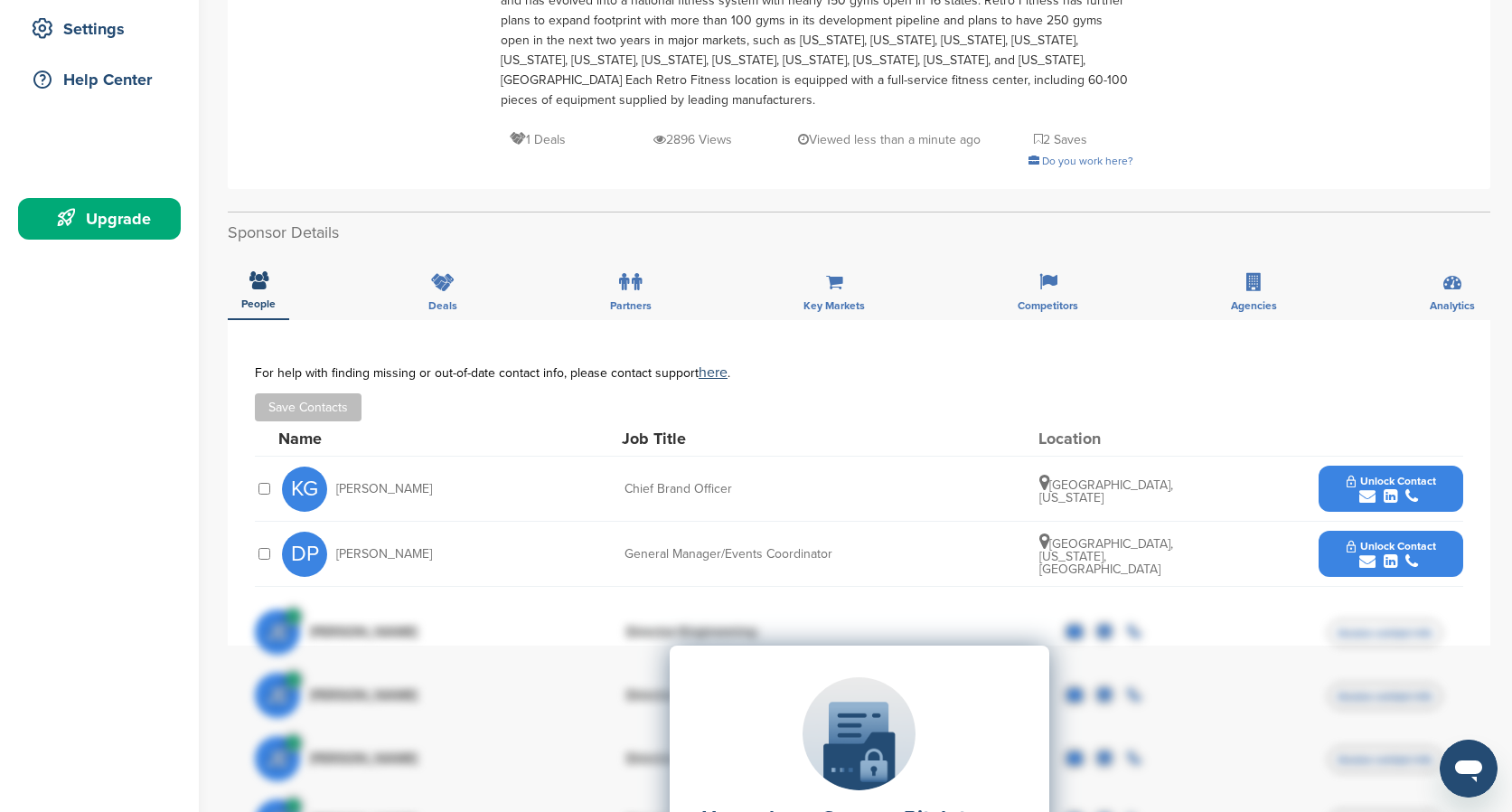
scroll to position [382, 0]
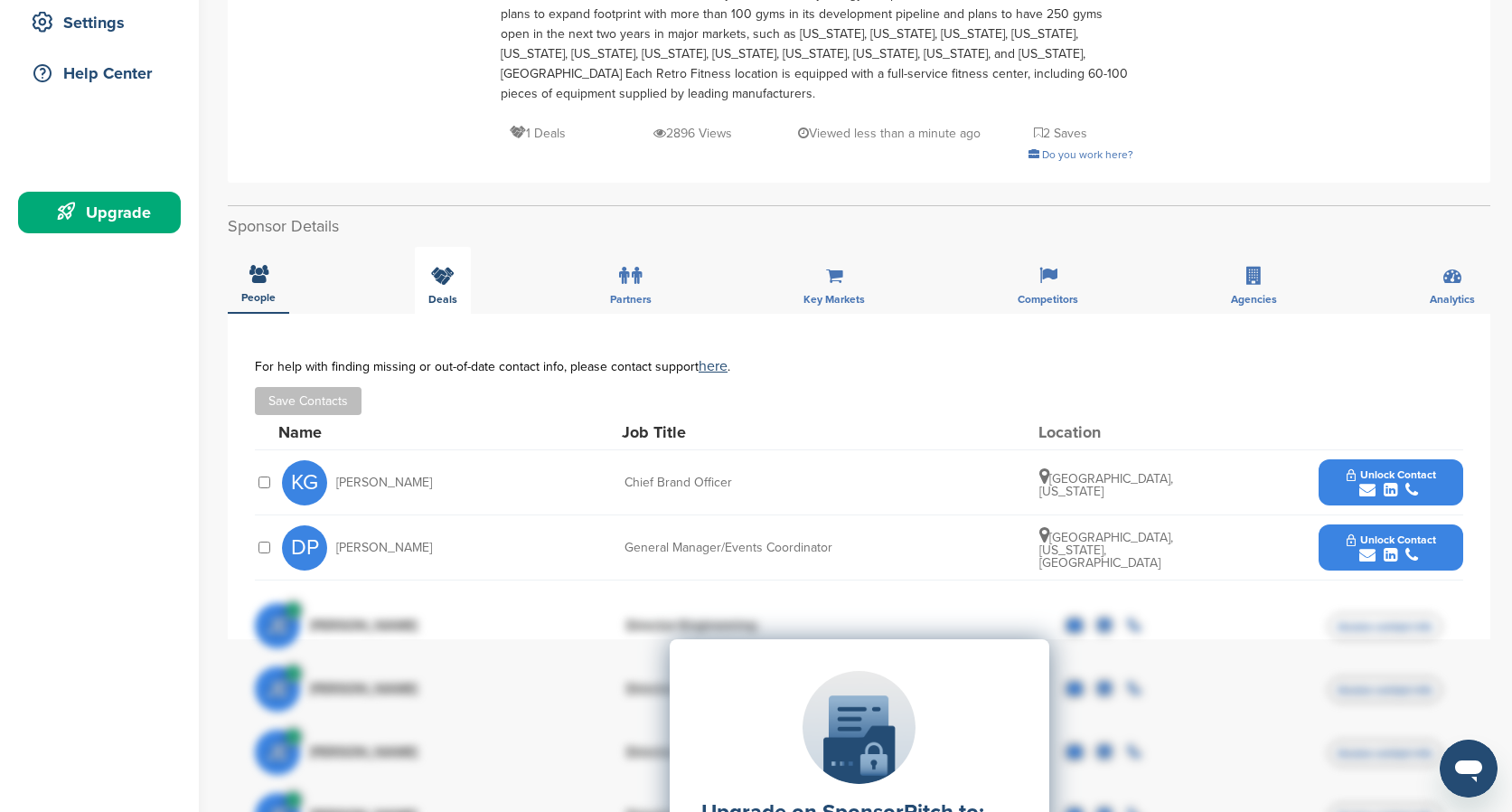
click at [425, 278] on div "Deals" at bounding box center [442, 280] width 56 height 67
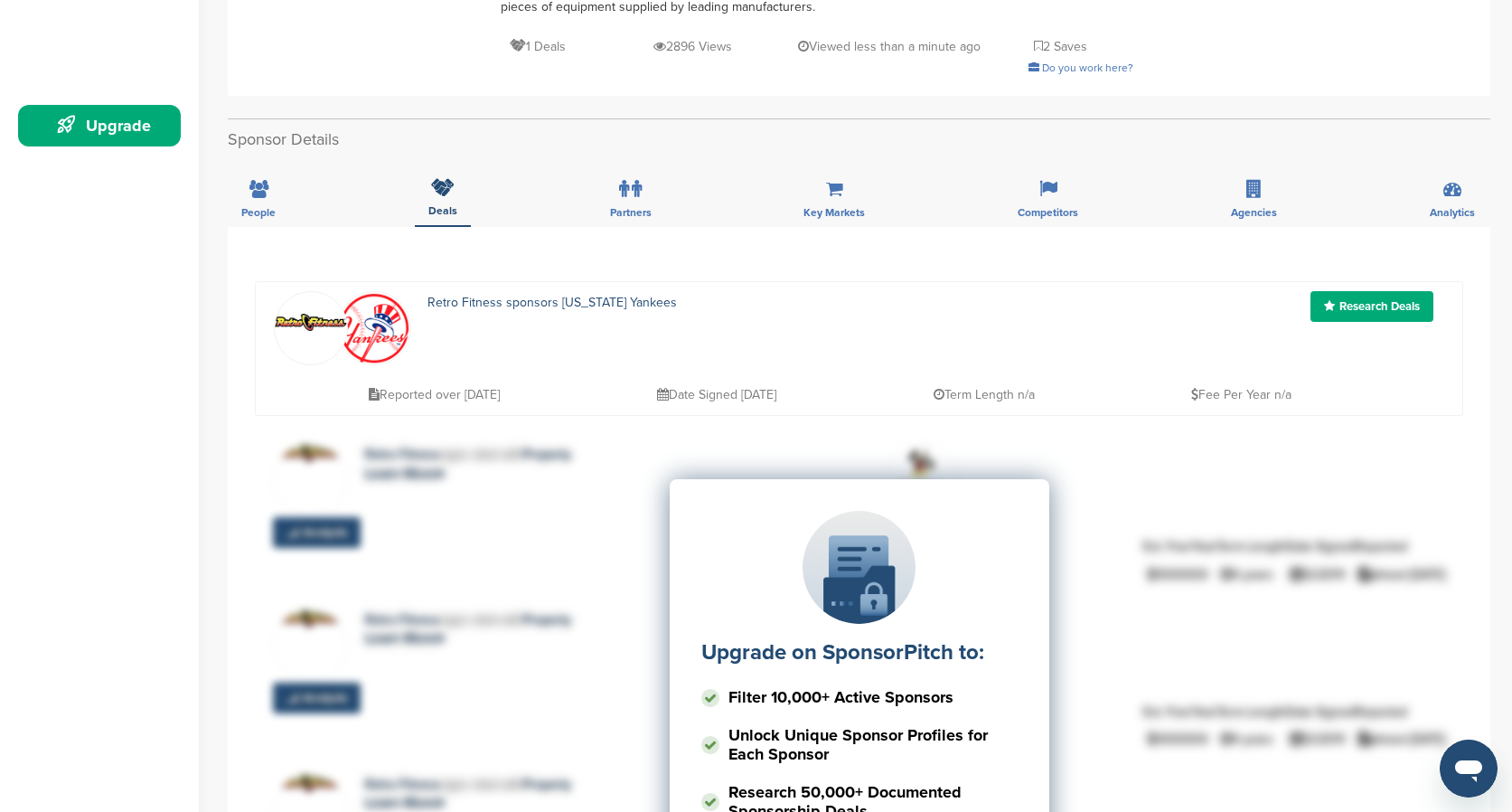
scroll to position [270, 0]
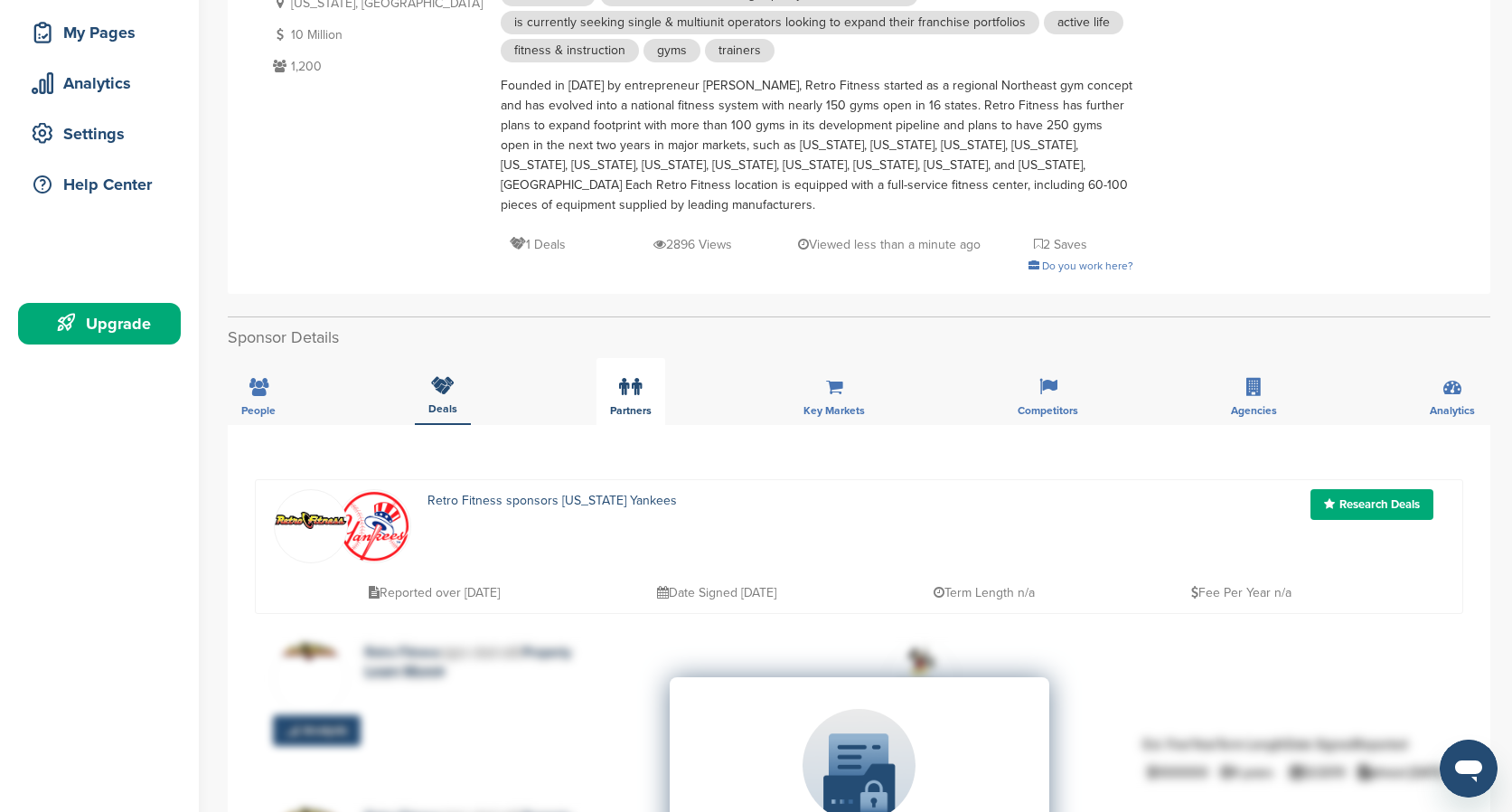
click at [628, 382] on label at bounding box center [630, 386] width 22 height 36
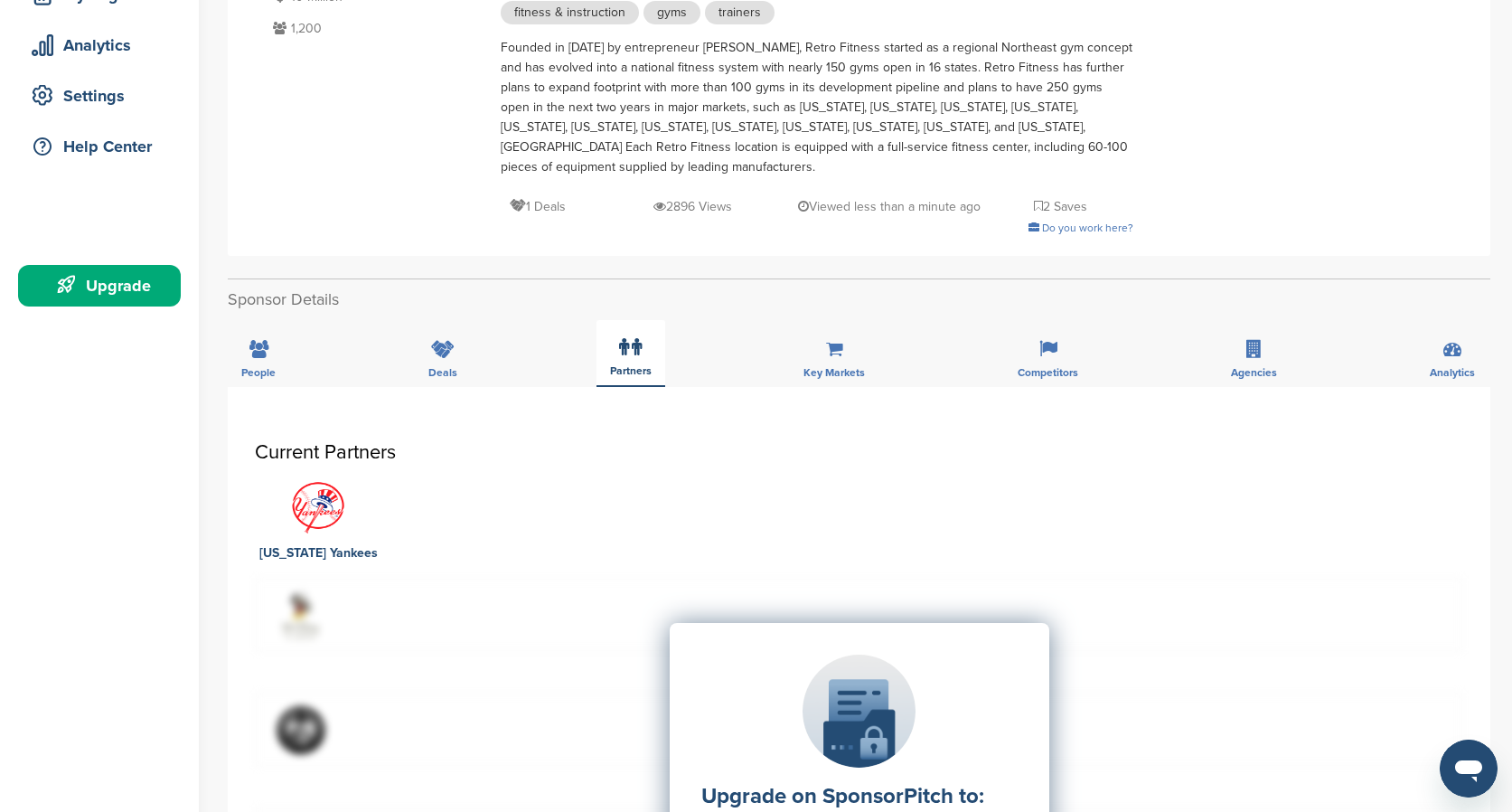
scroll to position [321, 0]
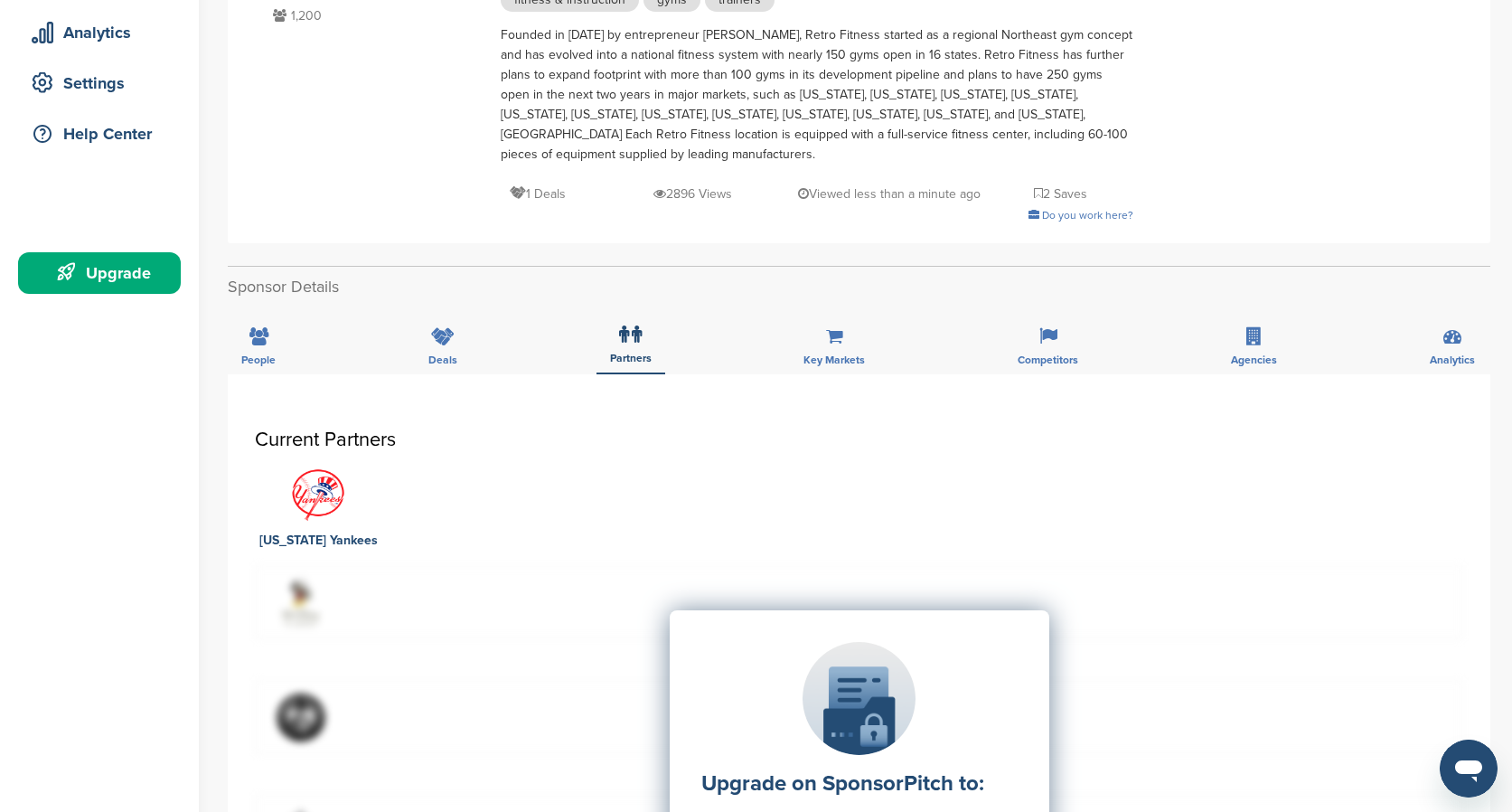
click at [781, 327] on div "People Deals Partners Key Markets Competitors Agencies Analytics" at bounding box center [859, 341] width 1262 height 67
click at [824, 327] on div "Key Markets" at bounding box center [833, 341] width 88 height 67
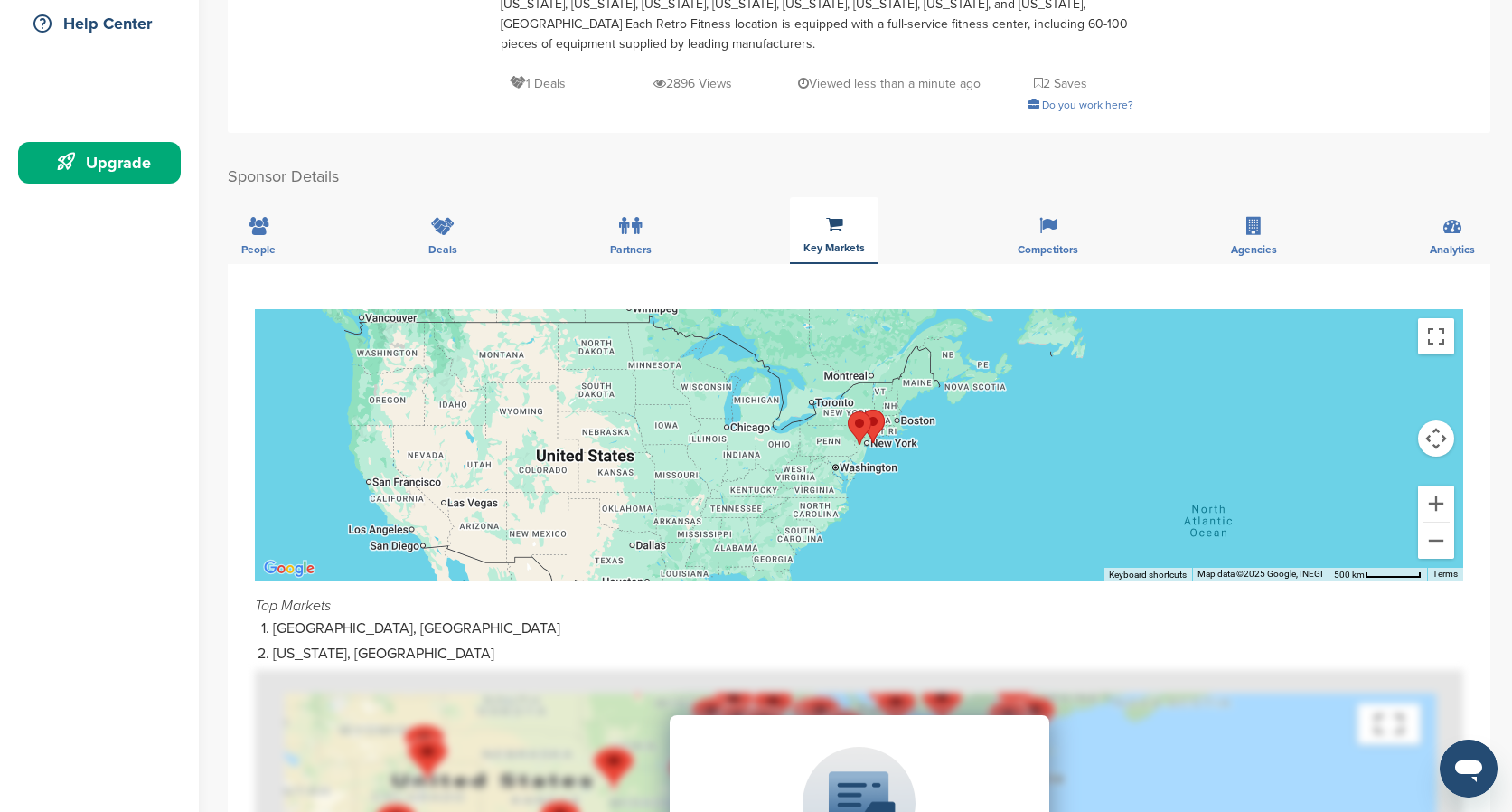
scroll to position [318, 0]
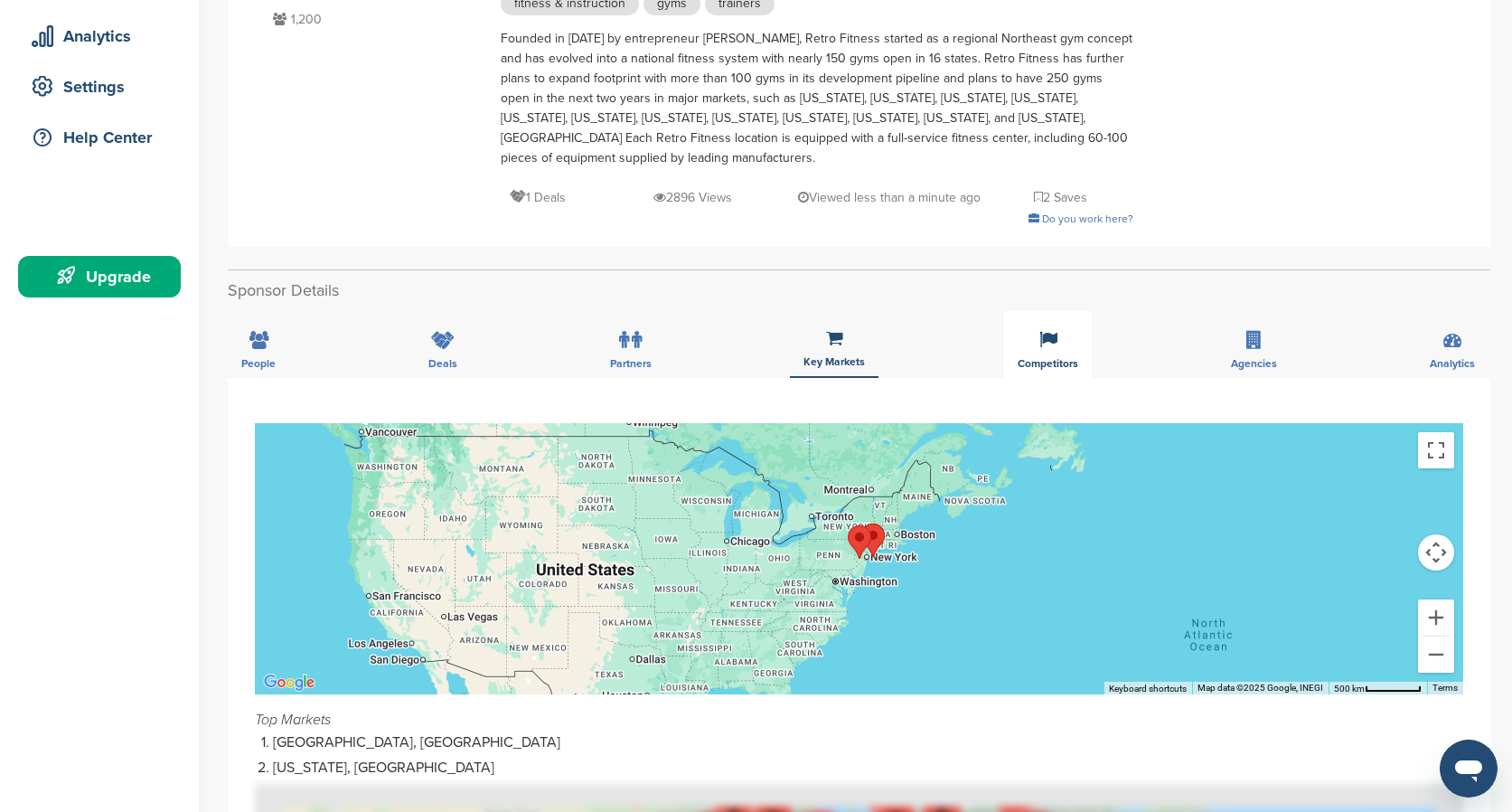
click at [1076, 322] on div "Competitors" at bounding box center [1047, 345] width 88 height 67
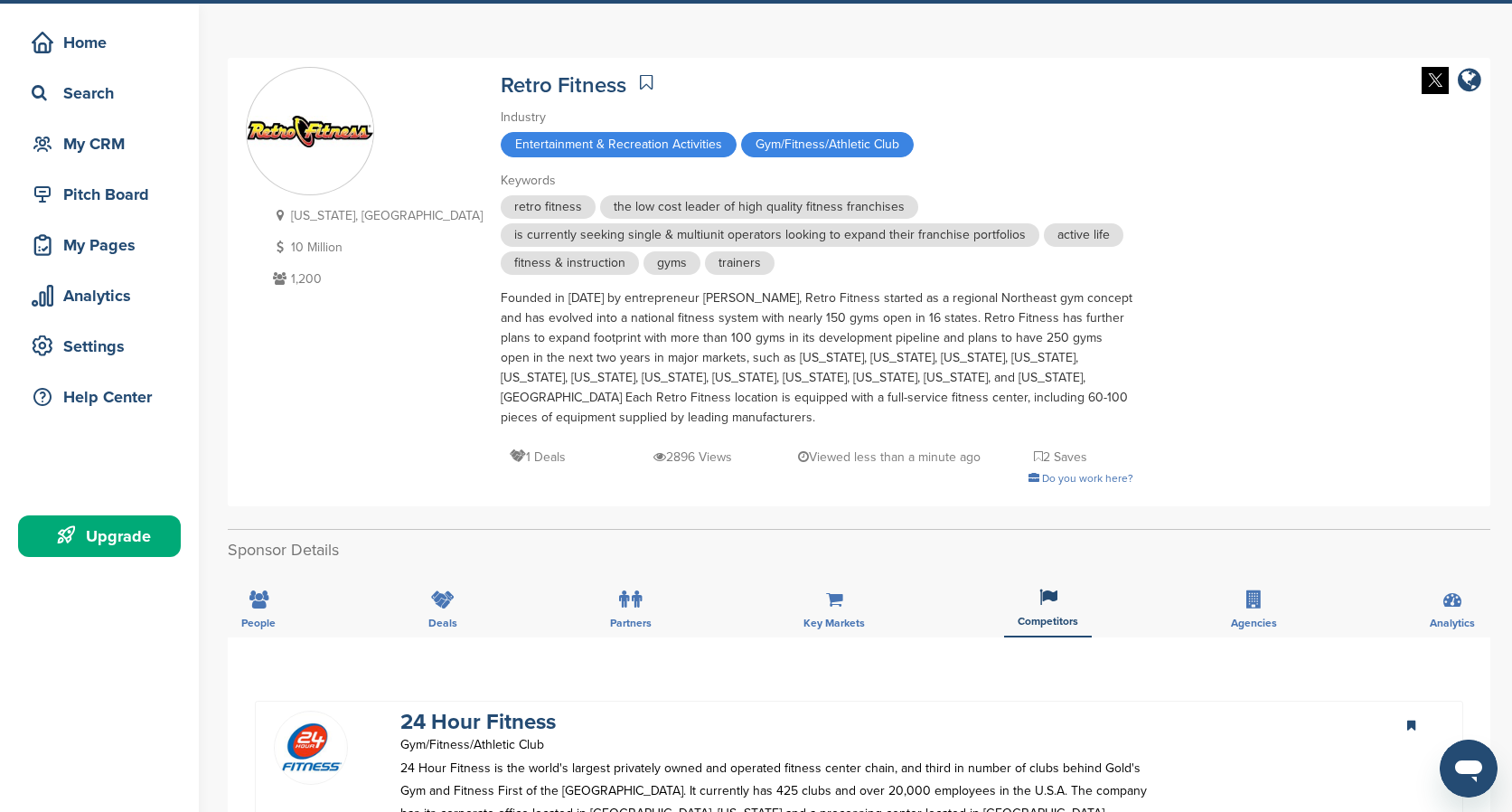
scroll to position [0, 0]
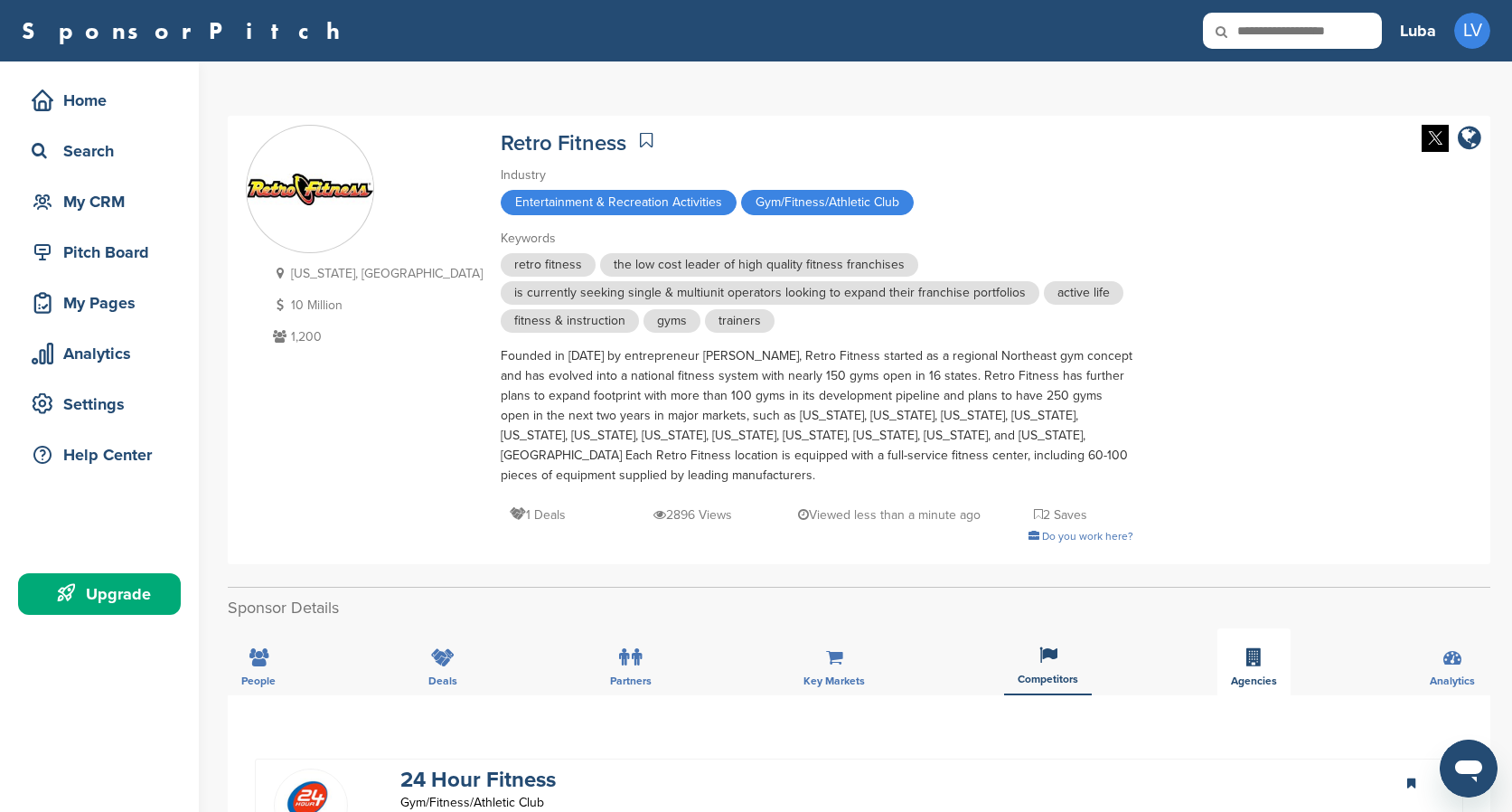
click at [1267, 649] on div "Agencies" at bounding box center [1253, 662] width 74 height 67
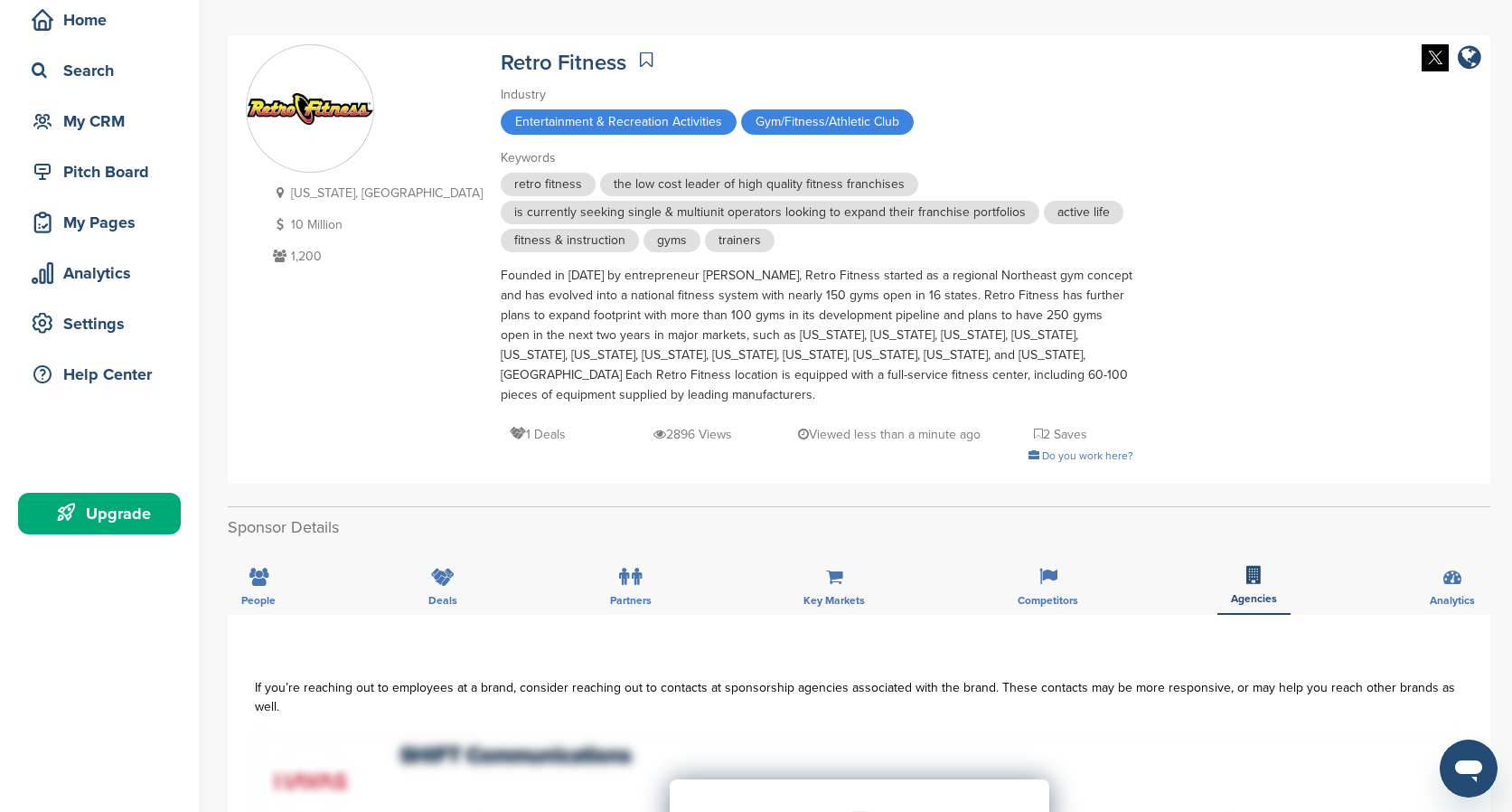
scroll to position [140, 0]
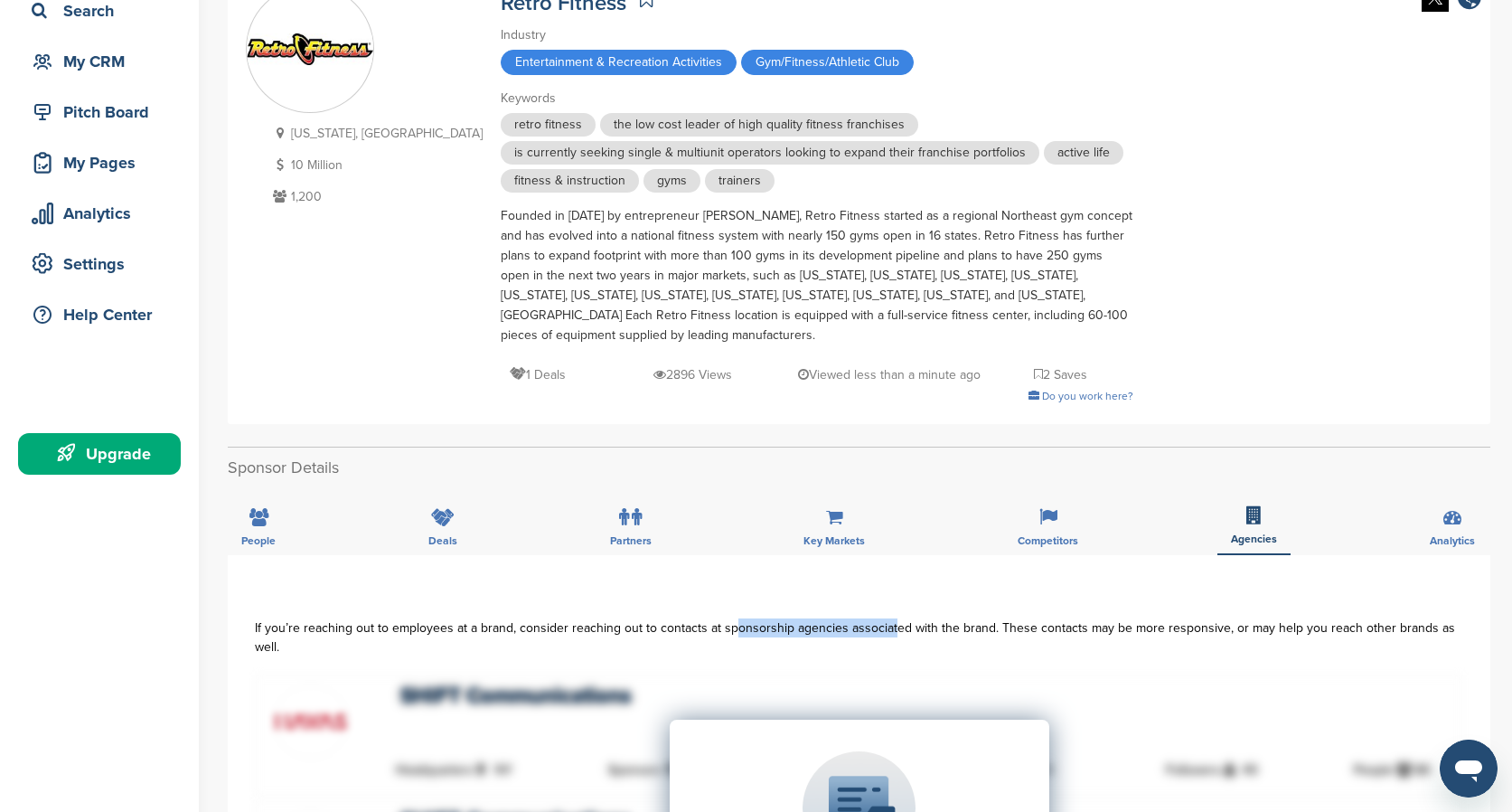
drag, startPoint x: 725, startPoint y: 610, endPoint x: 881, endPoint y: 606, distance: 156.1
click at [881, 618] on div "If you’re reaching out to employees at a brand, consider reaching out to contac…" at bounding box center [859, 637] width 1208 height 38
click at [1432, 535] on span "Analytics" at bounding box center [1451, 541] width 46 height 11
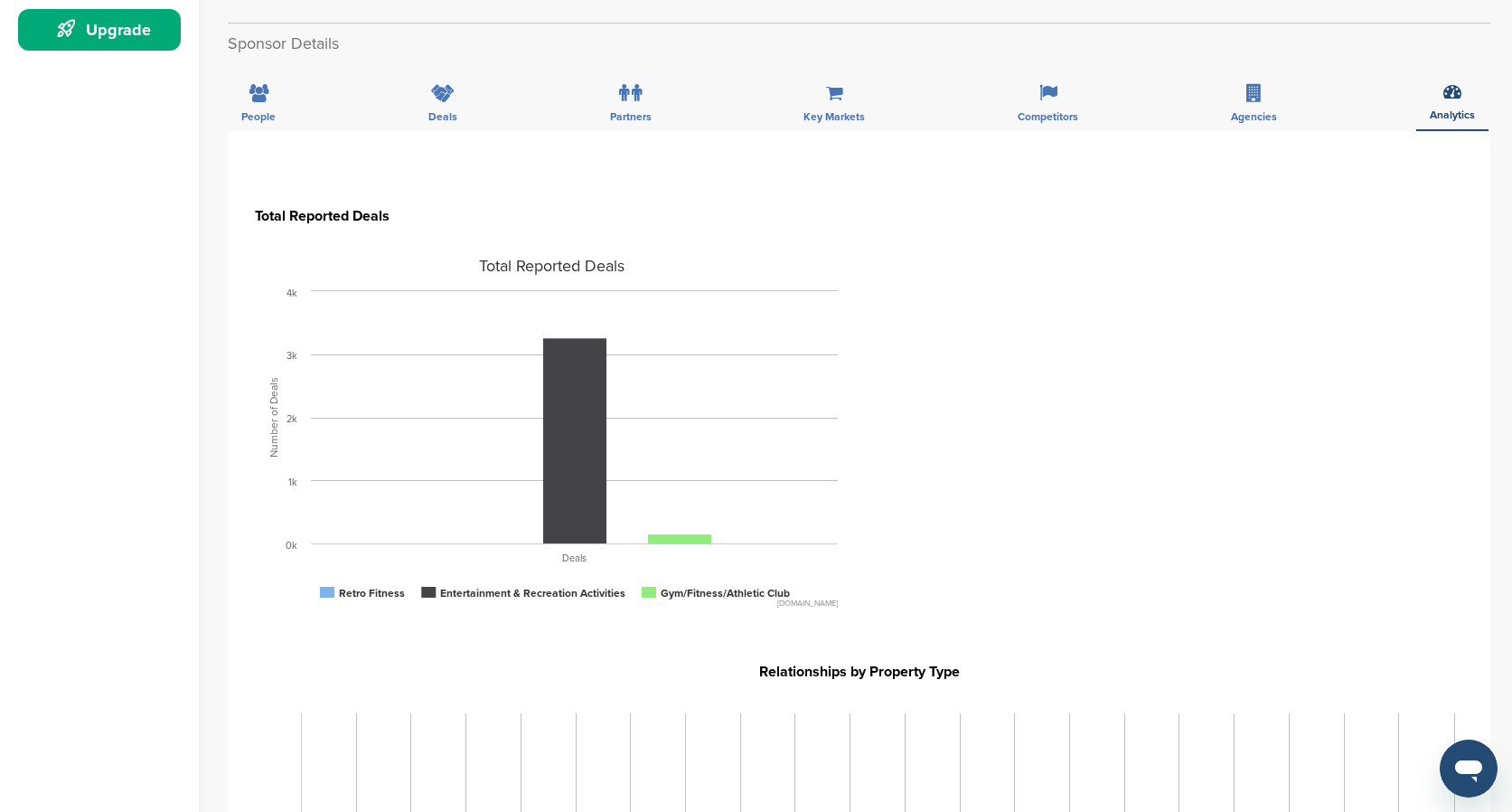
scroll to position [565, 0]
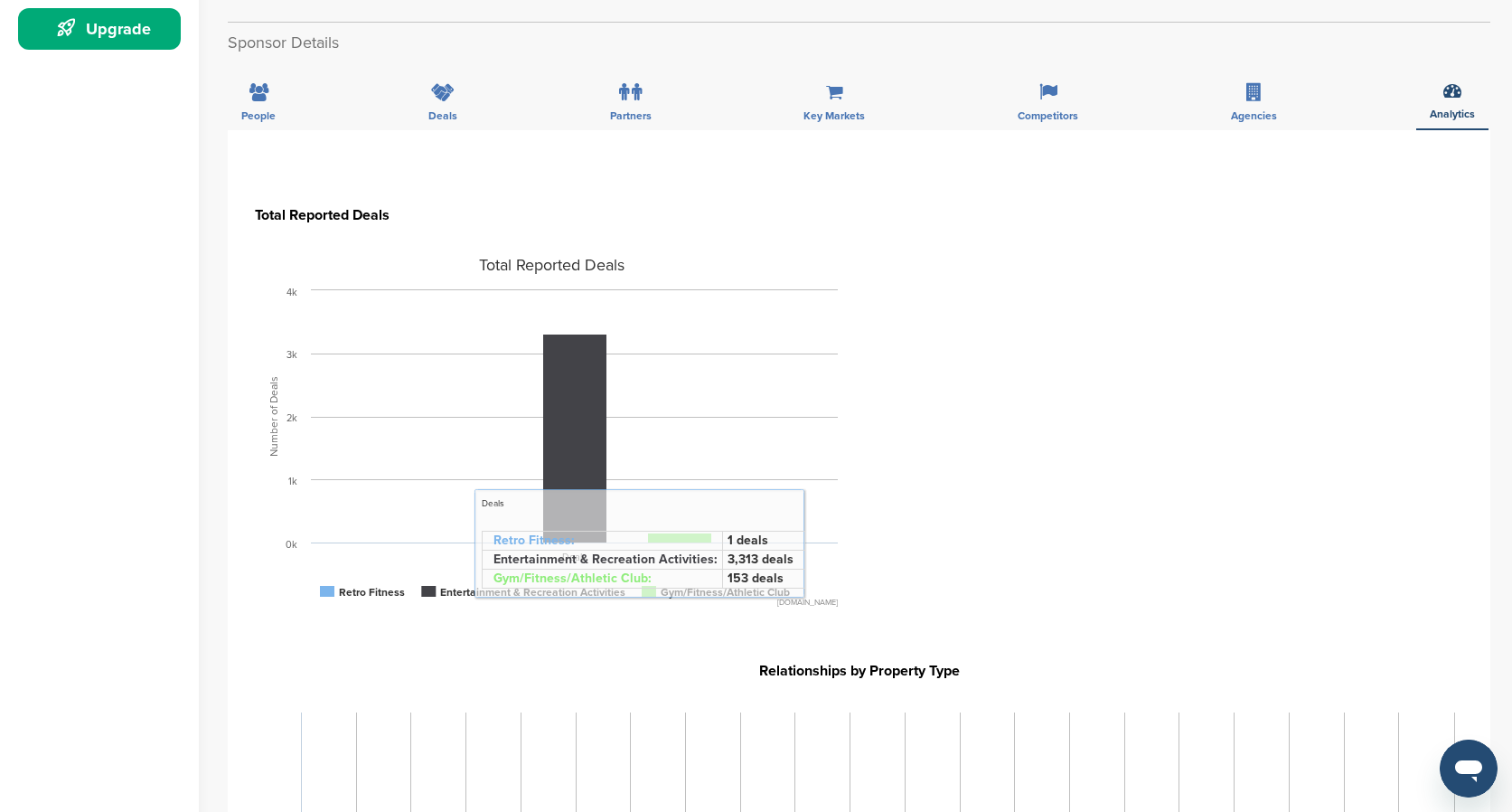
click at [934, 478] on section "Total Reported Deals Created with Highcharts 4.0.3 Number of Deals Total Report…" at bounding box center [859, 413] width 1208 height 477
click at [1170, 354] on section "Total Reported Deals Created with Highcharts 4.0.3 Number of Deals Total Report…" at bounding box center [859, 413] width 1208 height 477
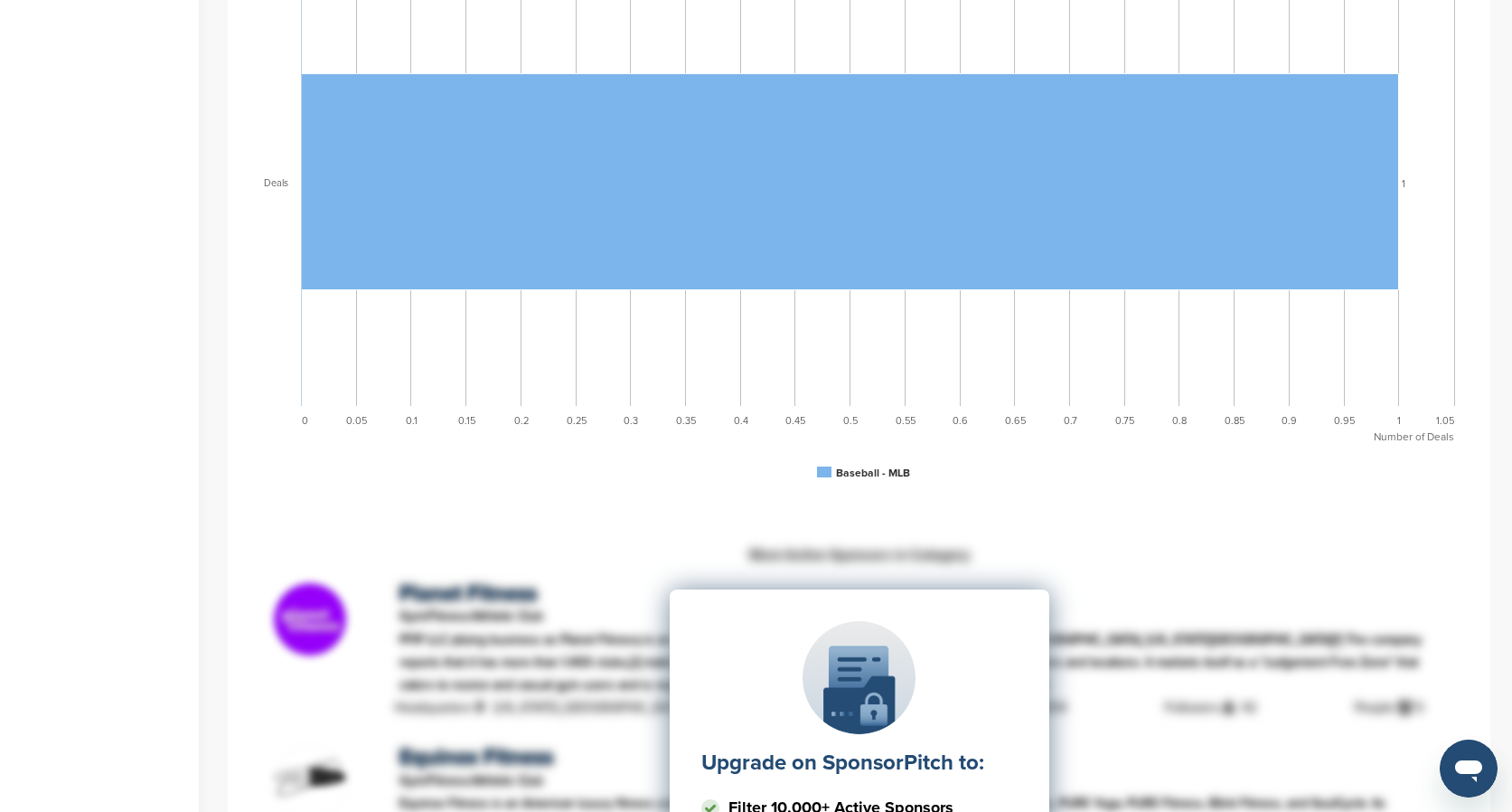
scroll to position [0, 0]
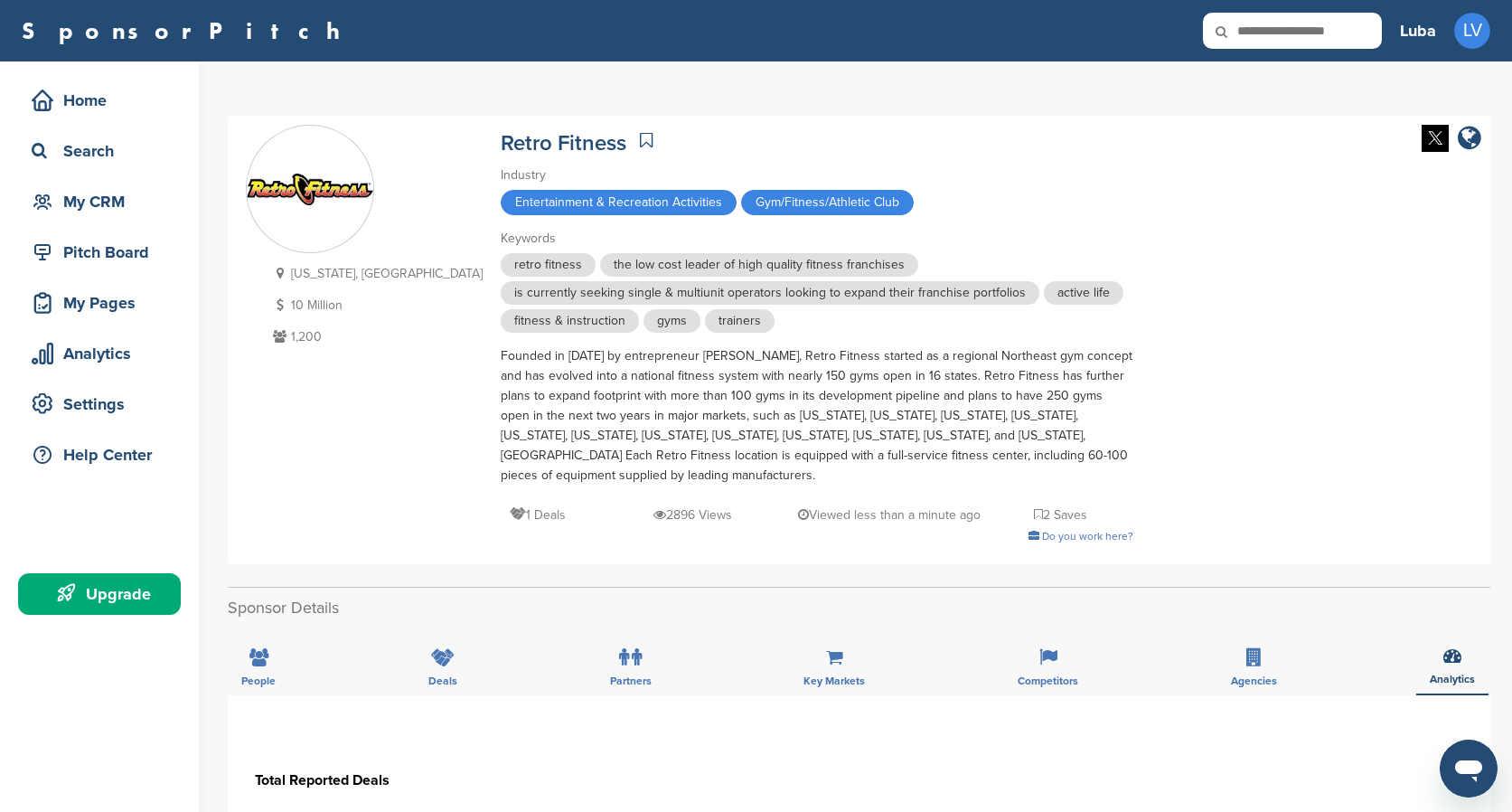
click at [703, 226] on div "Retro Fitness Industry Entertainment & Recreation Activities Gym/Fitness/Athlet…" at bounding box center [817, 335] width 632 height 421
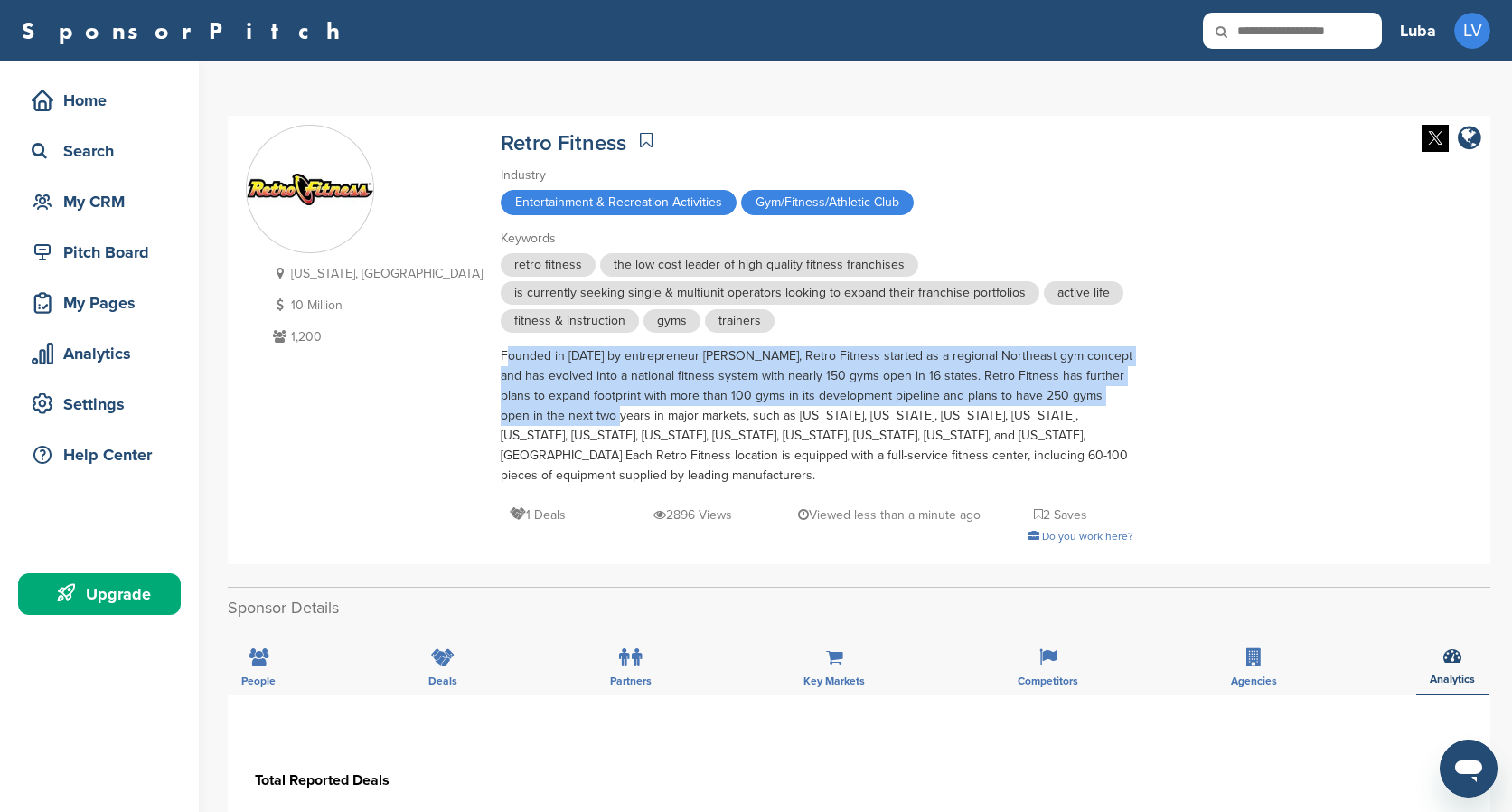
drag, startPoint x: 406, startPoint y: 347, endPoint x: 460, endPoint y: 415, distance: 86.8
click at [461, 416] on div "New Jersey, USA 10 Million 1,200 Retro Fitness Industry Entertainment & Recreat…" at bounding box center [858, 340] width 1226 height 430
click at [501, 415] on div "Founded in 2004 by entrepreneur Eric Casaburi, Retro Fitness started as a regio…" at bounding box center [817, 415] width 632 height 139
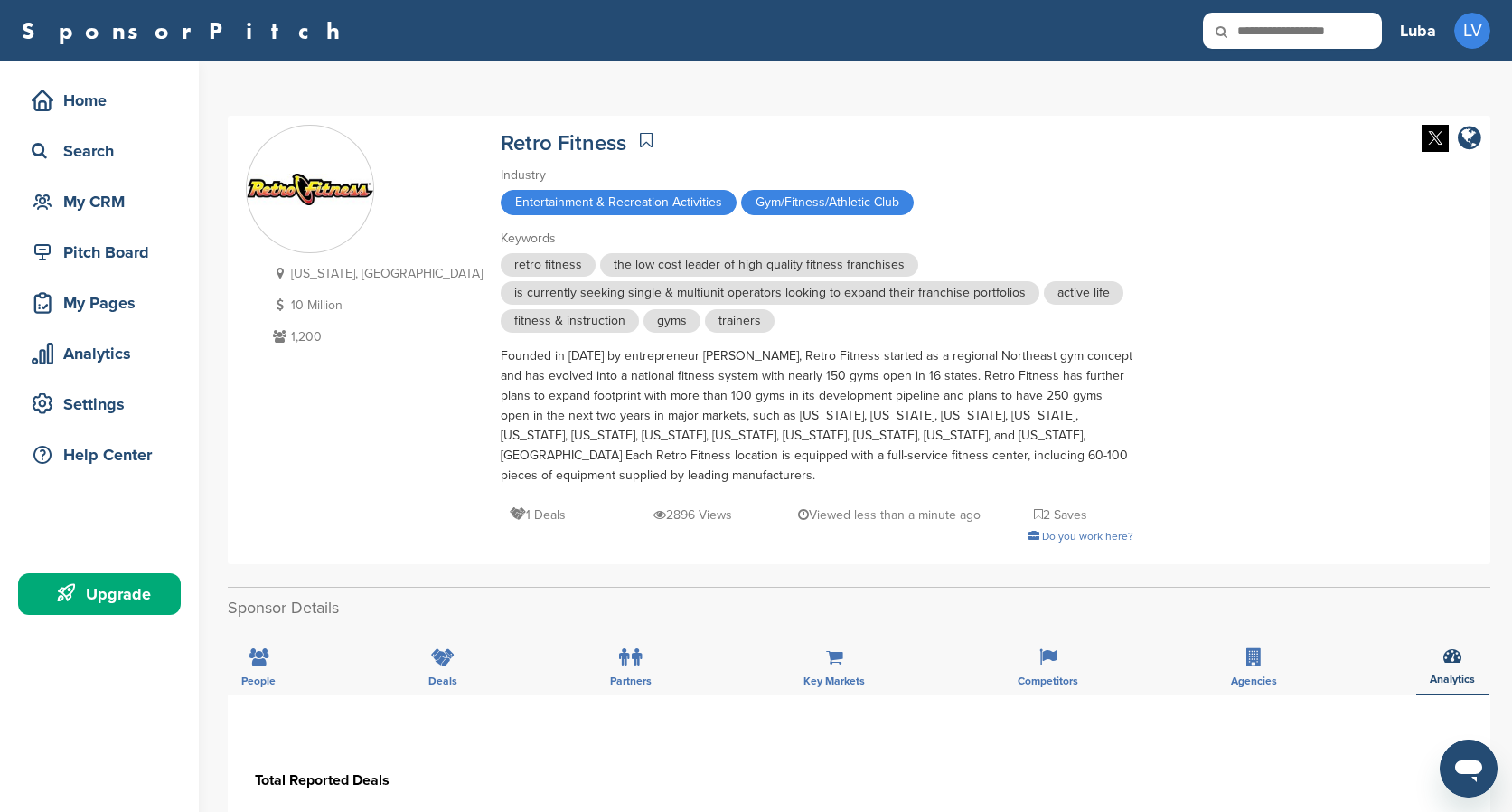
click at [128, 121] on div "Home Search My CRM" at bounding box center [99, 150] width 163 height 142
click at [122, 88] on div "Home" at bounding box center [103, 100] width 154 height 33
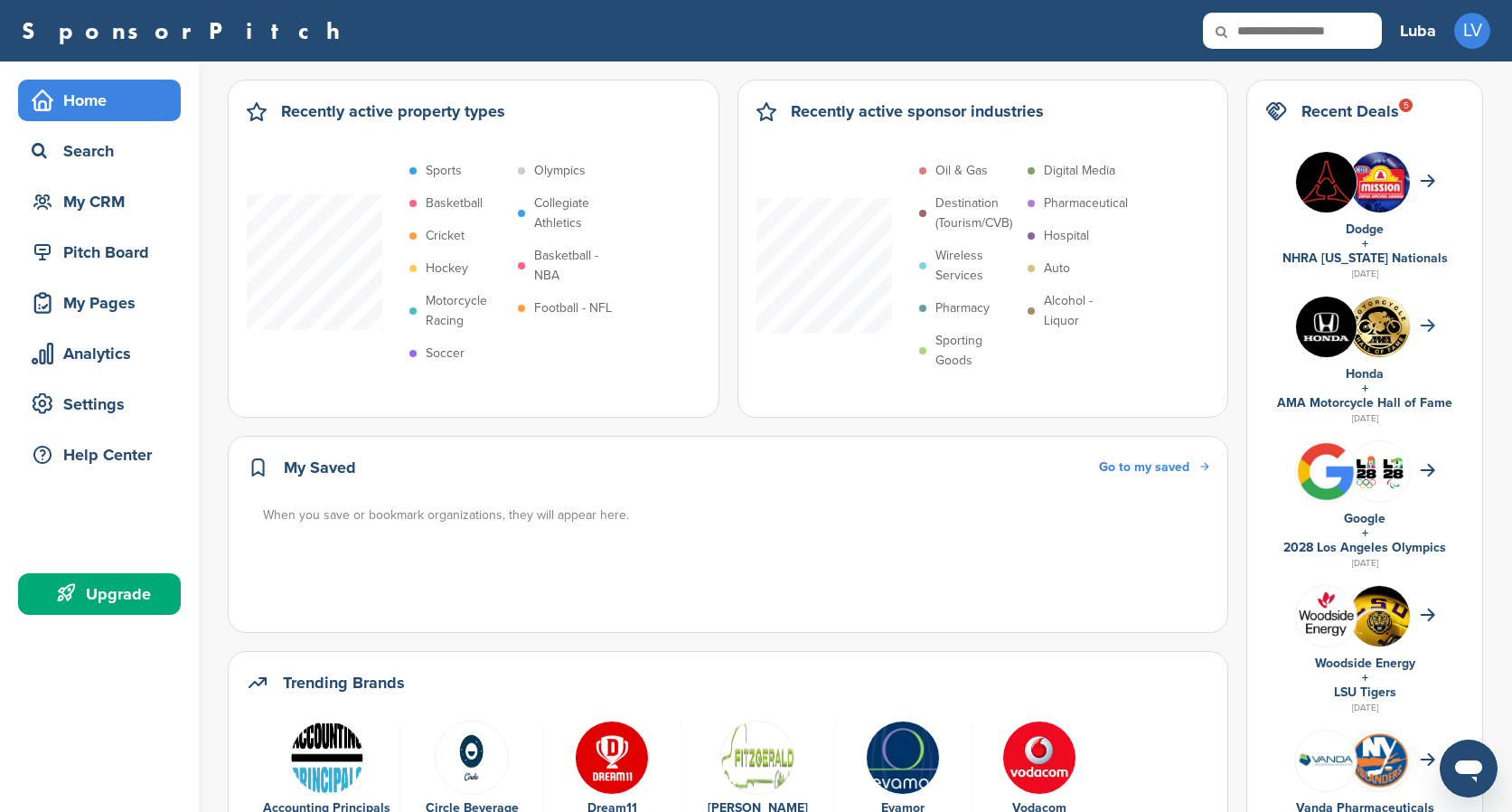
click at [1425, 322] on icon at bounding box center [1427, 326] width 15 height 13
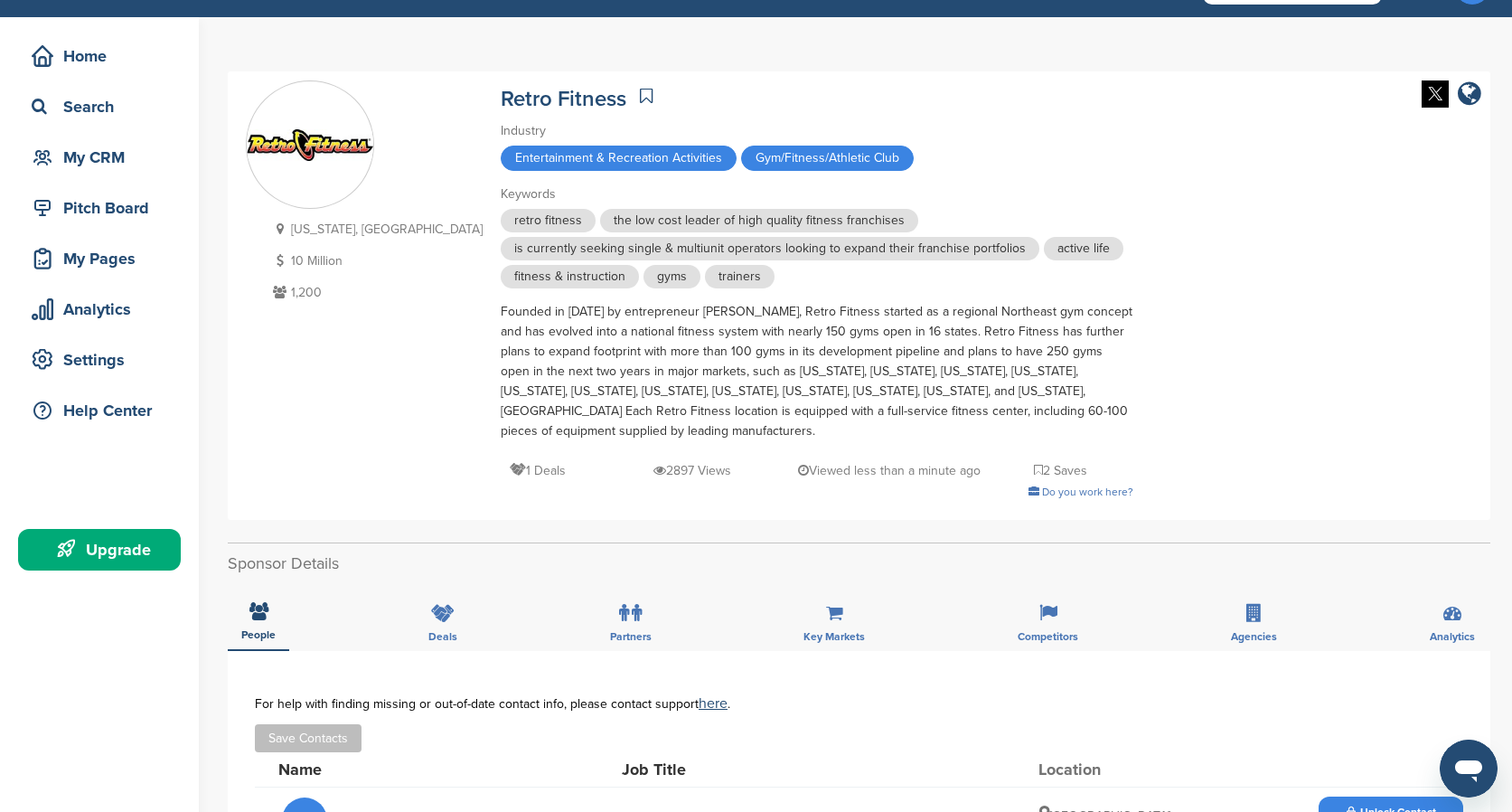
scroll to position [55, 0]
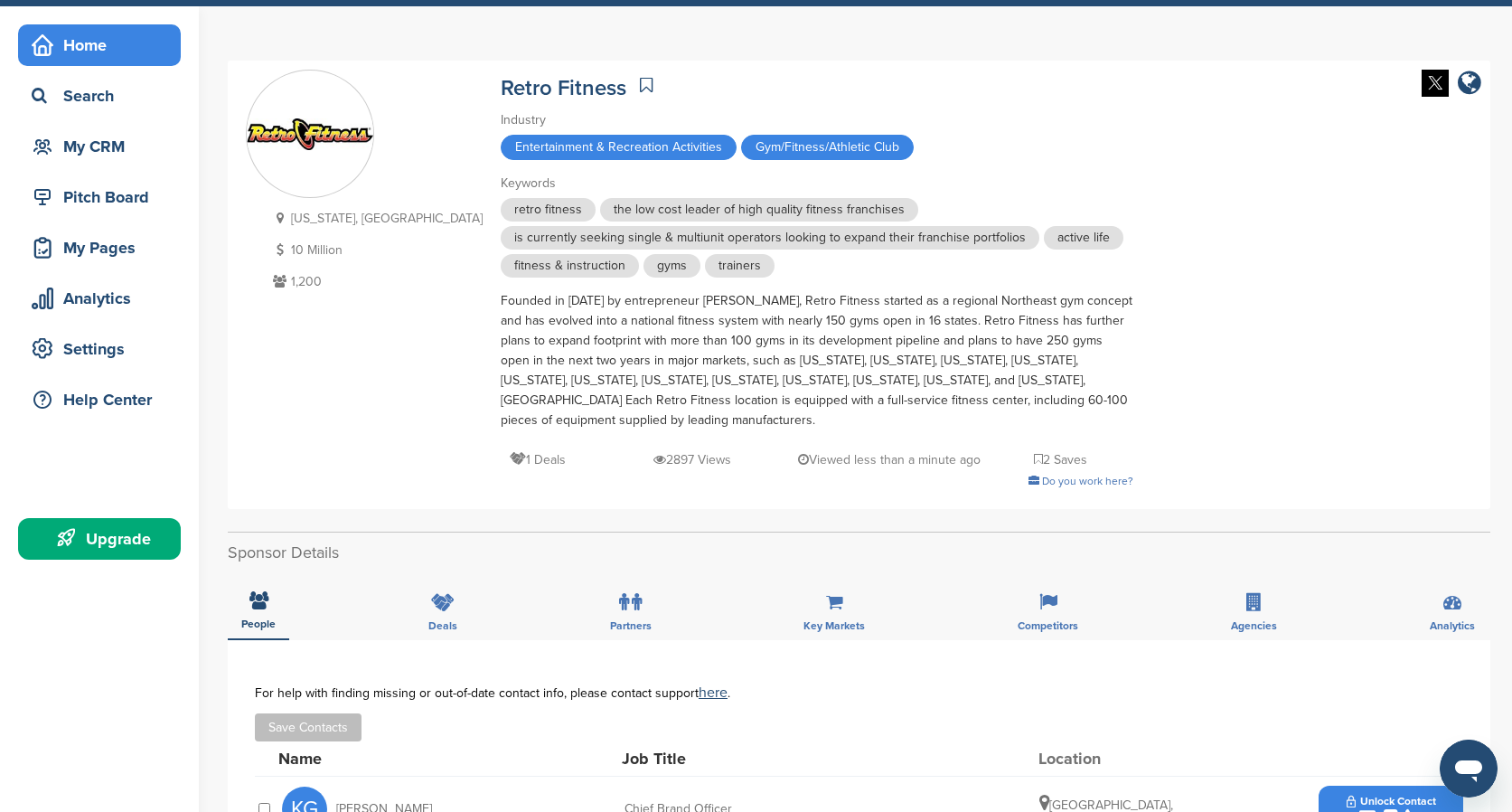
click at [88, 51] on div "Home" at bounding box center [103, 45] width 154 height 33
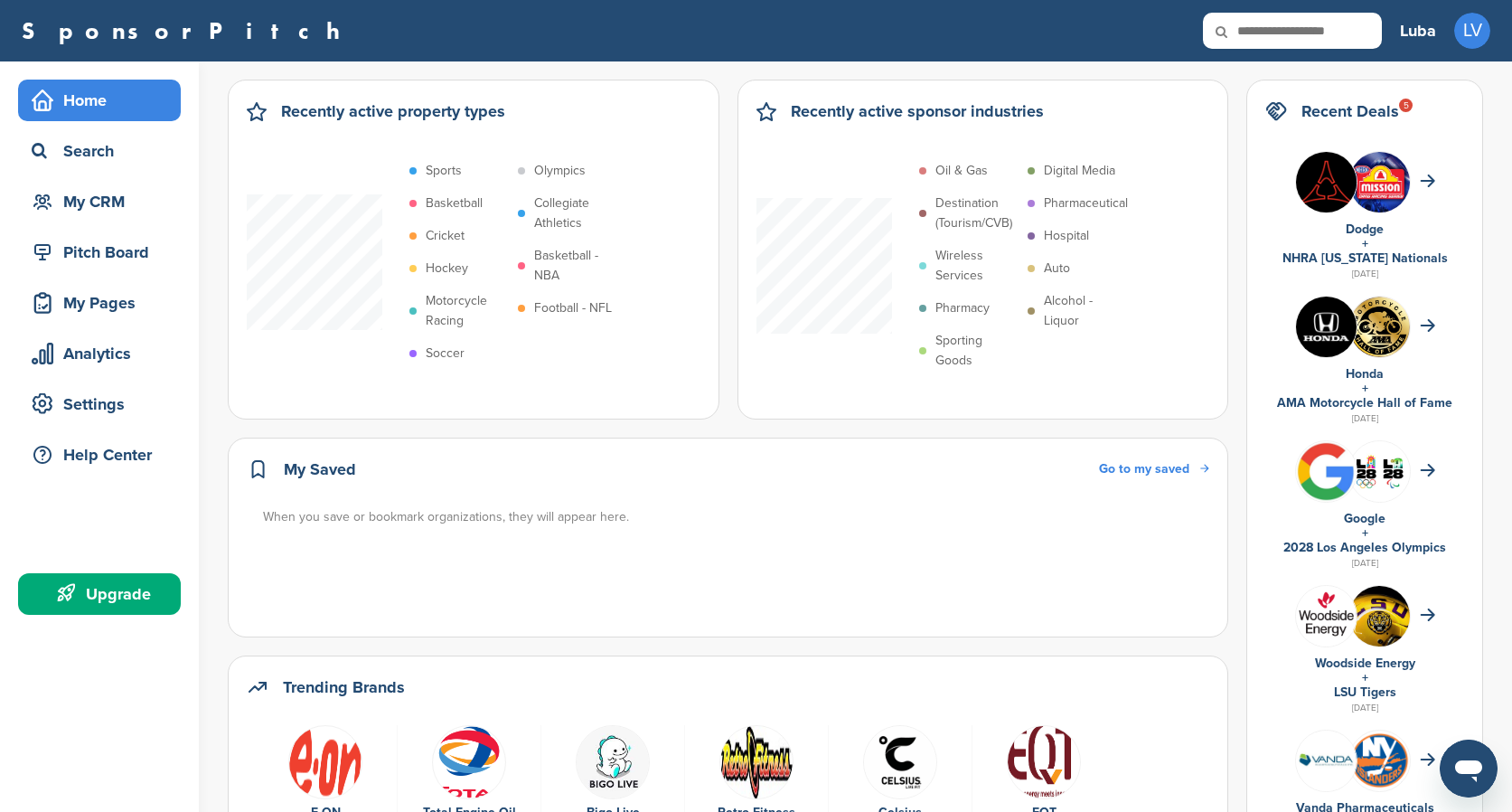
click at [450, 115] on h2 "Recently active property types" at bounding box center [393, 111] width 224 height 25
click at [550, 116] on div "Recently active property types" at bounding box center [473, 120] width 453 height 44
click at [452, 203] on p "Basketball" at bounding box center [453, 203] width 57 height 20
click at [452, 204] on p "Basketball" at bounding box center [453, 203] width 57 height 20
click at [950, 221] on p "Destination (Tourism/CVB)" at bounding box center [976, 213] width 83 height 40
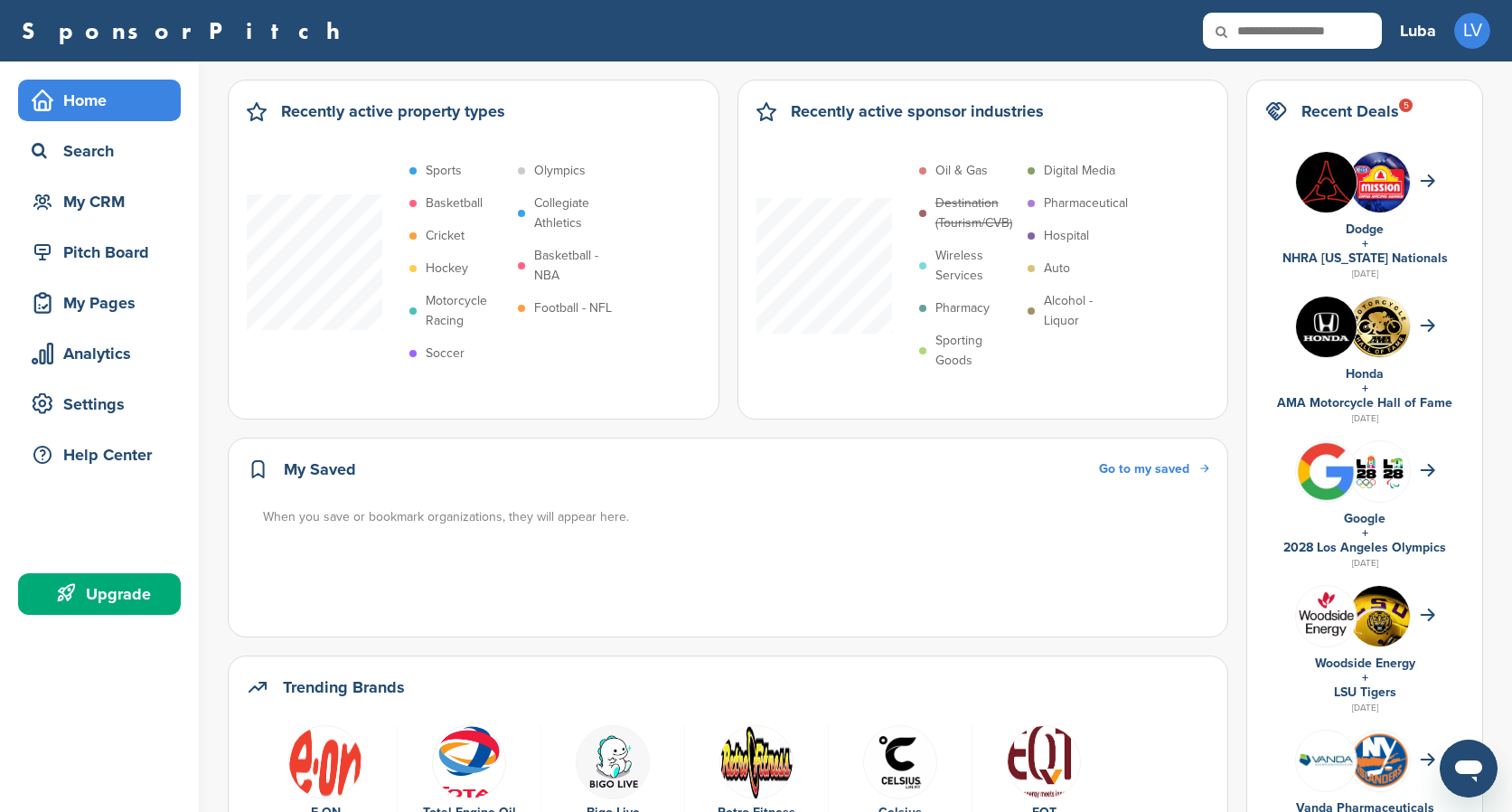
click at [950, 222] on p "Destination (Tourism/CVB)" at bounding box center [976, 213] width 83 height 40
click at [136, 373] on div "Analytics" at bounding box center [99, 353] width 163 height 42
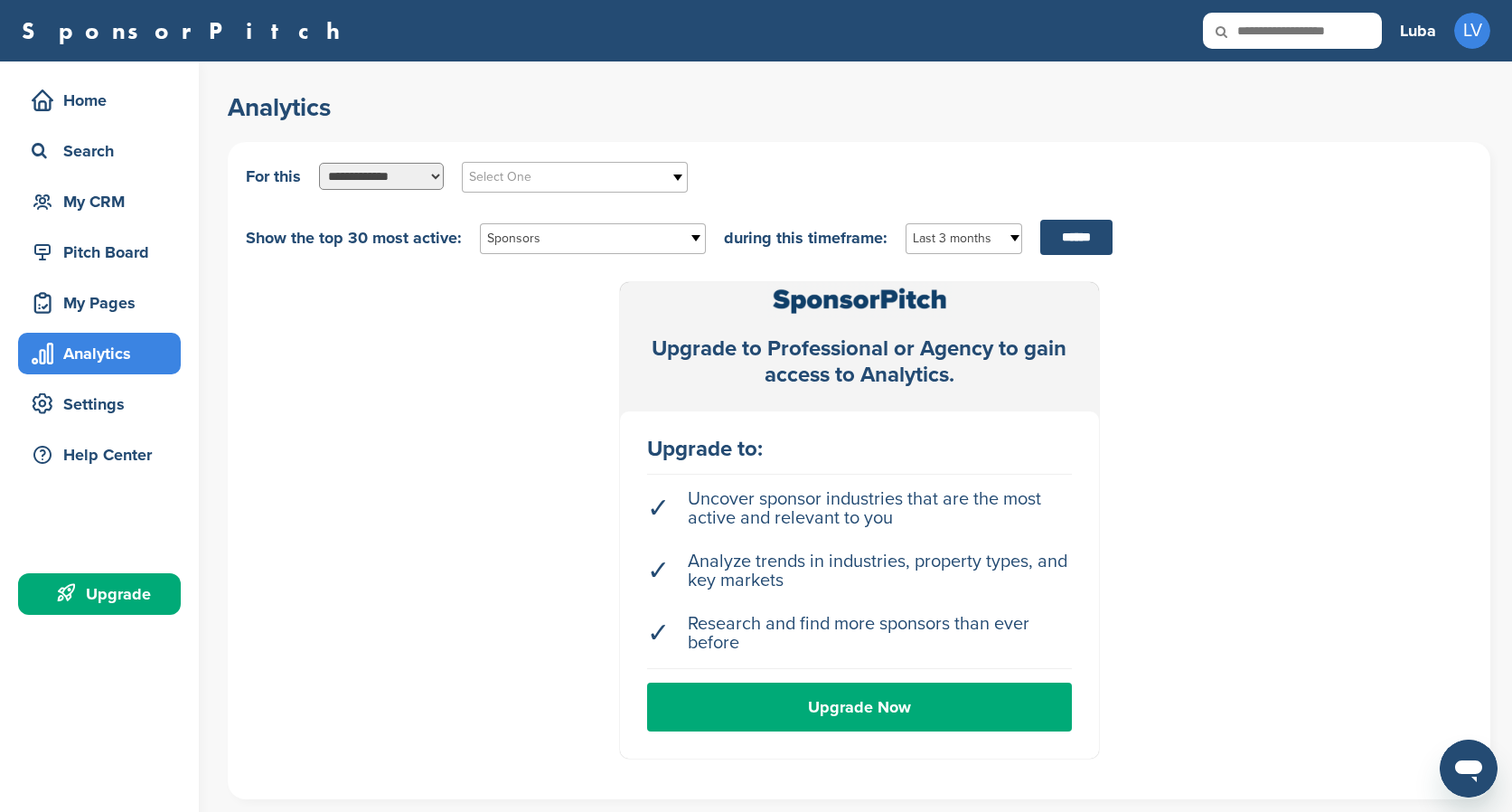
click at [398, 177] on select "**********" at bounding box center [382, 176] width 125 height 27
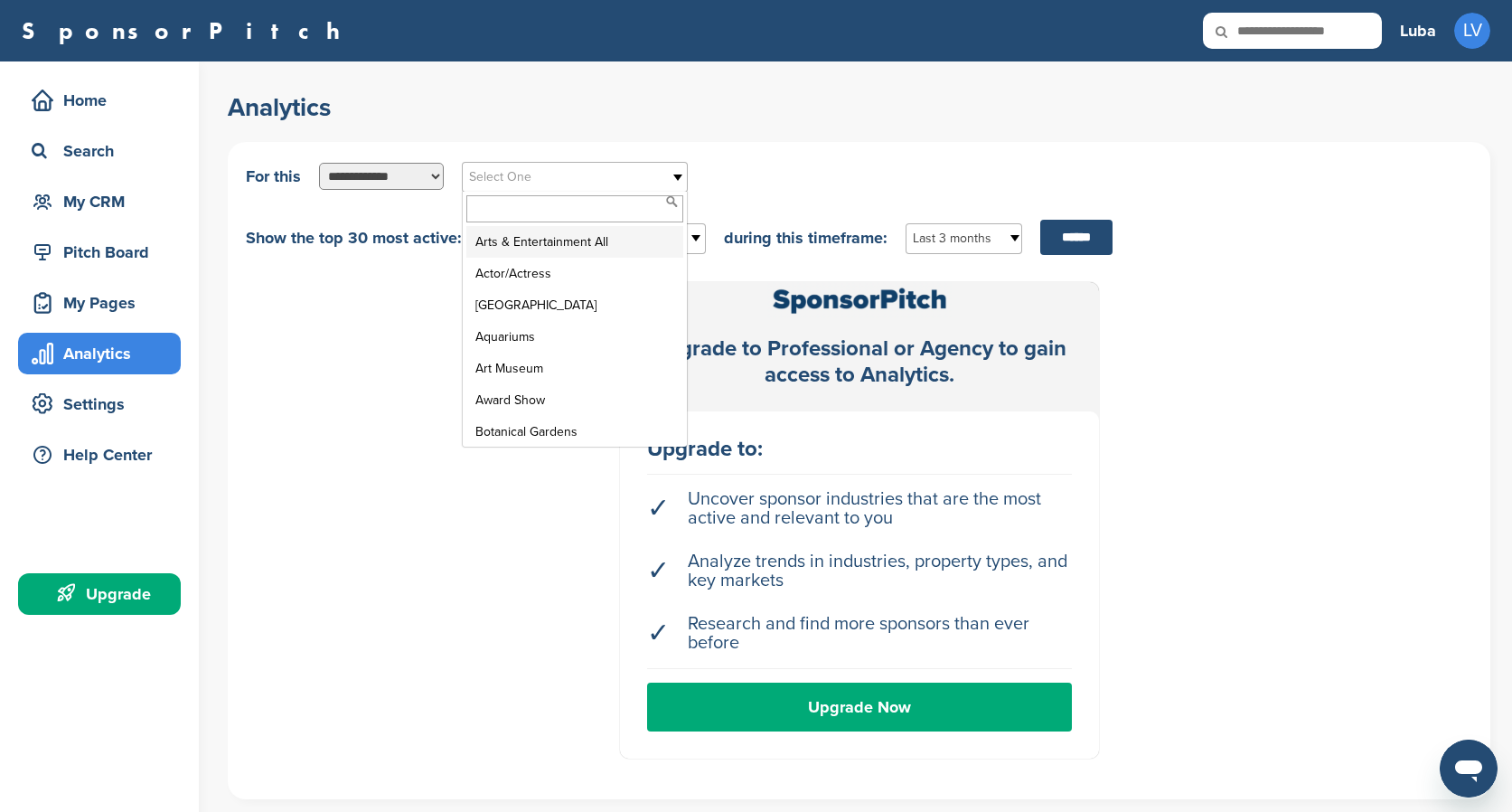
click at [541, 174] on span "Select One" at bounding box center [563, 177] width 188 height 21
click at [333, 325] on div "Upgrade to Professional or Agency to gain access to Analytics. Upgrade to: ✓ Un…" at bounding box center [858, 520] width 1226 height 476
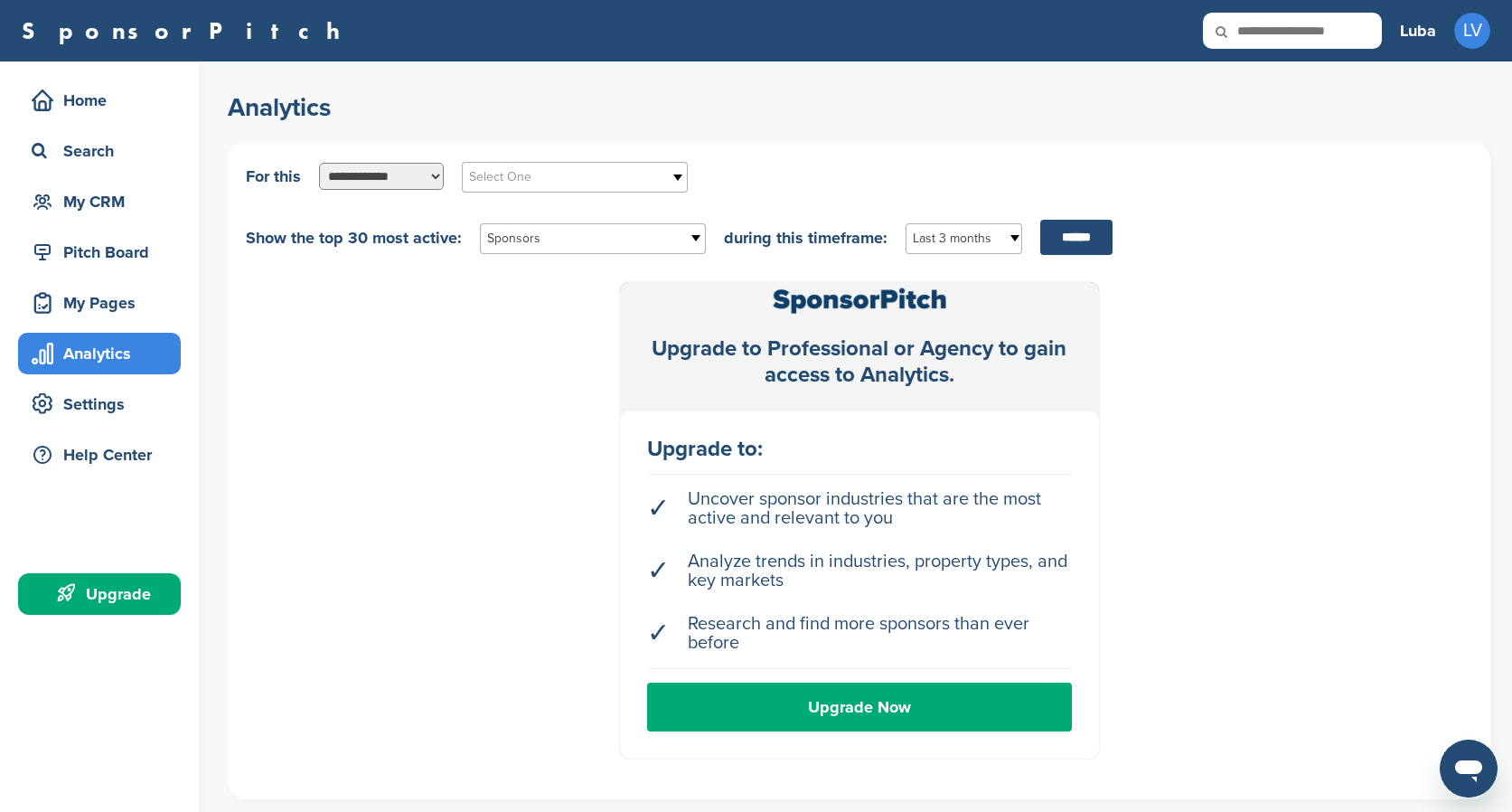
click at [386, 164] on select "**********" at bounding box center [382, 176] width 125 height 27
click at [532, 240] on span "Sponsors" at bounding box center [581, 238] width 188 height 21
click at [322, 400] on div "Upgrade to Professional or Agency to gain access to Analytics. Upgrade to: ✓ Un…" at bounding box center [858, 520] width 1226 height 476
click at [124, 107] on div "Home" at bounding box center [103, 100] width 154 height 33
